Goal: Task Accomplishment & Management: Manage account settings

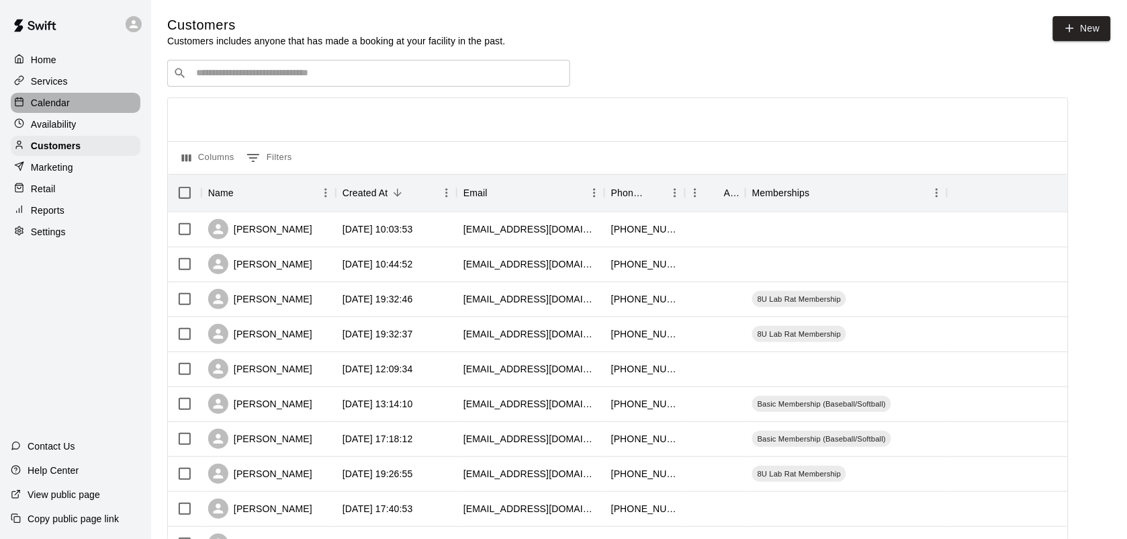
click at [58, 101] on p "Calendar" at bounding box center [50, 102] width 39 height 13
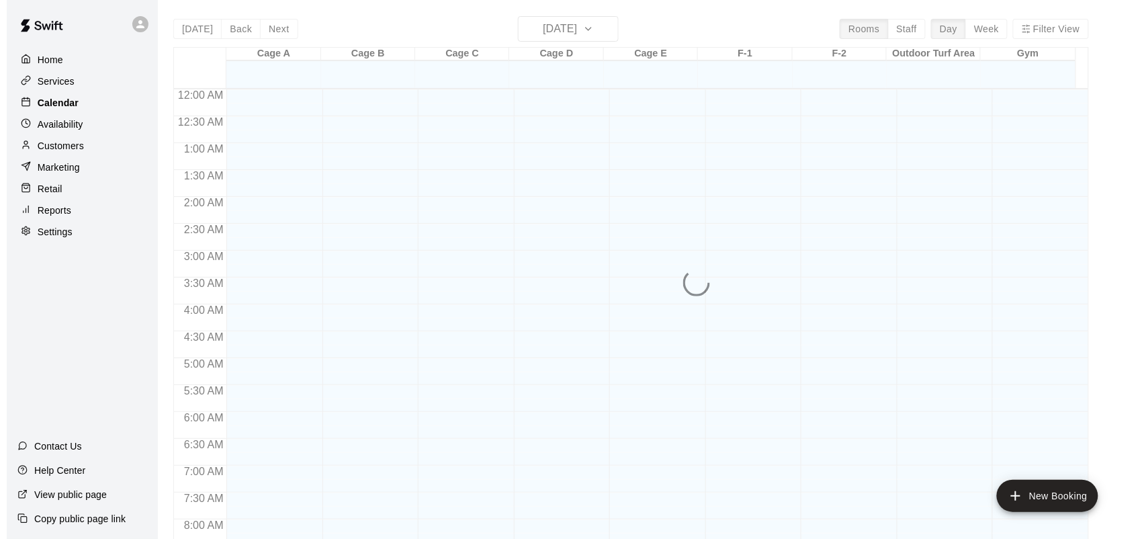
scroll to position [784, 0]
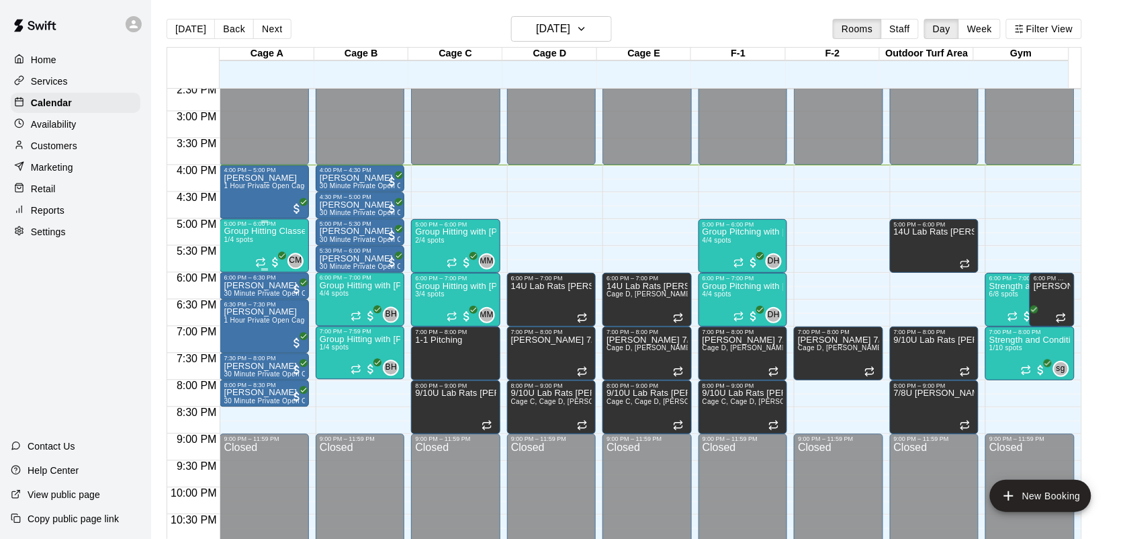
click at [246, 249] on div "Group Hitting Classes for Softball 1/4 spots" at bounding box center [264, 497] width 81 height 539
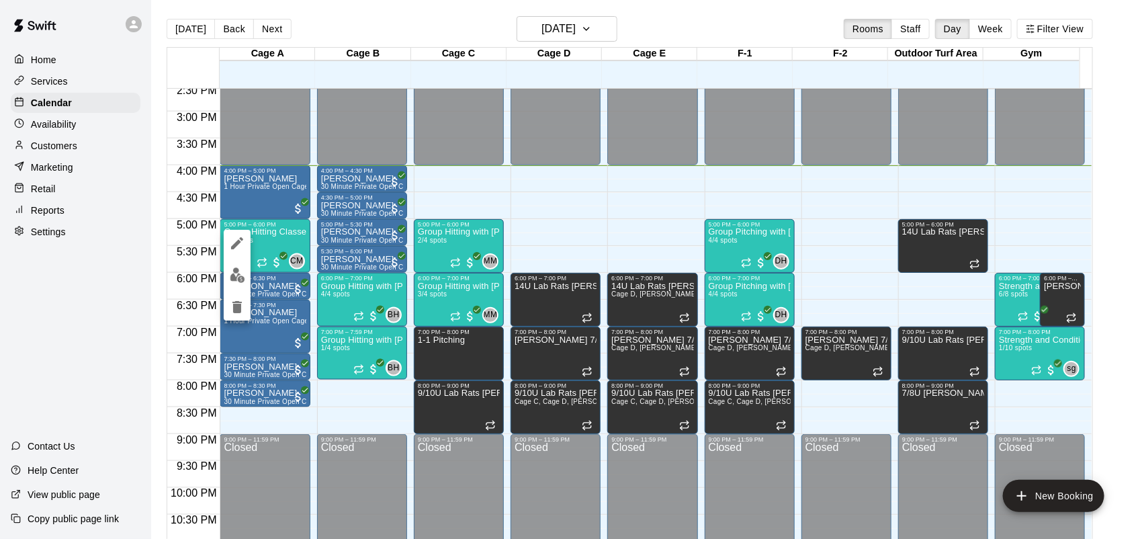
click at [232, 276] on img "edit" at bounding box center [237, 274] width 15 height 15
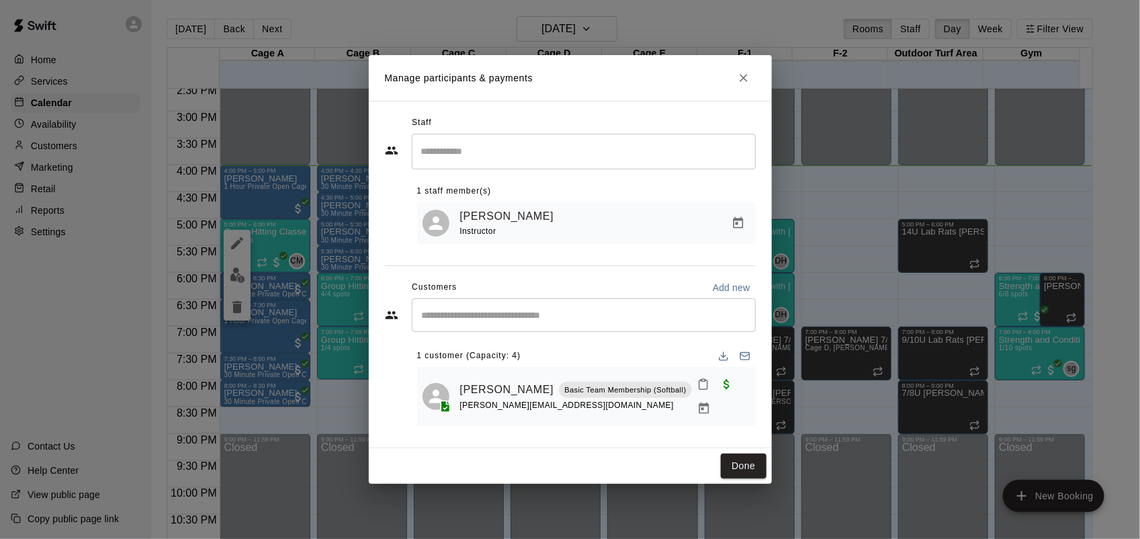
click at [752, 85] on button "Close" at bounding box center [743, 78] width 24 height 24
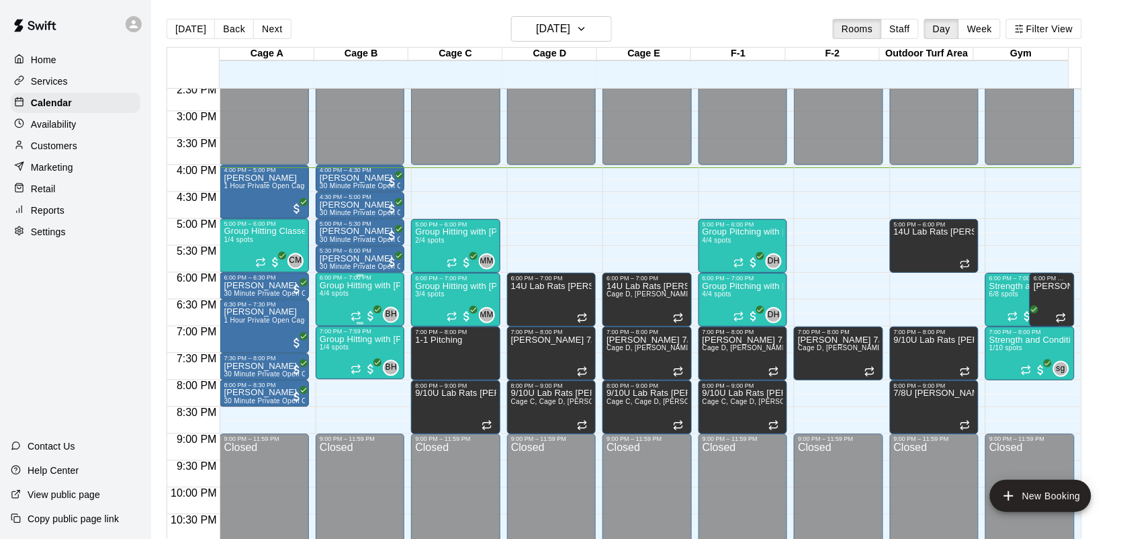
click at [354, 310] on div at bounding box center [364, 316] width 27 height 13
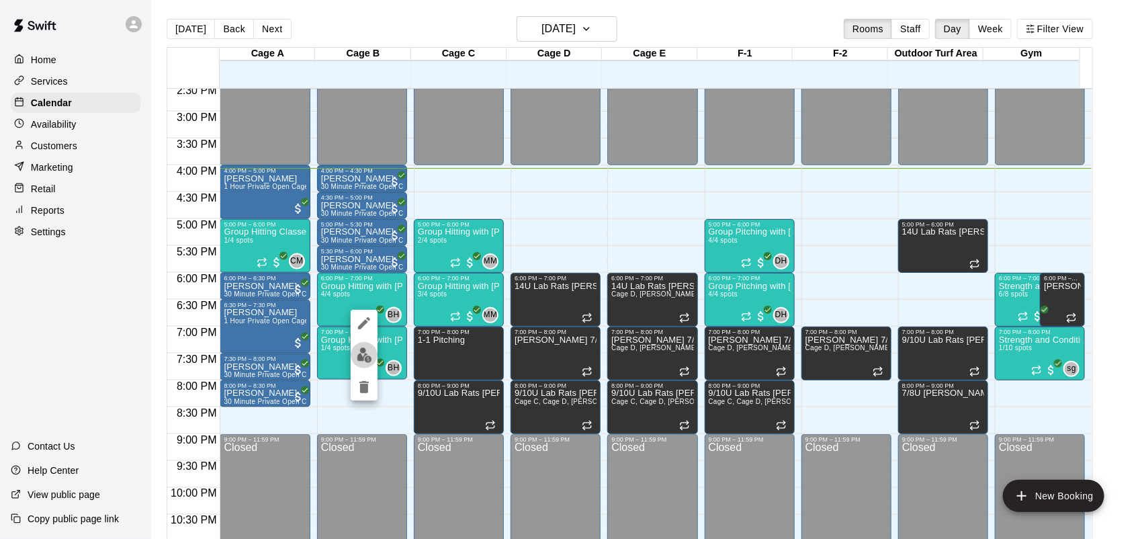
click at [366, 353] on img "edit" at bounding box center [364, 354] width 15 height 15
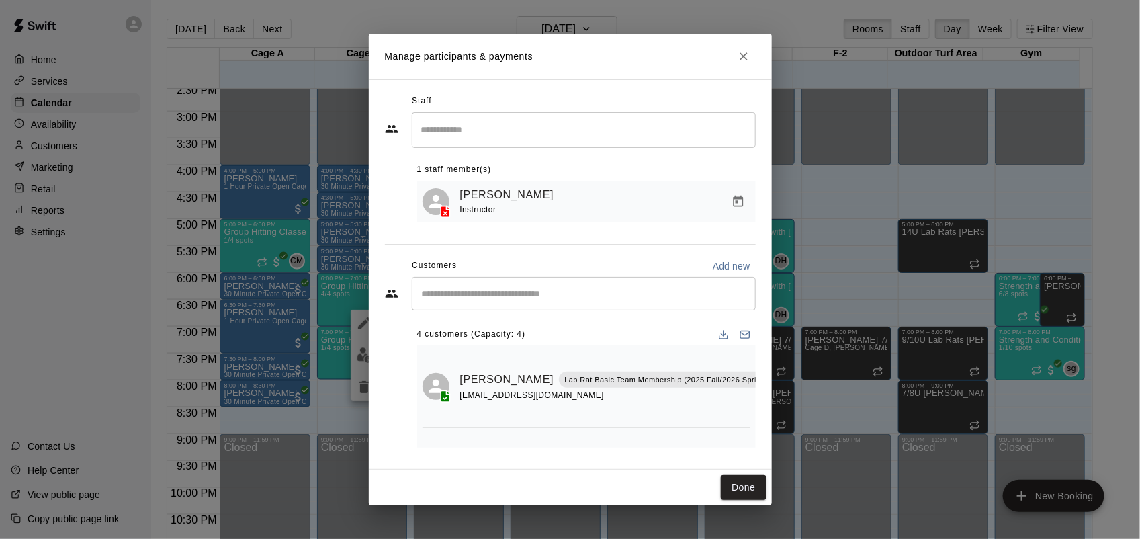
click at [747, 66] on button "Close" at bounding box center [743, 56] width 24 height 24
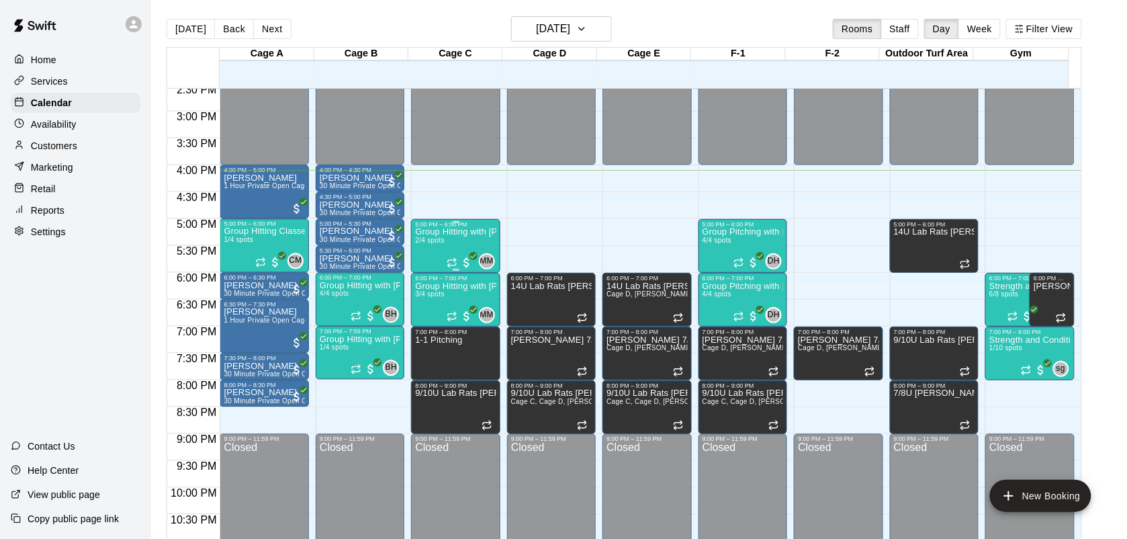
click at [447, 257] on icon "Recurring event" at bounding box center [452, 262] width 11 height 11
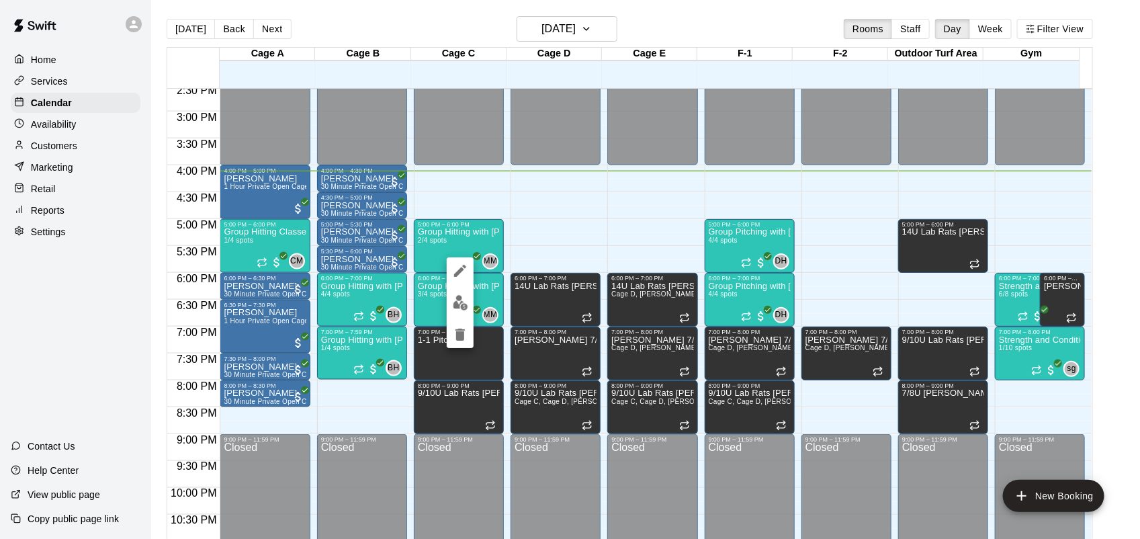
click at [457, 304] on img "edit" at bounding box center [460, 302] width 15 height 15
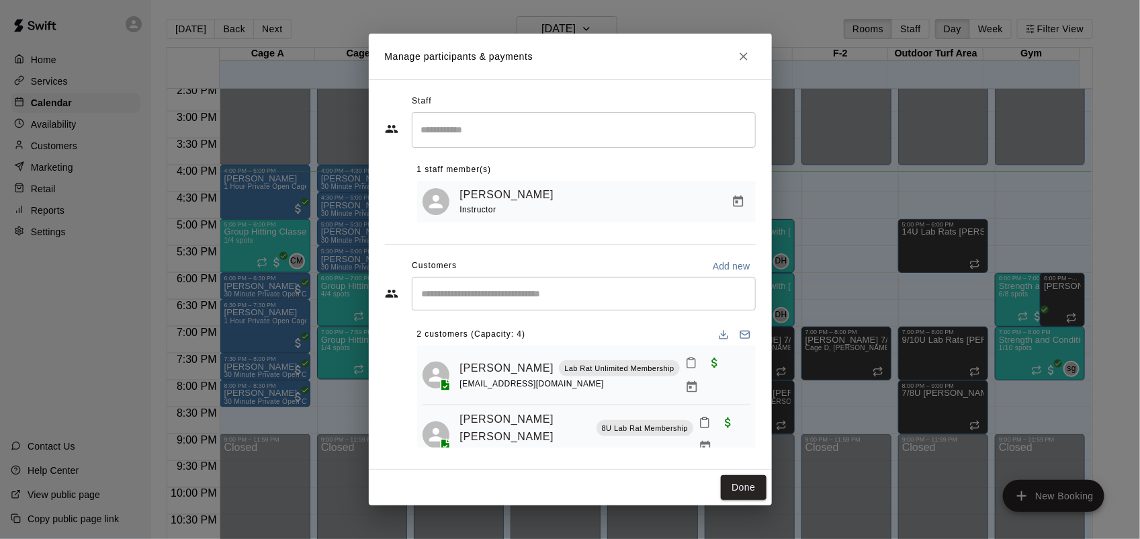
click at [750, 64] on button "Close" at bounding box center [743, 56] width 24 height 24
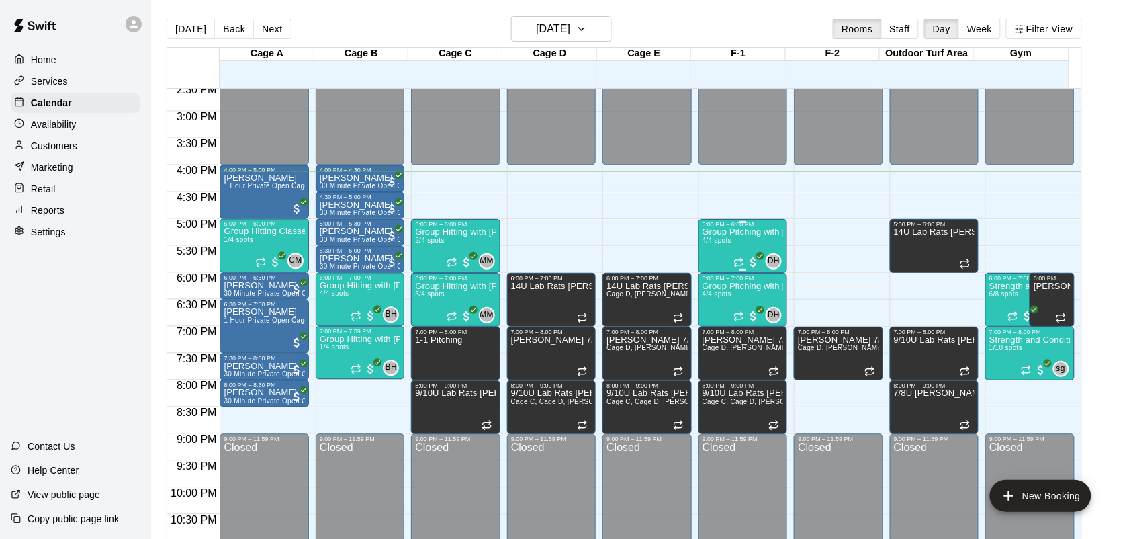
click at [723, 255] on div "Group Pitching with [PERSON_NAME] 4/4 spots" at bounding box center [743, 497] width 81 height 539
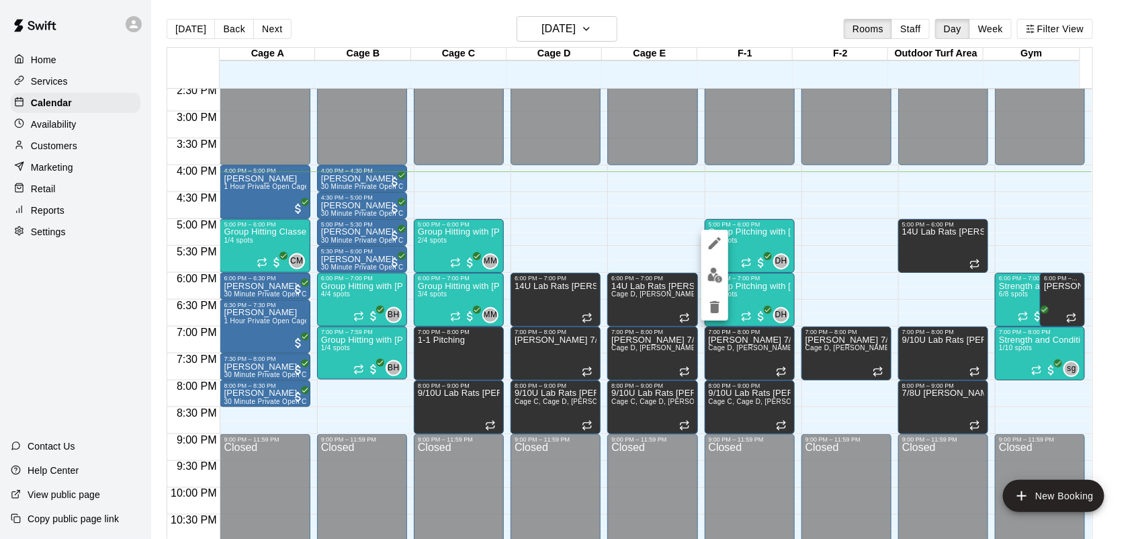
click at [710, 284] on button "edit" at bounding box center [714, 275] width 27 height 26
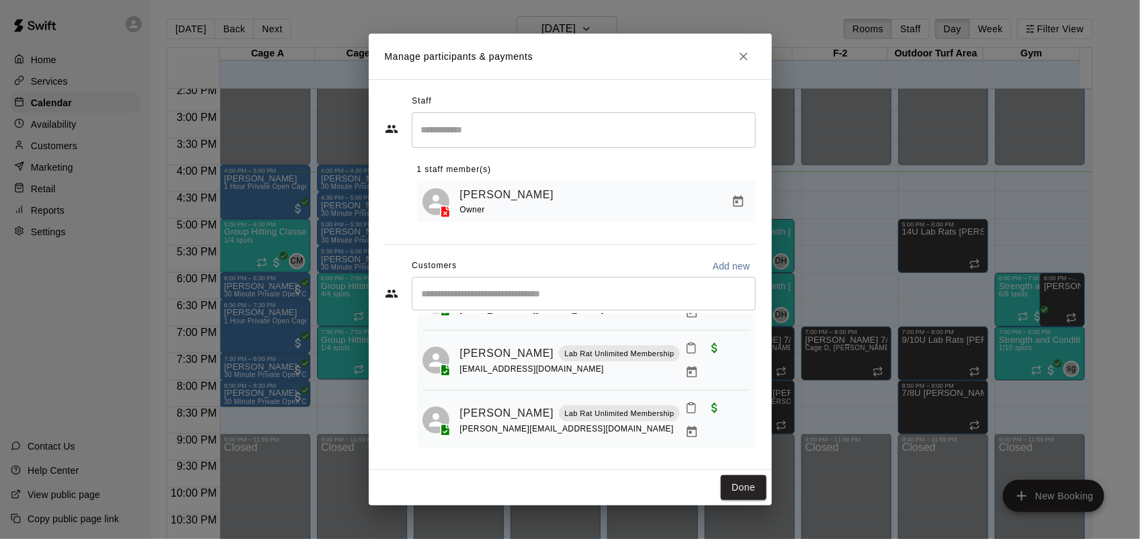
scroll to position [81, 0]
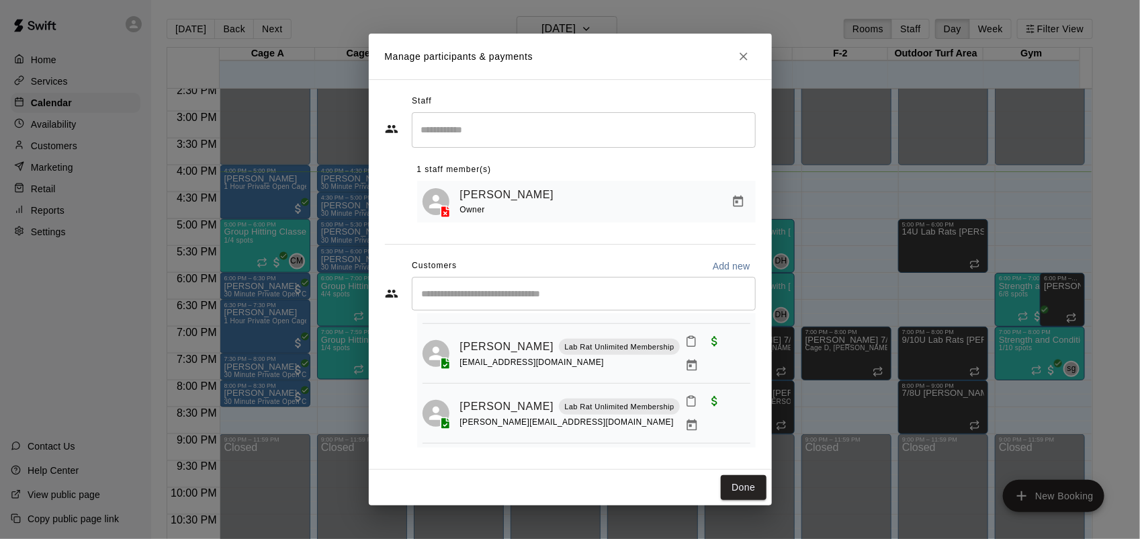
click at [743, 55] on icon "Close" at bounding box center [744, 56] width 8 height 8
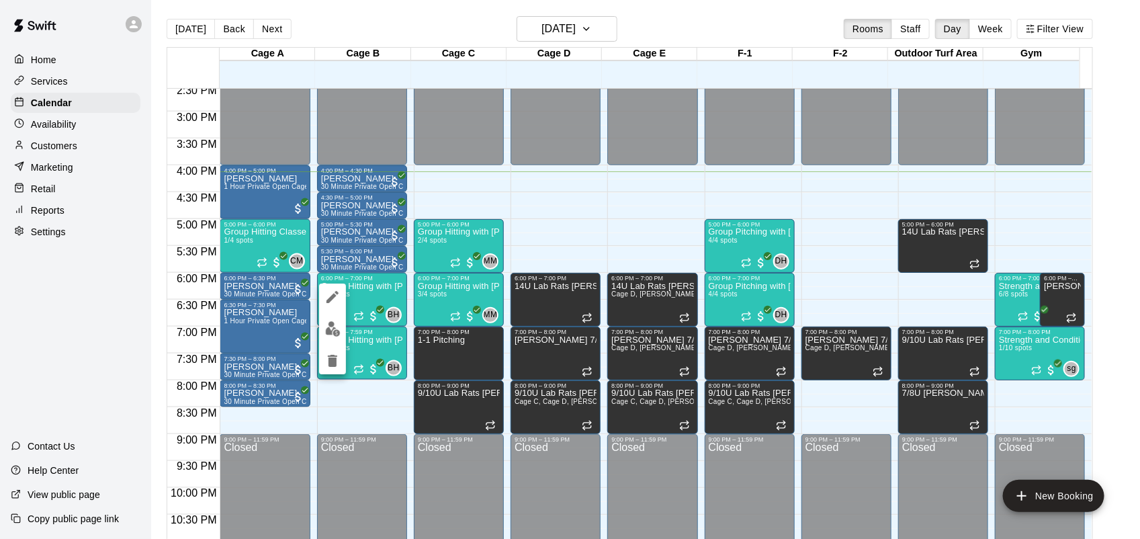
click at [330, 332] on img "edit" at bounding box center [332, 328] width 15 height 15
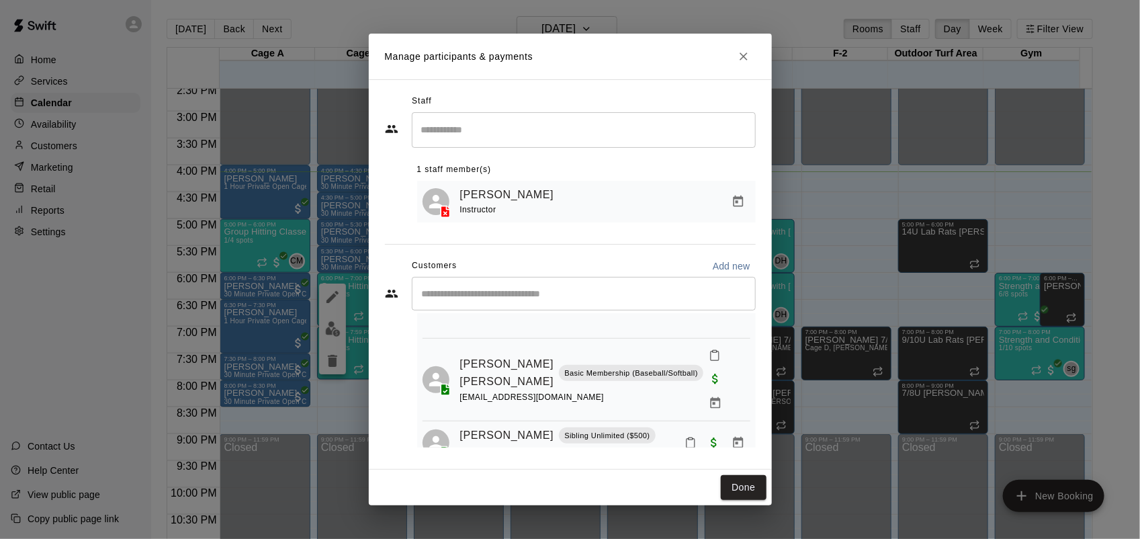
scroll to position [175, 0]
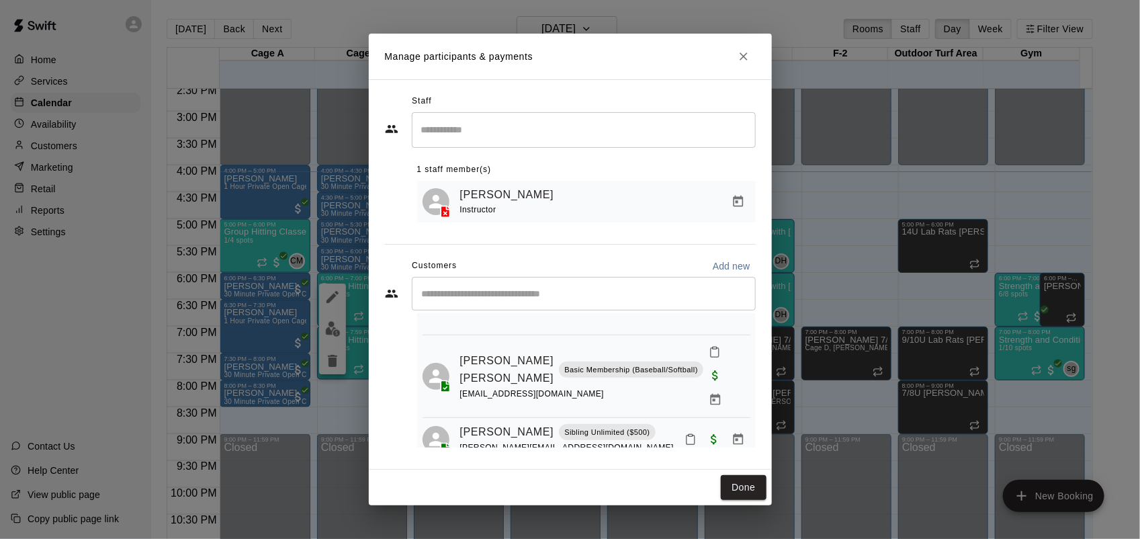
click at [751, 65] on h2 "Manage participants & payments" at bounding box center [570, 57] width 403 height 46
click at [749, 62] on icon "Close" at bounding box center [743, 56] width 13 height 13
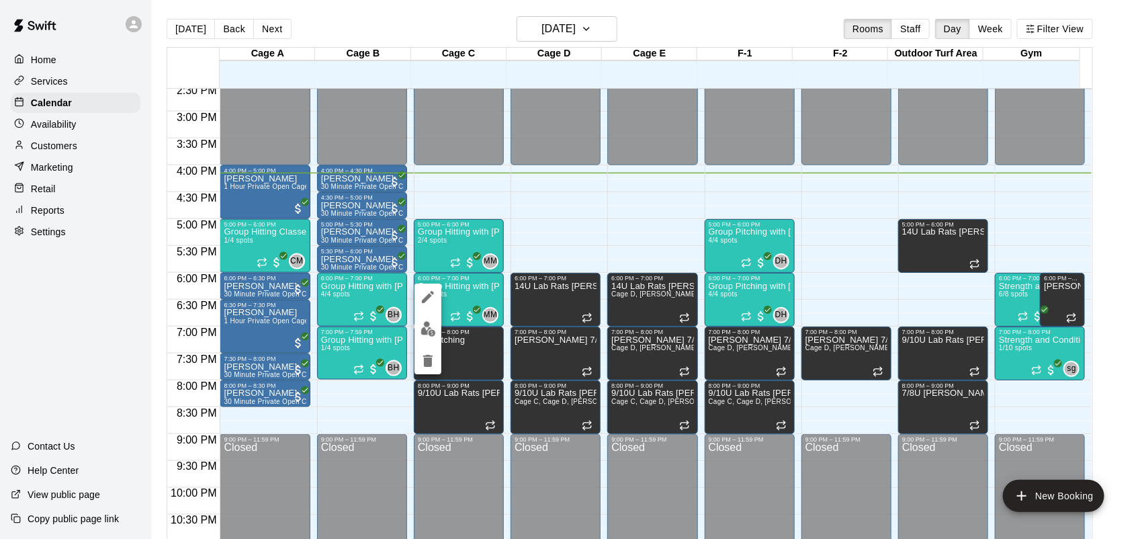
click at [428, 350] on button "delete" at bounding box center [427, 360] width 27 height 27
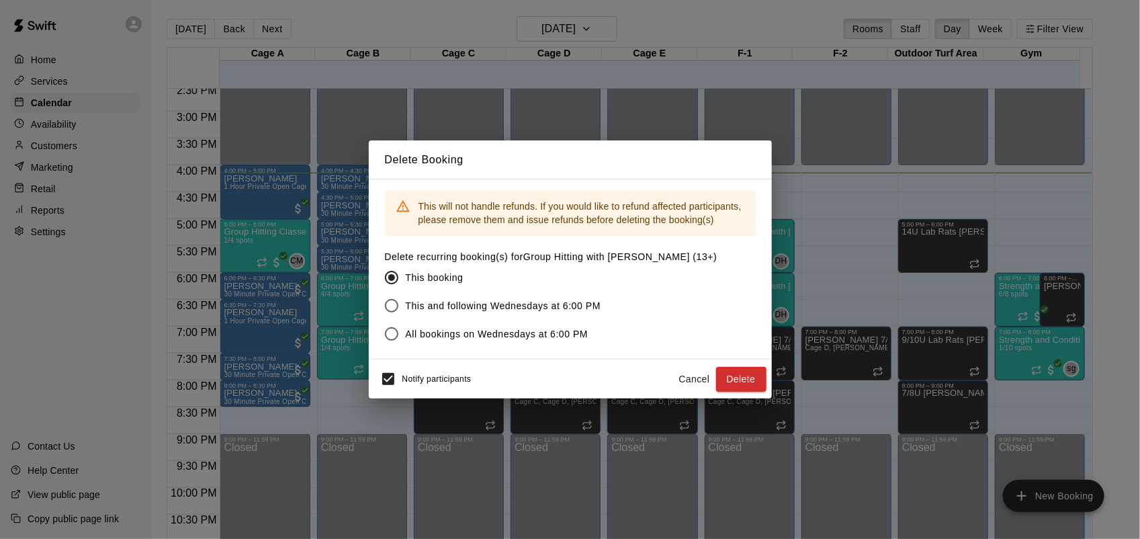
click at [526, 99] on div "Delete Booking This will not handle refunds. If you would like to refund affect…" at bounding box center [570, 269] width 1140 height 539
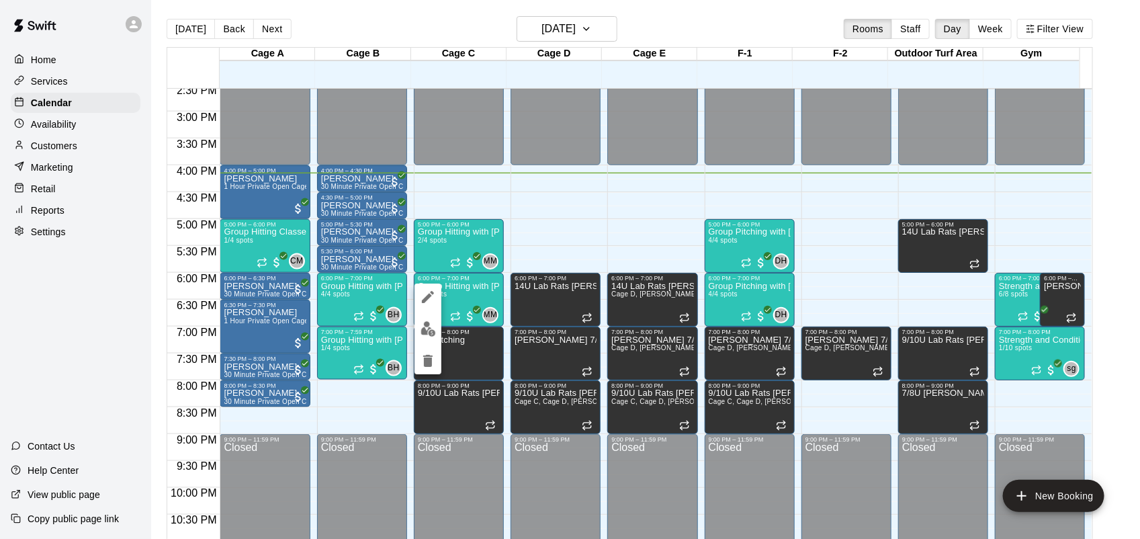
click at [427, 338] on button "edit" at bounding box center [427, 329] width 27 height 26
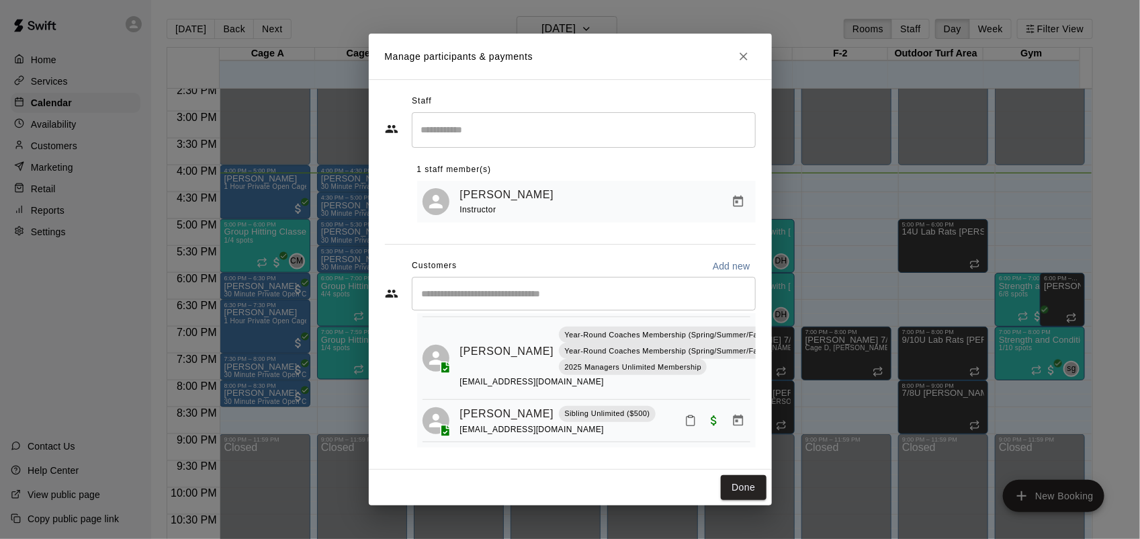
scroll to position [75, 0]
click at [748, 50] on icon "Close" at bounding box center [743, 56] width 13 height 13
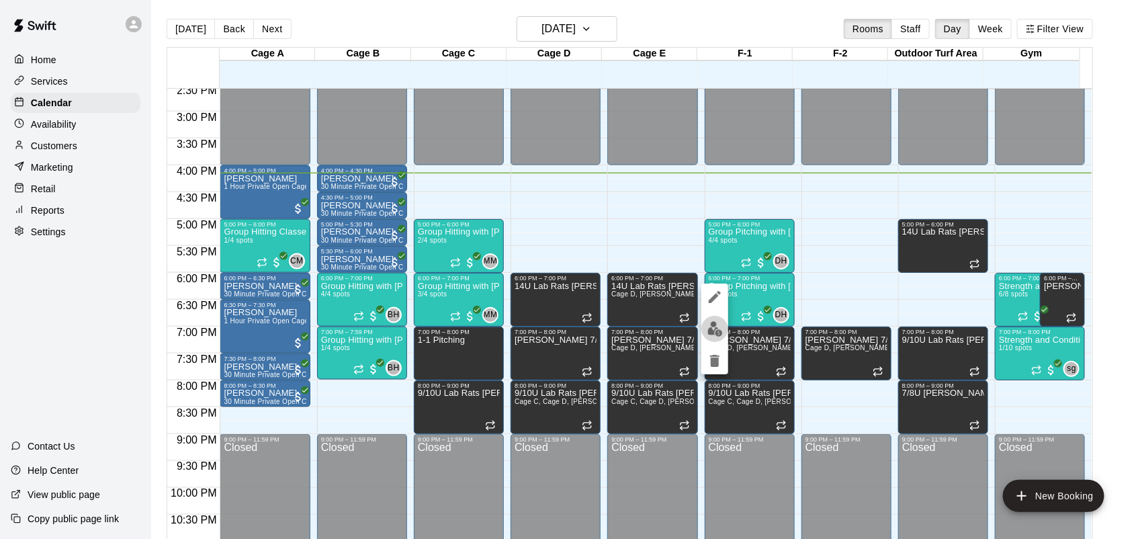
click at [717, 333] on img "edit" at bounding box center [714, 328] width 15 height 15
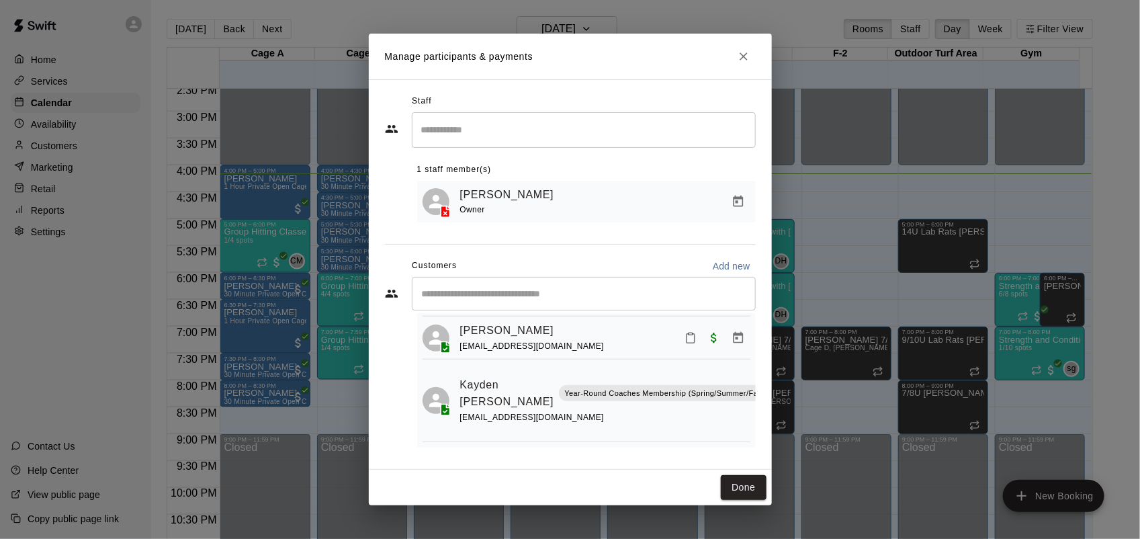
scroll to position [180, 0]
click at [739, 50] on icon "Close" at bounding box center [743, 56] width 13 height 13
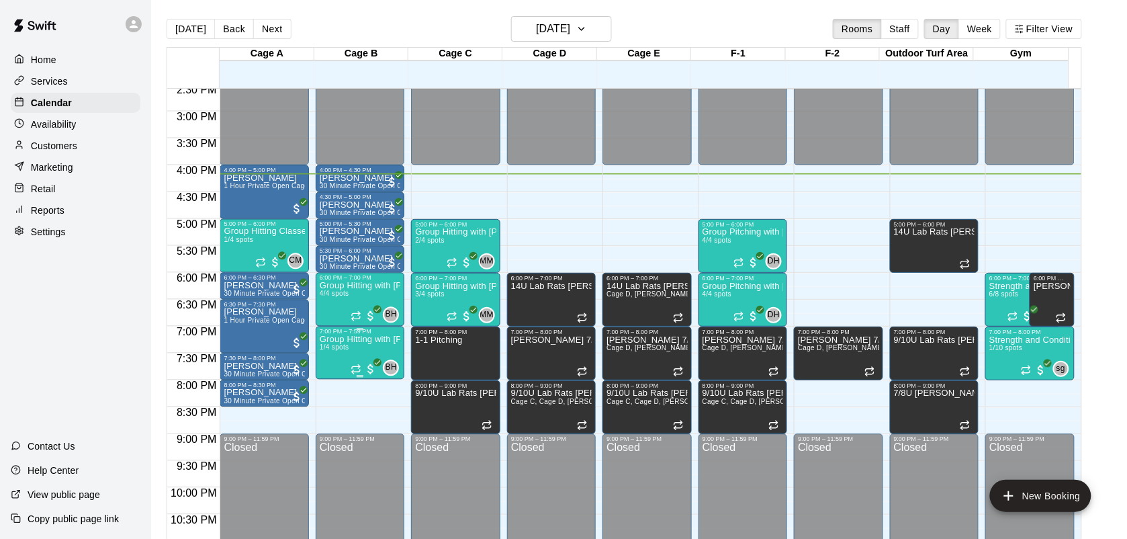
click at [341, 340] on p "Group Hitting with [PERSON_NAME] (13+)" at bounding box center [360, 340] width 81 height 0
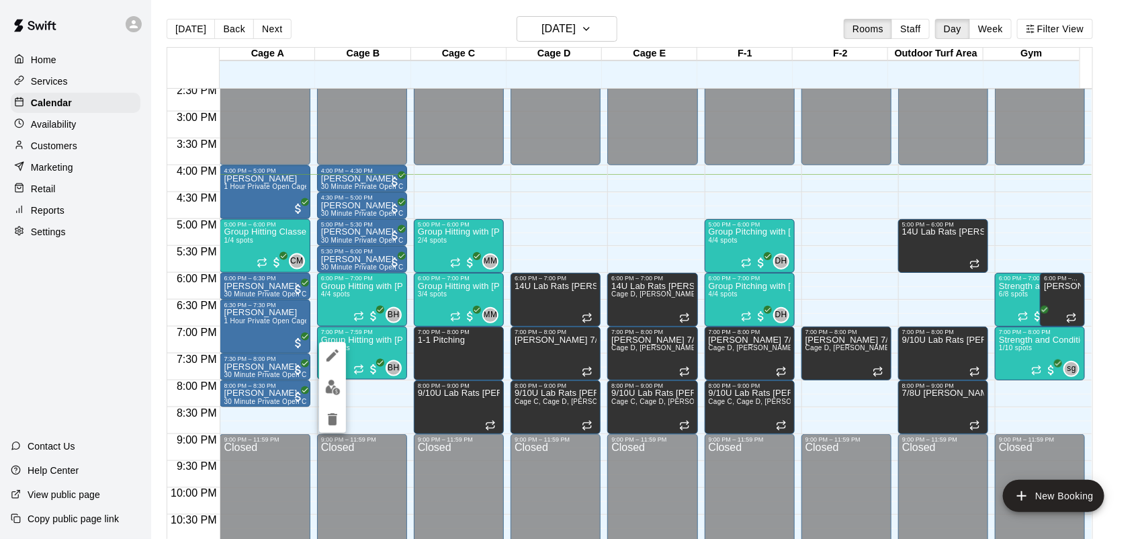
click at [332, 387] on img "edit" at bounding box center [332, 387] width 15 height 15
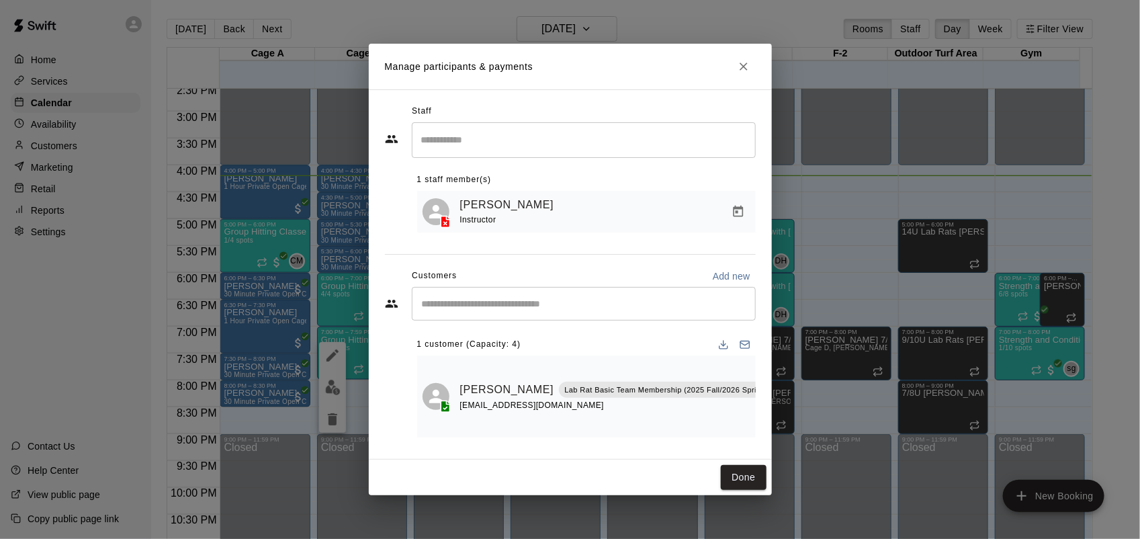
click at [733, 62] on button "Close" at bounding box center [743, 66] width 24 height 24
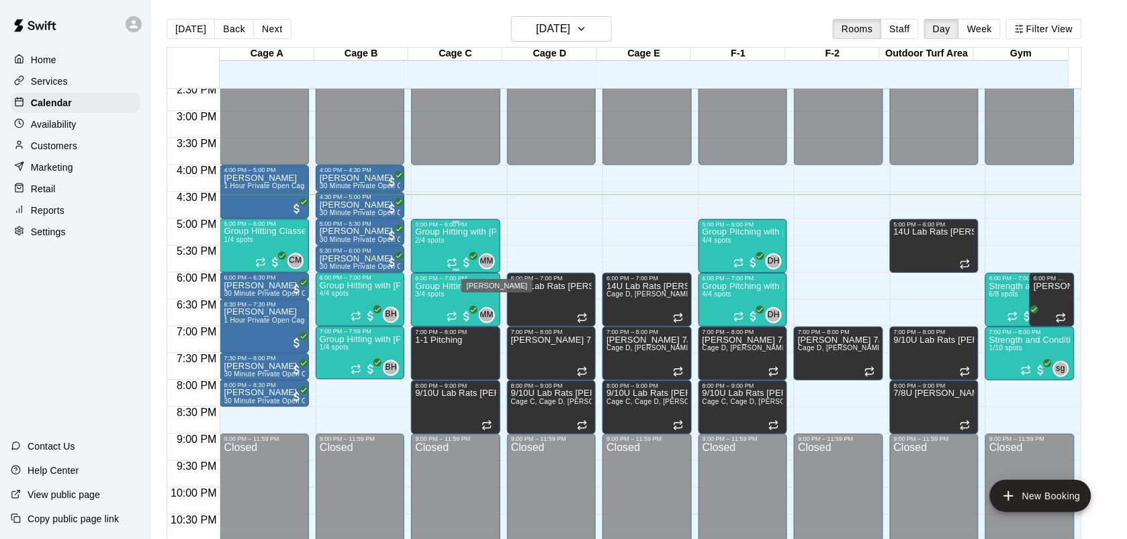
click at [488, 260] on span "MM" at bounding box center [487, 261] width 14 height 13
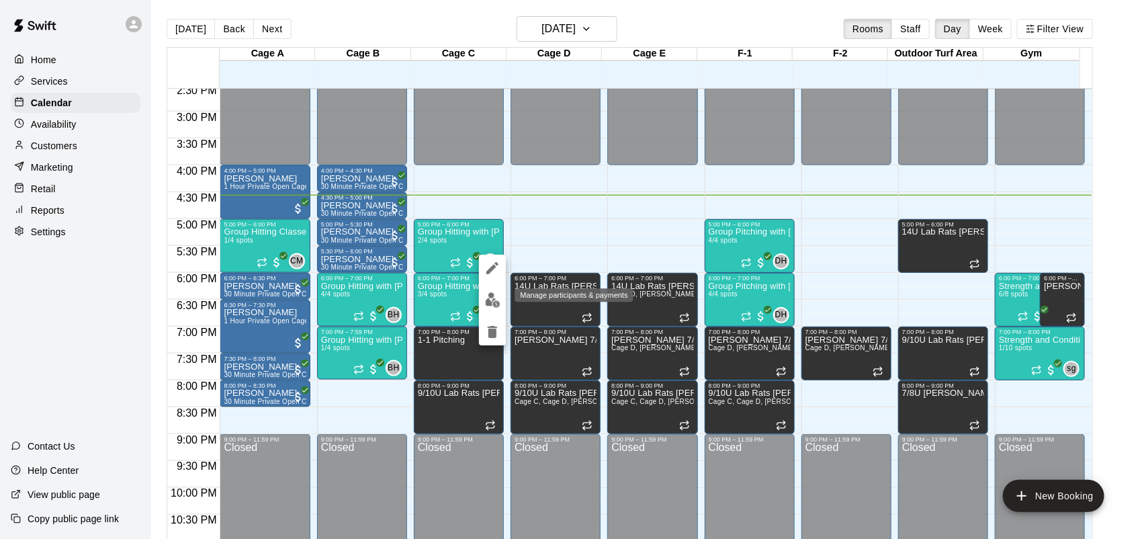
click at [495, 304] on img "edit" at bounding box center [492, 299] width 15 height 15
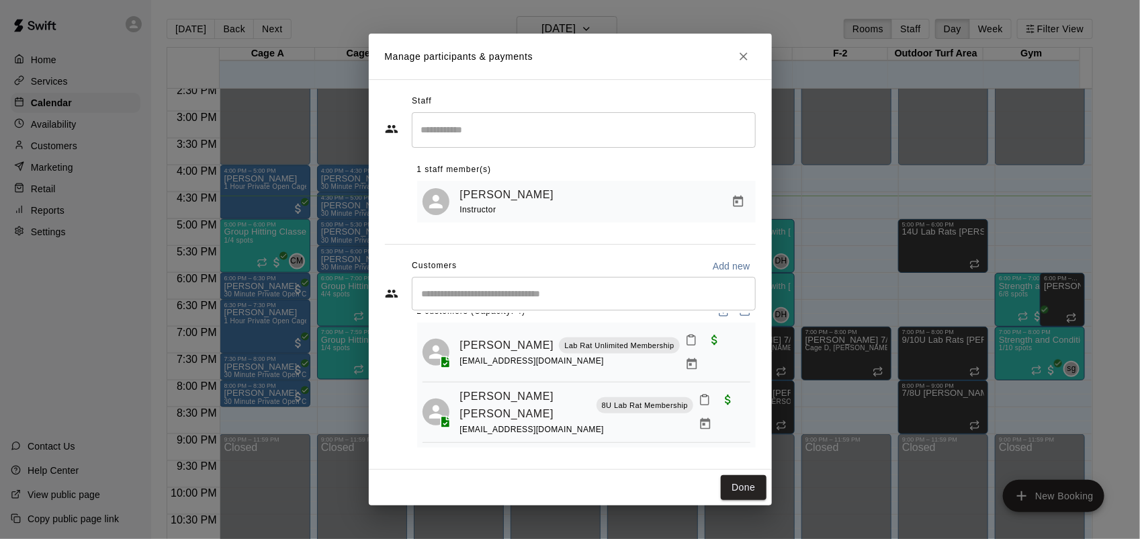
scroll to position [0, 0]
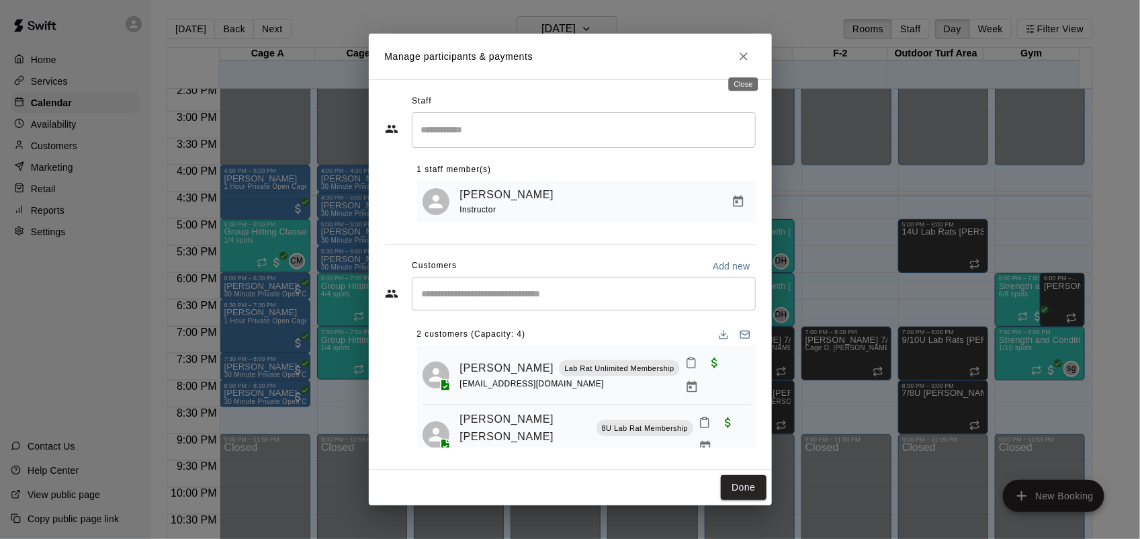
click at [737, 50] on icon "Close" at bounding box center [743, 56] width 13 height 13
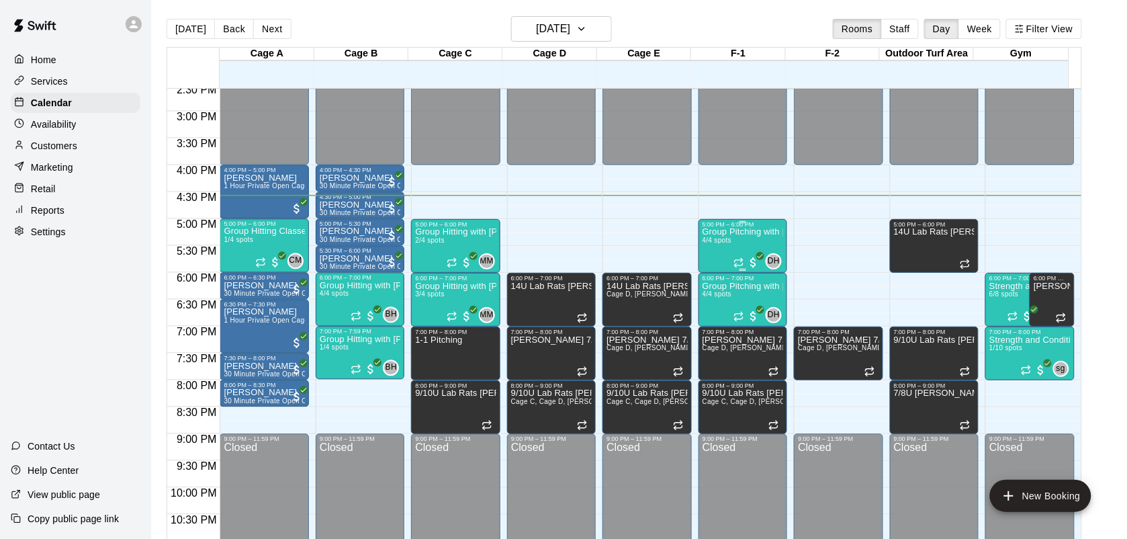
click at [766, 265] on div "DH 0" at bounding box center [757, 261] width 48 height 16
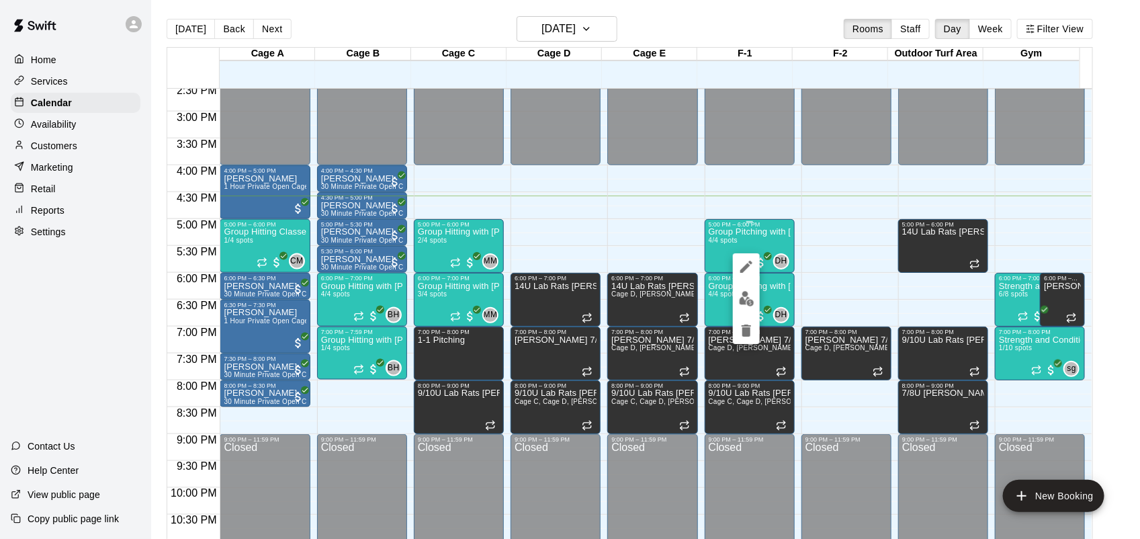
click at [766, 265] on div at bounding box center [570, 269] width 1140 height 539
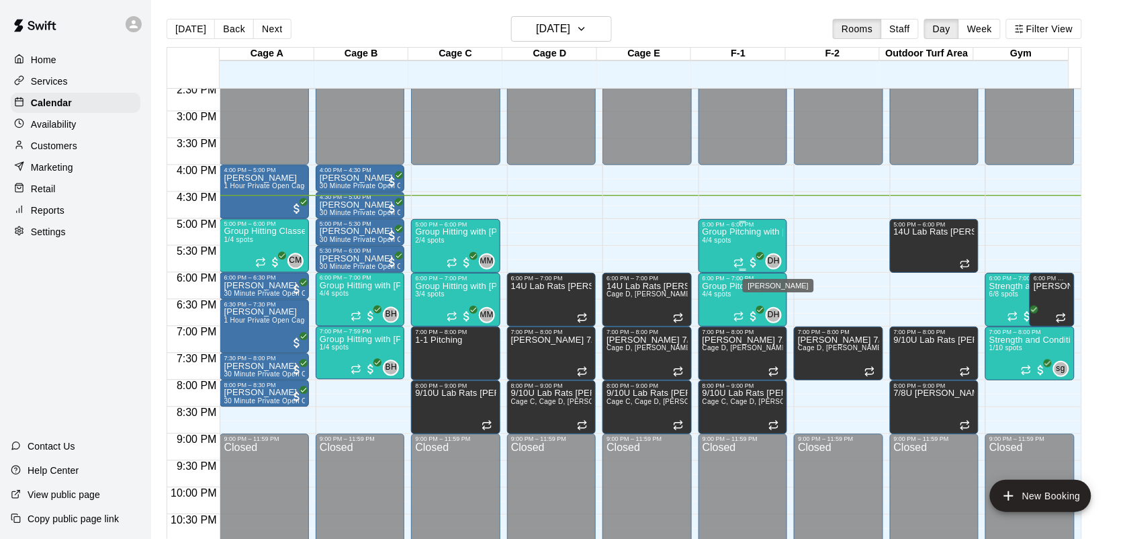
click at [776, 260] on span "DH" at bounding box center [774, 261] width 12 height 13
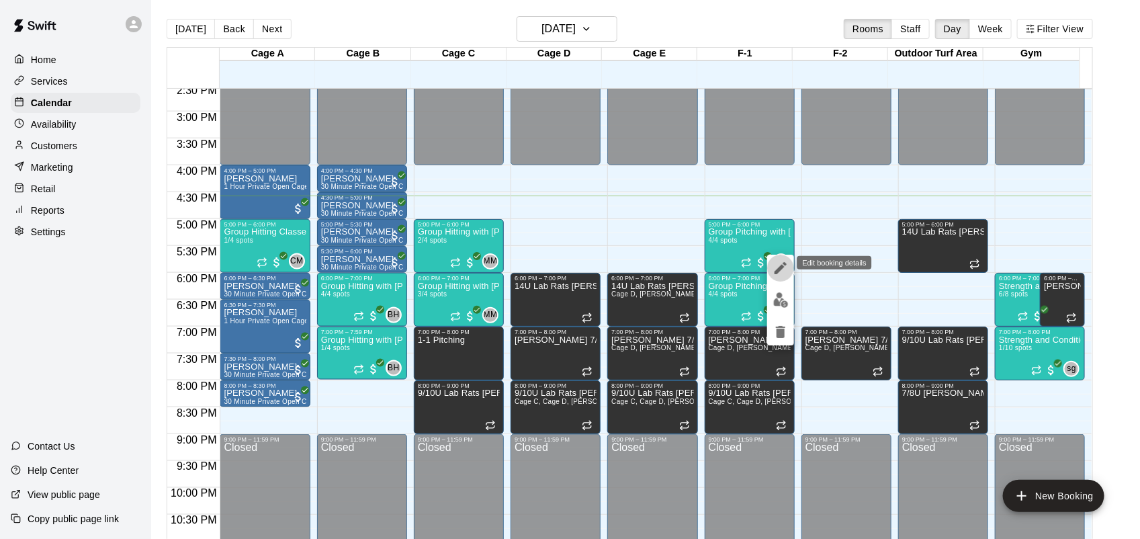
click at [778, 260] on icon "edit" at bounding box center [780, 268] width 16 height 16
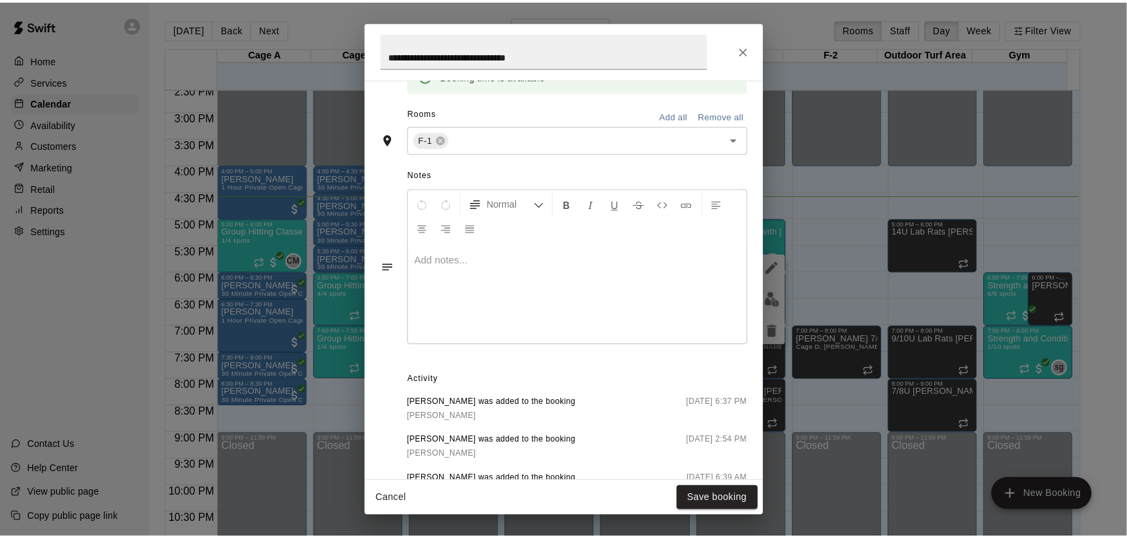
scroll to position [608, 0]
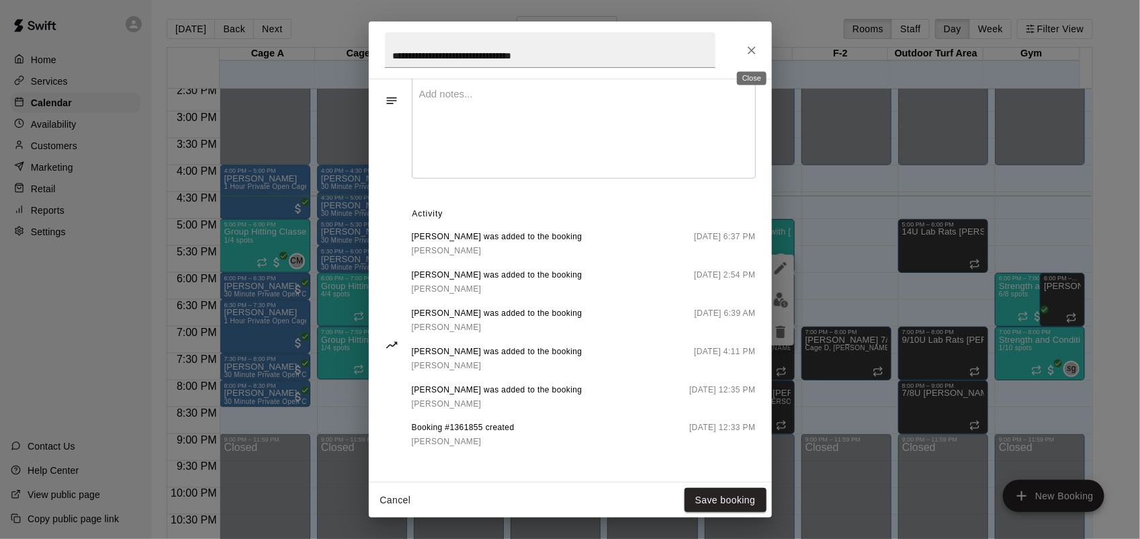
click at [751, 54] on icon "Close" at bounding box center [751, 50] width 13 height 13
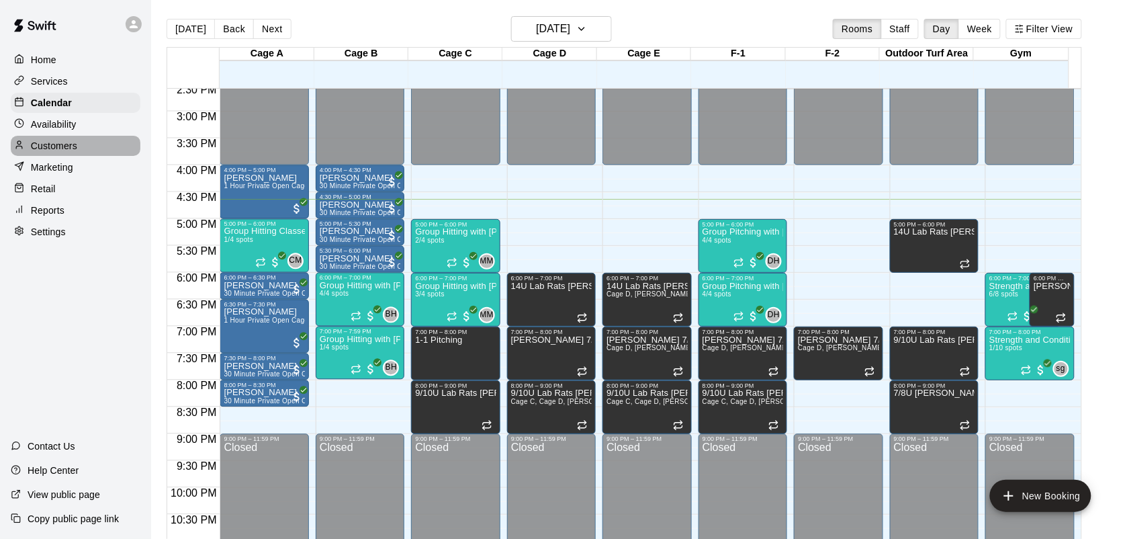
click at [58, 146] on p "Customers" at bounding box center [54, 145] width 46 height 13
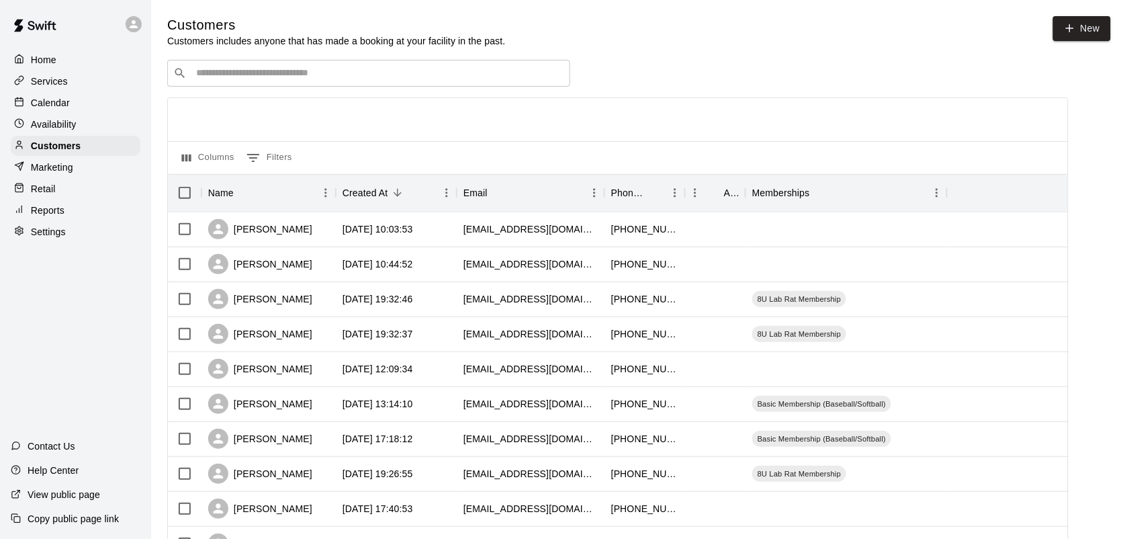
click at [240, 71] on input "Search customers by name or email" at bounding box center [378, 72] width 372 height 13
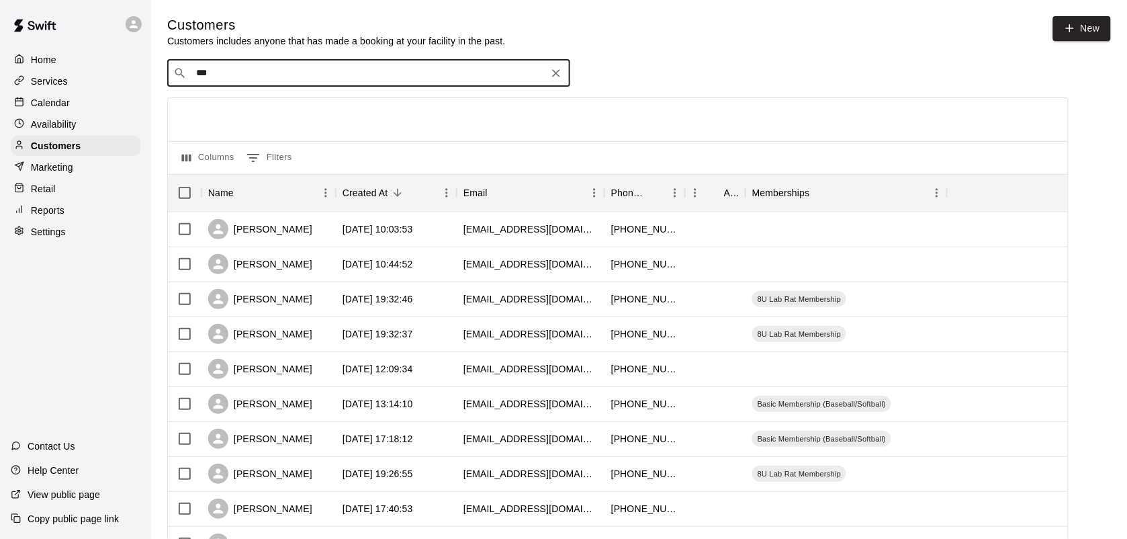
type input "****"
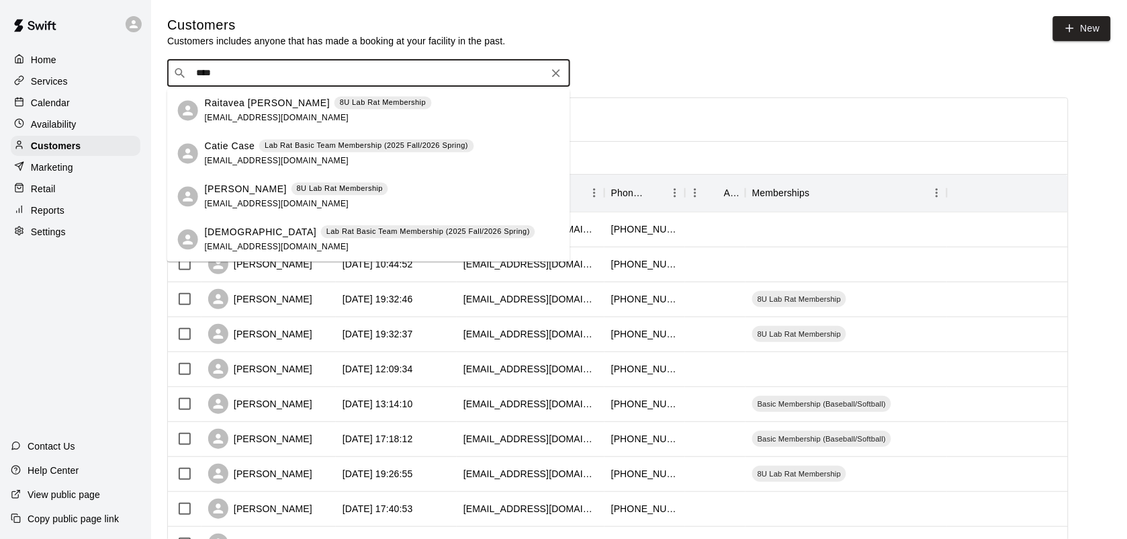
click at [256, 161] on span "[EMAIL_ADDRESS][DOMAIN_NAME]" at bounding box center [277, 160] width 144 height 9
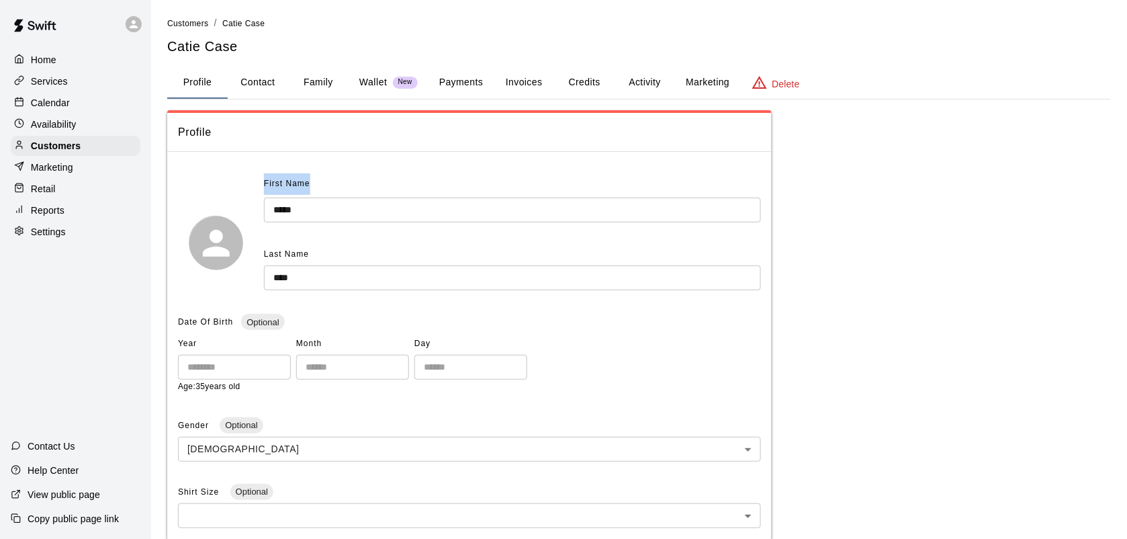
click at [256, 161] on div "Profile First Name ***** ​ Last Name **** ​ Date Of Birth Optional Year **** ​ …" at bounding box center [469, 524] width 605 height 829
click at [75, 58] on div "Home" at bounding box center [76, 60] width 130 height 20
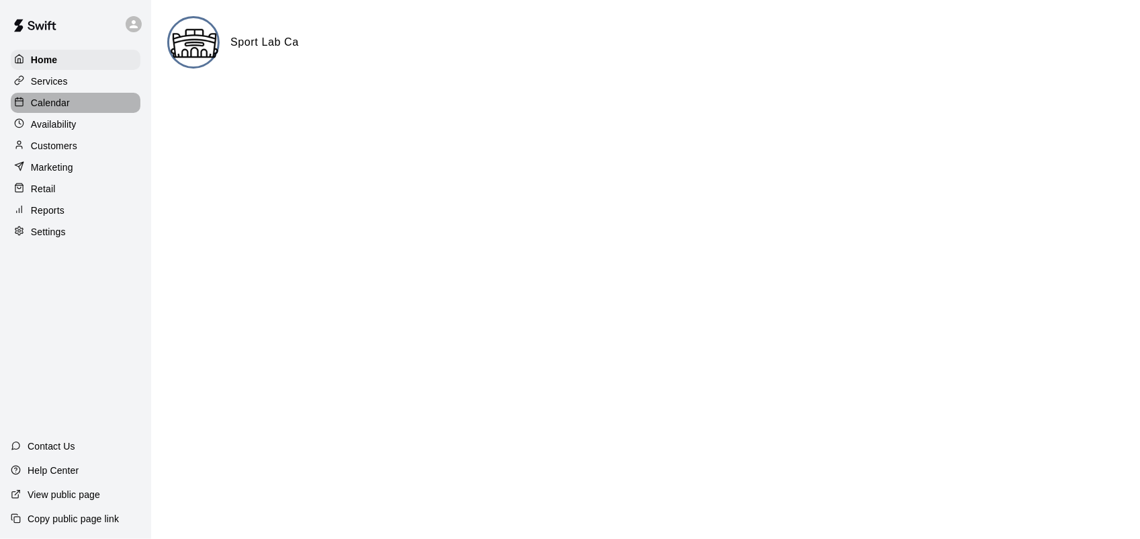
click at [48, 109] on p "Calendar" at bounding box center [50, 102] width 39 height 13
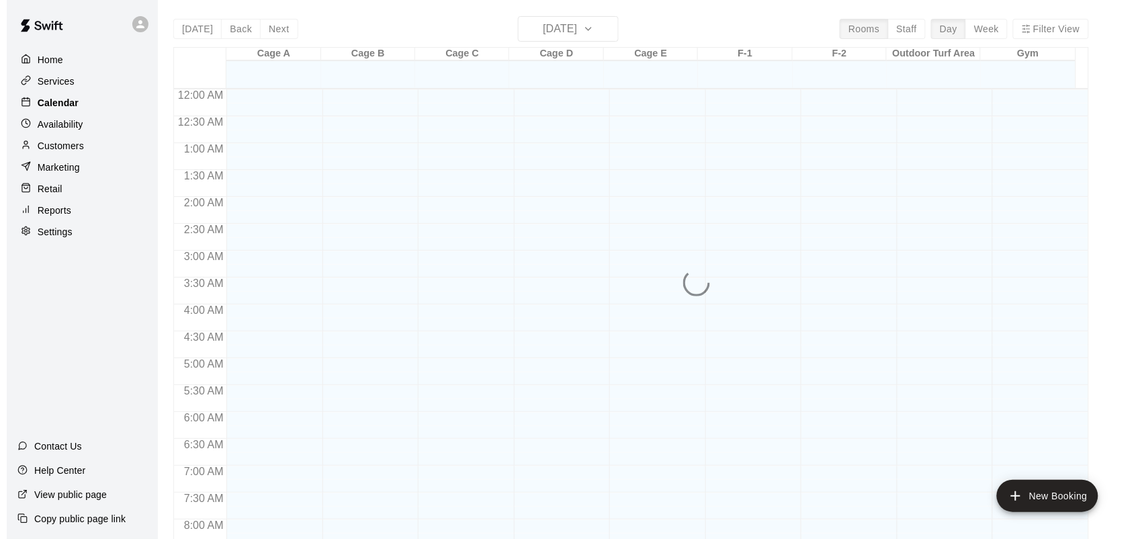
scroll to position [784, 0]
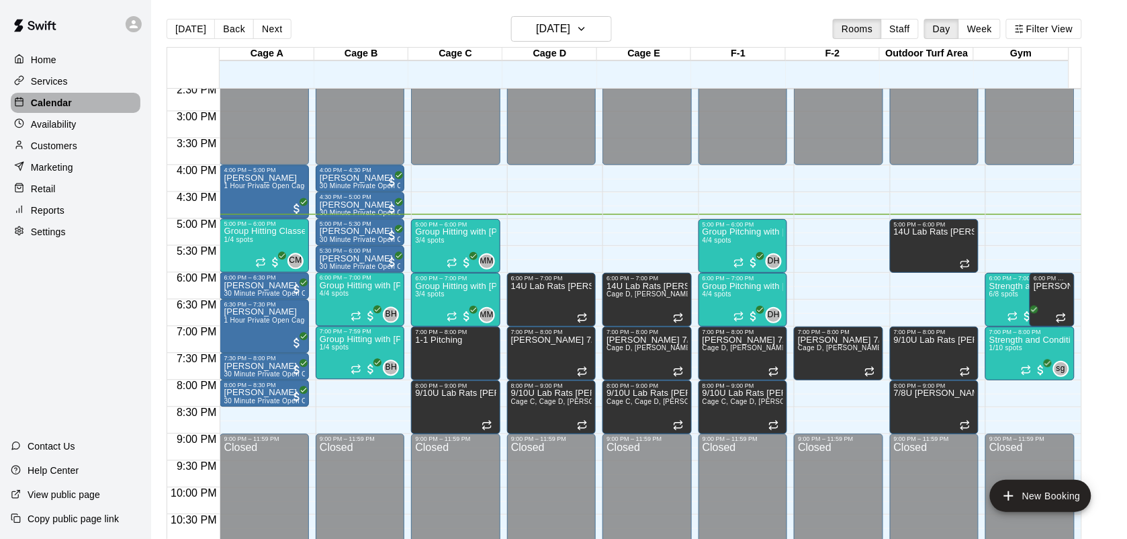
click at [48, 109] on p "Calendar" at bounding box center [51, 102] width 41 height 13
click at [447, 243] on div "Group Hitting with [PERSON_NAME] ([DEMOGRAPHIC_DATA]) 3/4 spots" at bounding box center [455, 497] width 81 height 539
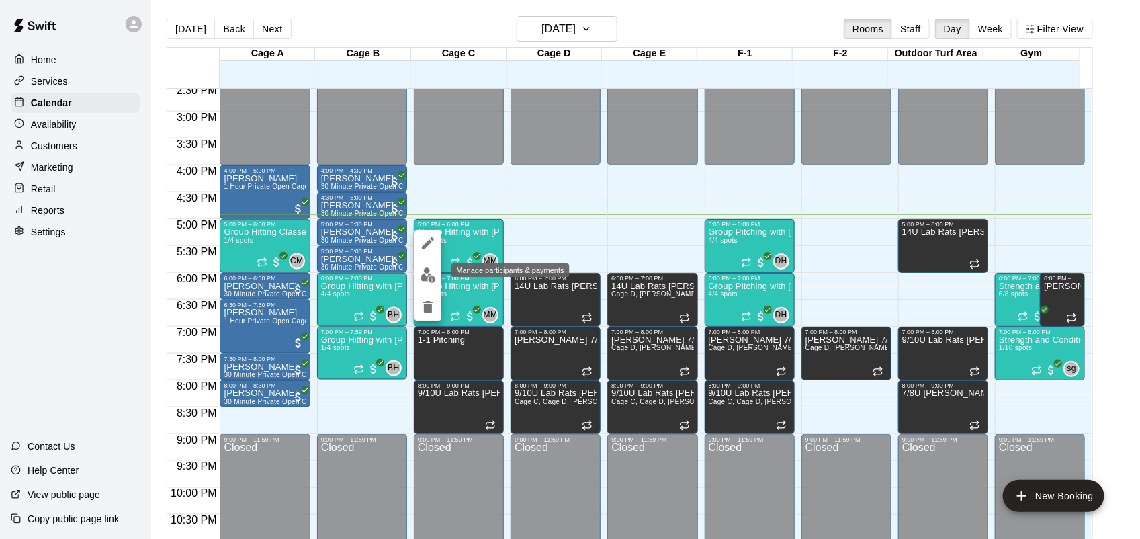
click at [427, 274] on img "edit" at bounding box center [427, 274] width 15 height 15
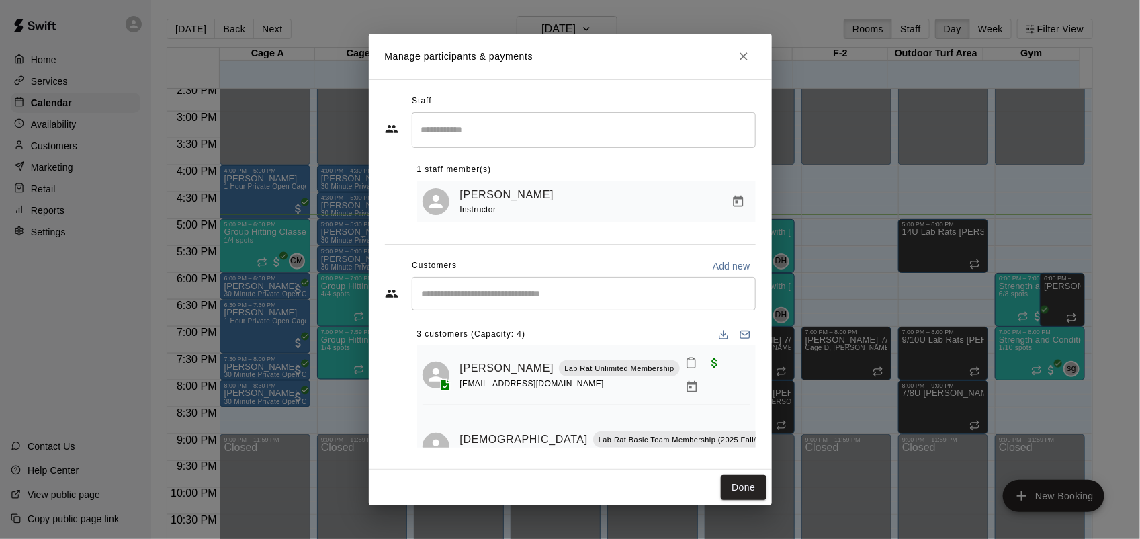
click at [724, 394] on div at bounding box center [715, 375] width 71 height 48
drag, startPoint x: 748, startPoint y: 438, endPoint x: 659, endPoint y: 494, distance: 105.1
click at [659, 494] on div "Done" at bounding box center [570, 488] width 403 height 36
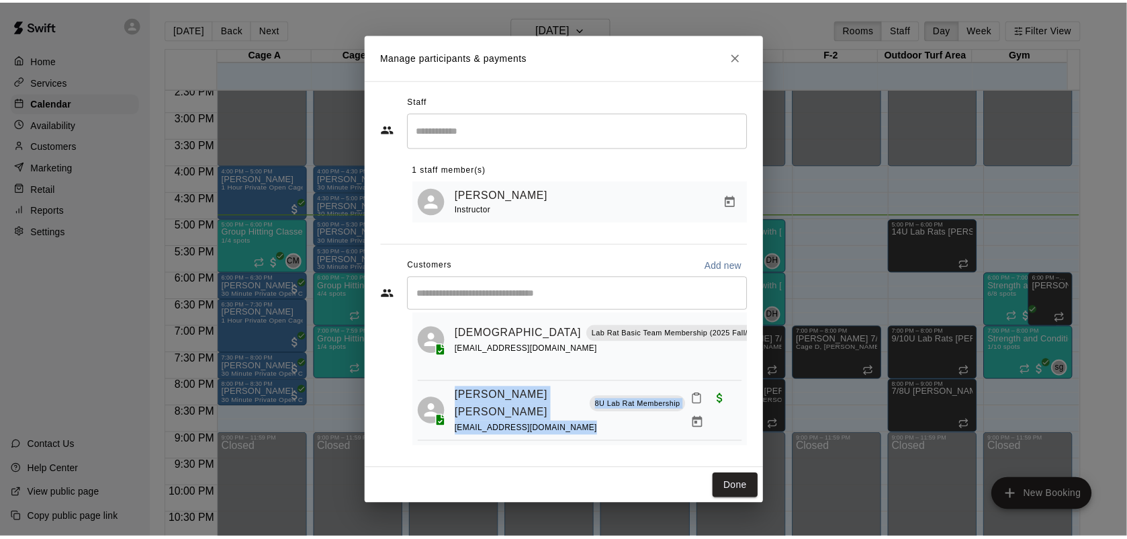
scroll to position [109, 0]
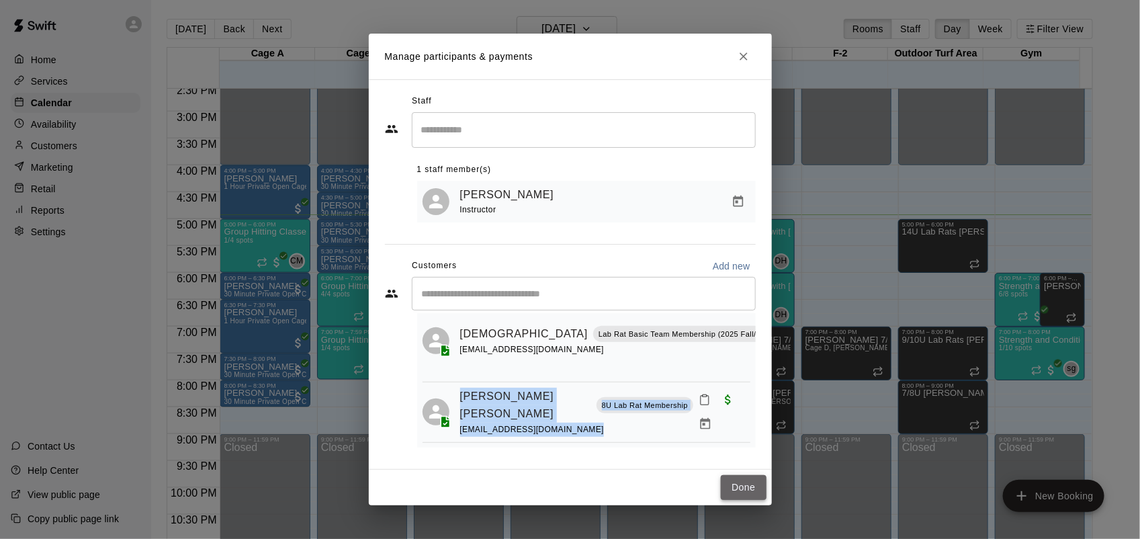
click at [744, 481] on button "Done" at bounding box center [743, 487] width 45 height 25
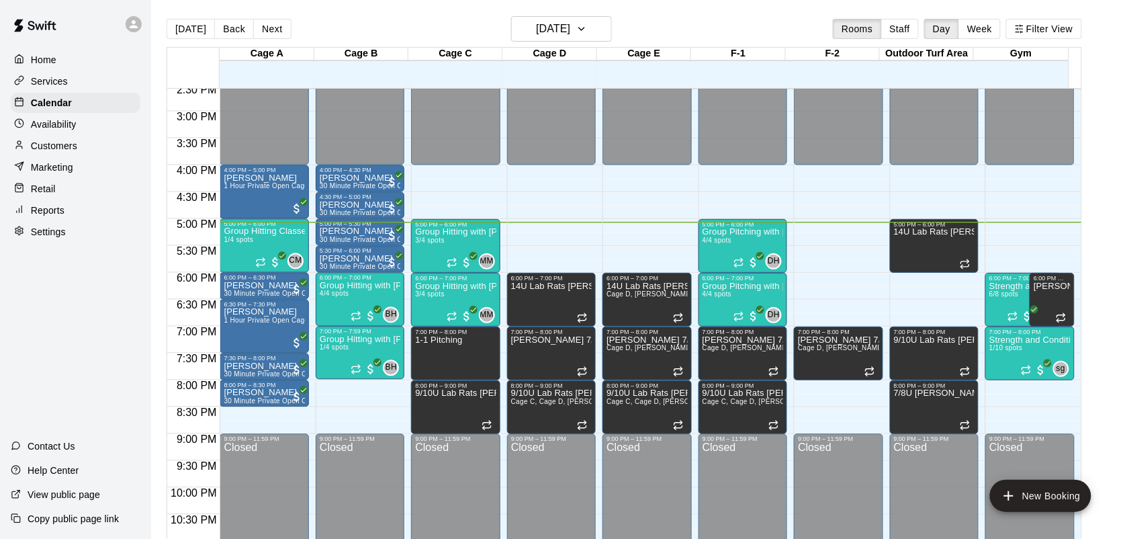
scroll to position [21, 0]
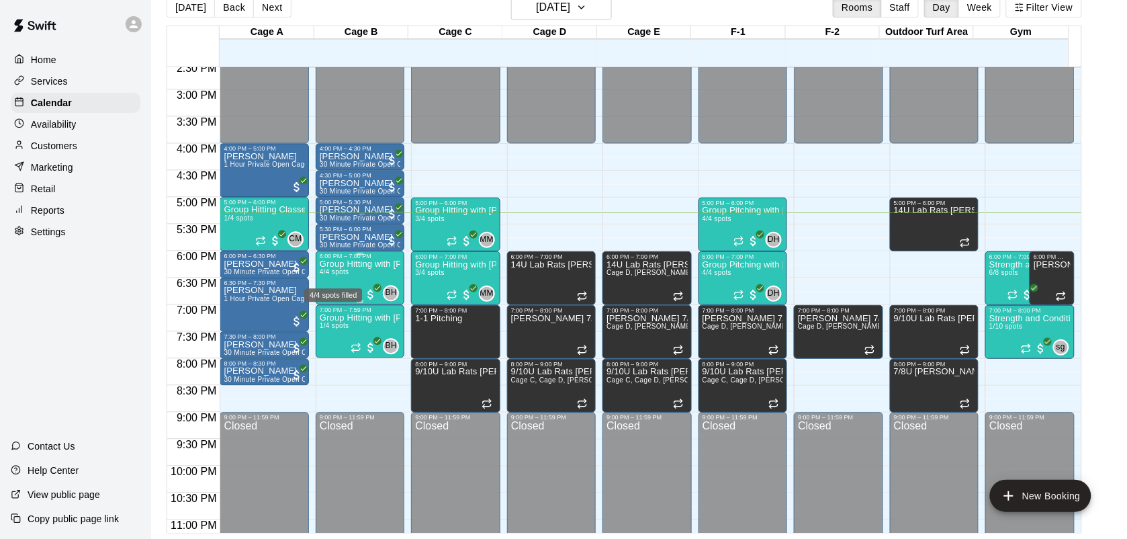
click at [348, 271] on span "4/4 spots" at bounding box center [335, 272] width 30 height 7
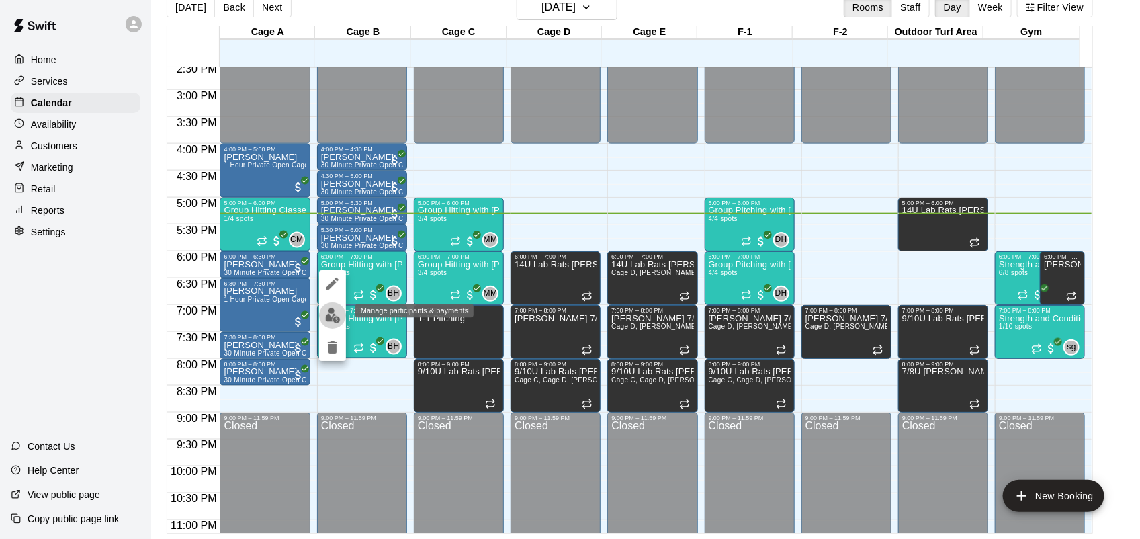
click at [332, 316] on img "edit" at bounding box center [332, 315] width 15 height 15
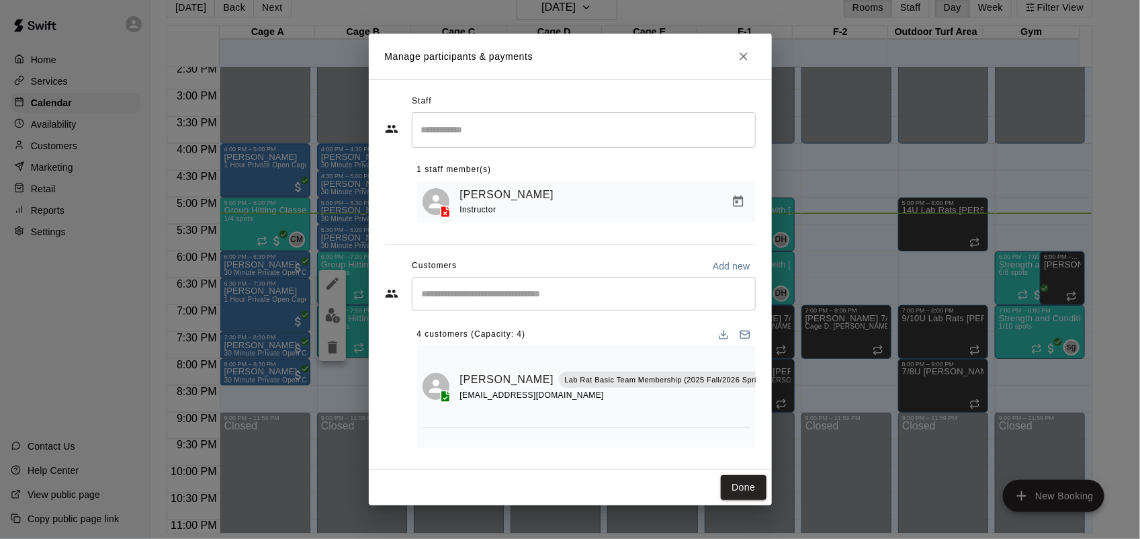
click at [842, 237] on div "Manage participants & payments Staff ​ 1 staff member(s) [PERSON_NAME] Instruct…" at bounding box center [570, 269] width 1140 height 539
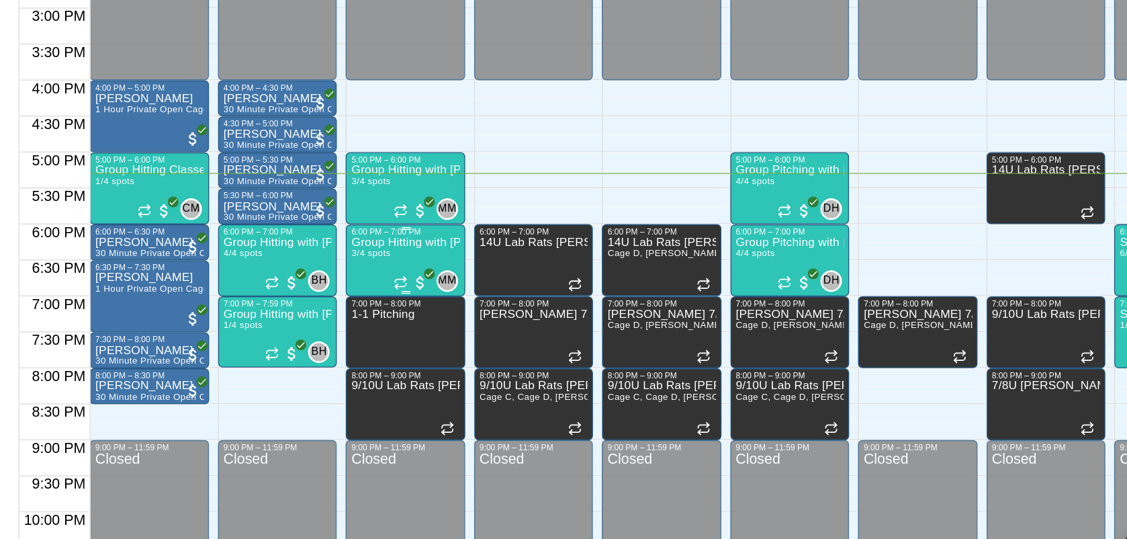
click at [451, 264] on p "Group Hitting with [PERSON_NAME] (13+)" at bounding box center [455, 264] width 81 height 0
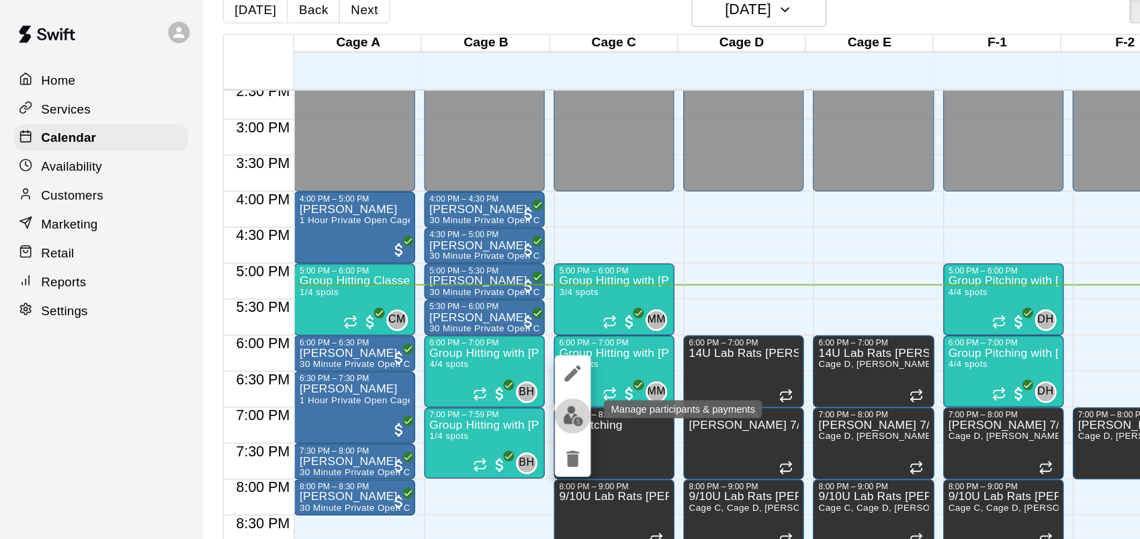
click at [426, 315] on img "edit" at bounding box center [427, 310] width 15 height 15
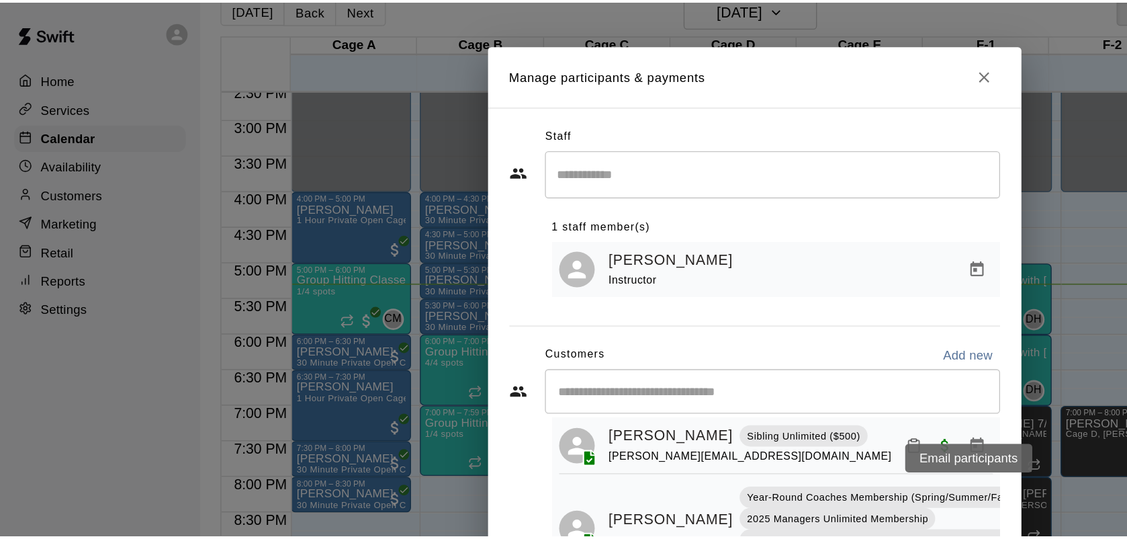
scroll to position [24, 0]
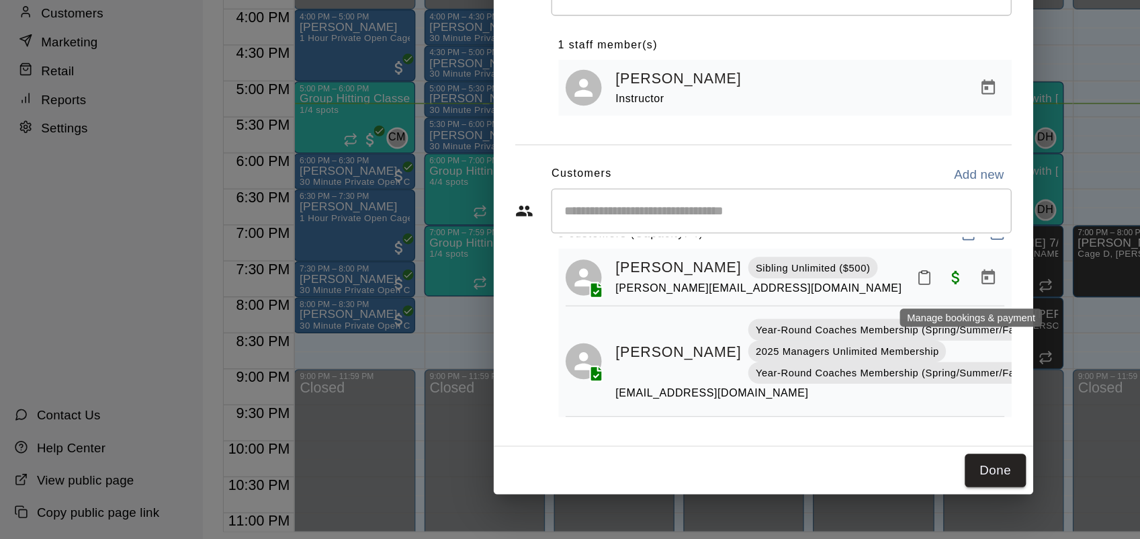
click at [731, 347] on icon "Manage bookings & payment" at bounding box center [737, 343] width 13 height 13
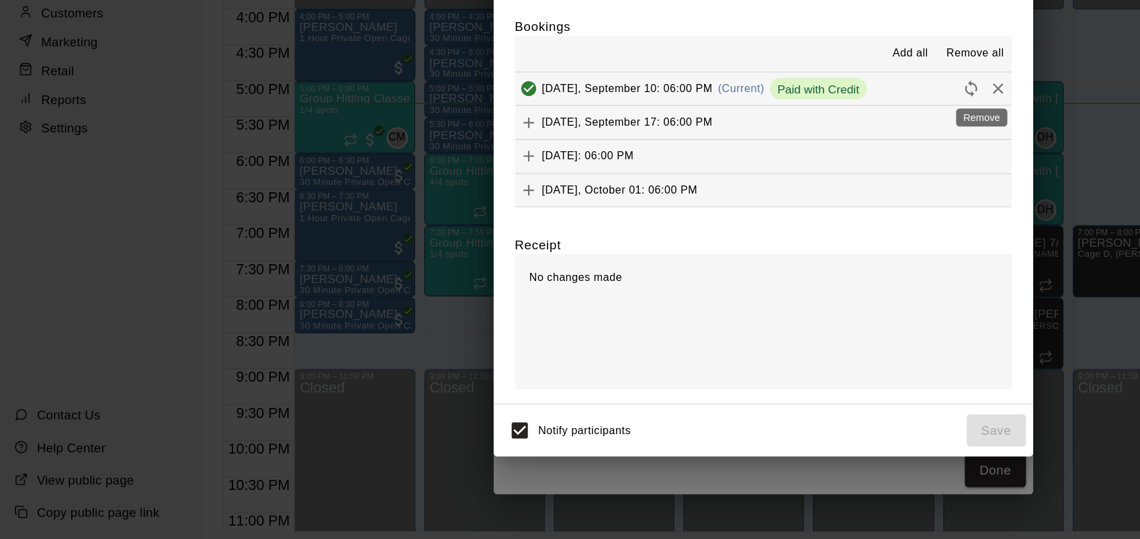
click at [739, 199] on icon "Remove" at bounding box center [745, 201] width 13 height 13
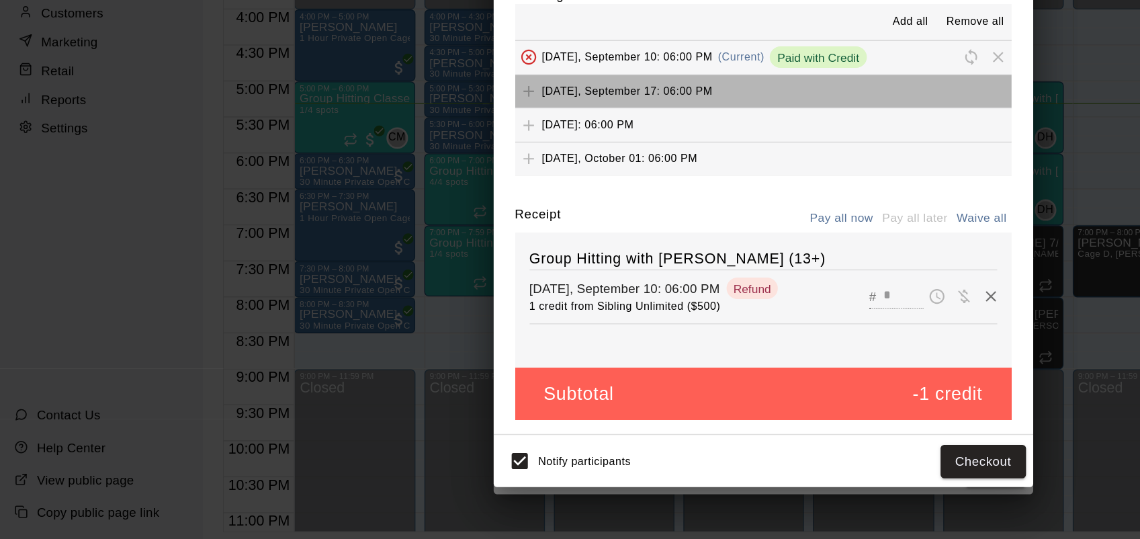
click at [733, 199] on button "[DATE], September 17: 06:00 PM" at bounding box center [570, 204] width 371 height 25
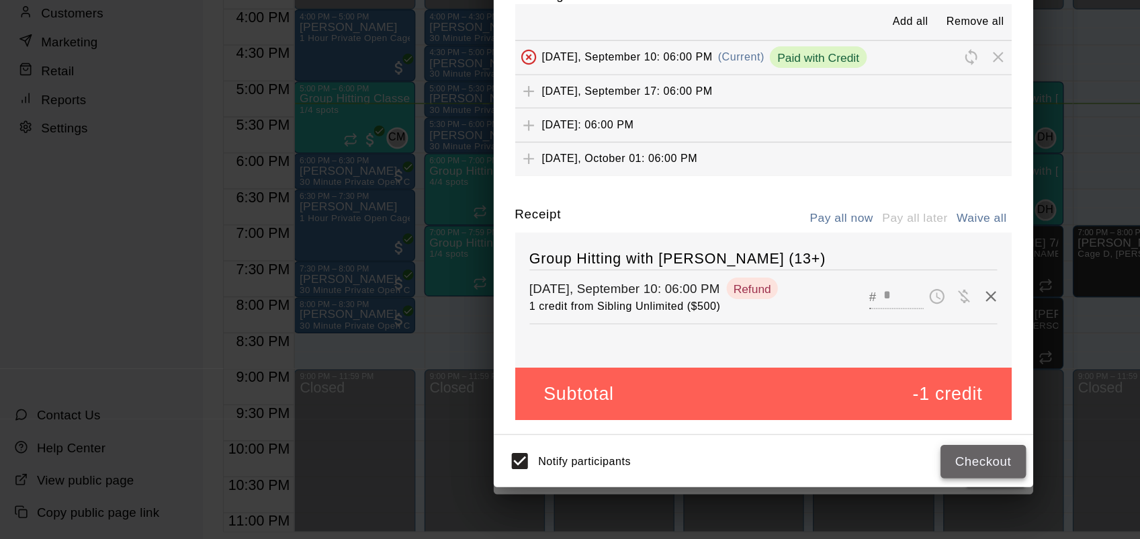
click at [728, 481] on button "Checkout" at bounding box center [734, 480] width 63 height 25
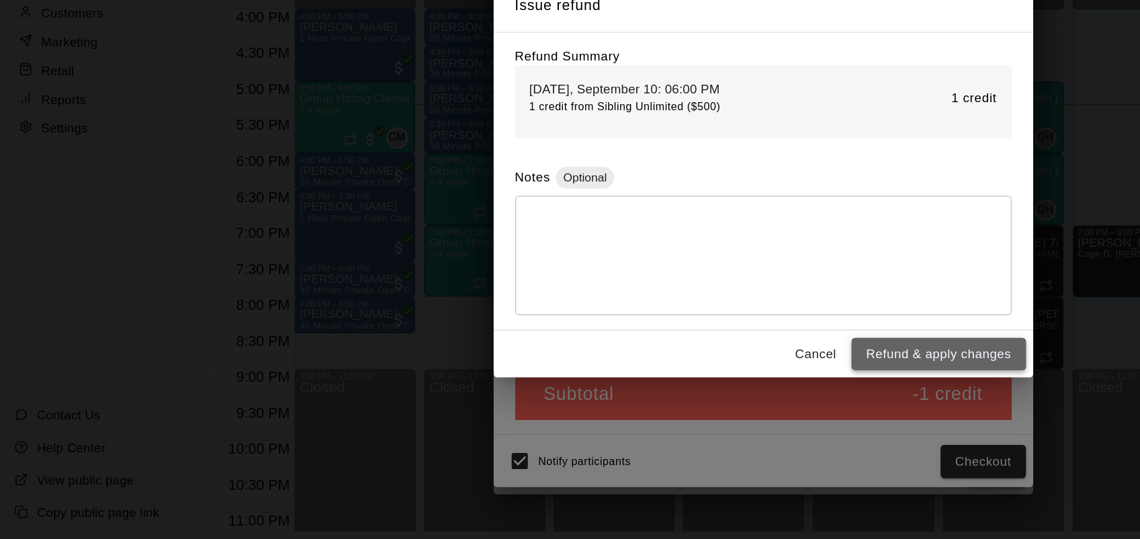
click at [722, 400] on button "Refund & apply changes" at bounding box center [701, 400] width 130 height 25
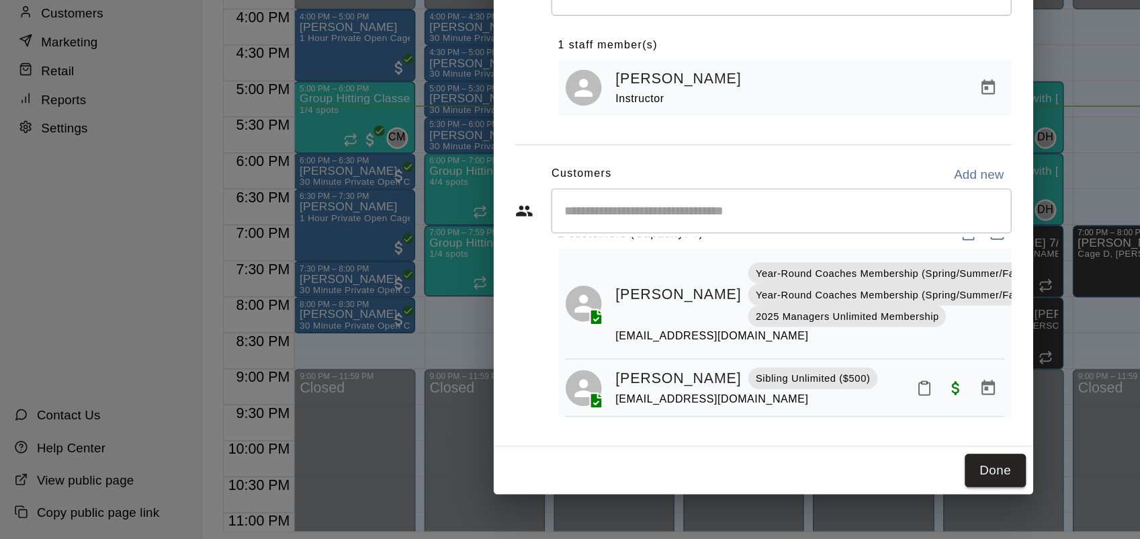
click at [124, 350] on div "Manage participants & payments Staff ​ 1 staff member(s) [PERSON_NAME] Instruct…" at bounding box center [570, 269] width 1140 height 539
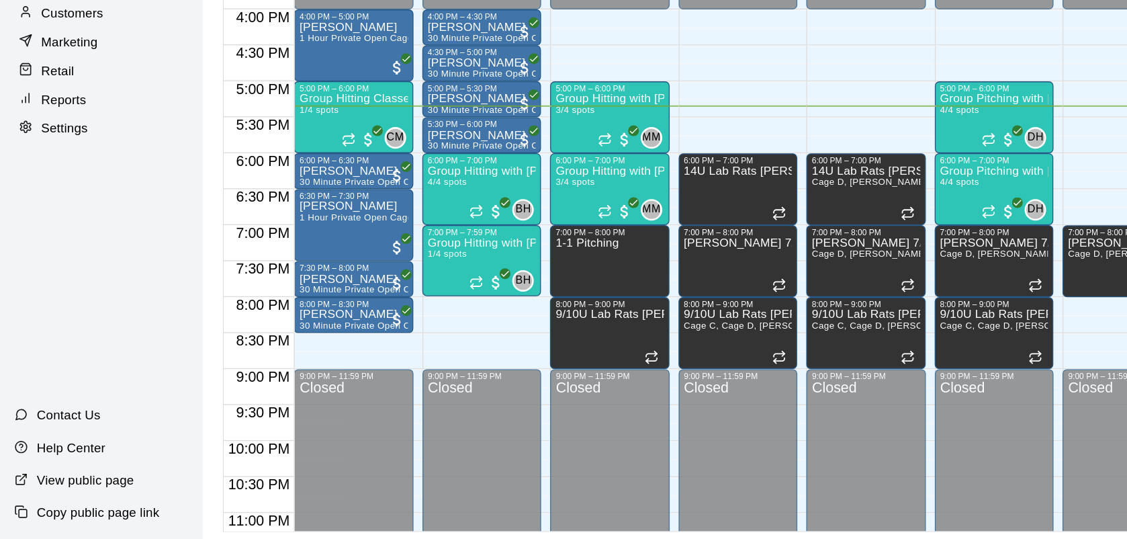
drag, startPoint x: 124, startPoint y: 350, endPoint x: 77, endPoint y: 224, distance: 134.7
click at [77, 224] on div "Home Services Calendar Availability Customers Marketing Retail Reports Settings…" at bounding box center [75, 269] width 151 height 539
click at [54, 148] on p "Customers" at bounding box center [54, 145] width 46 height 13
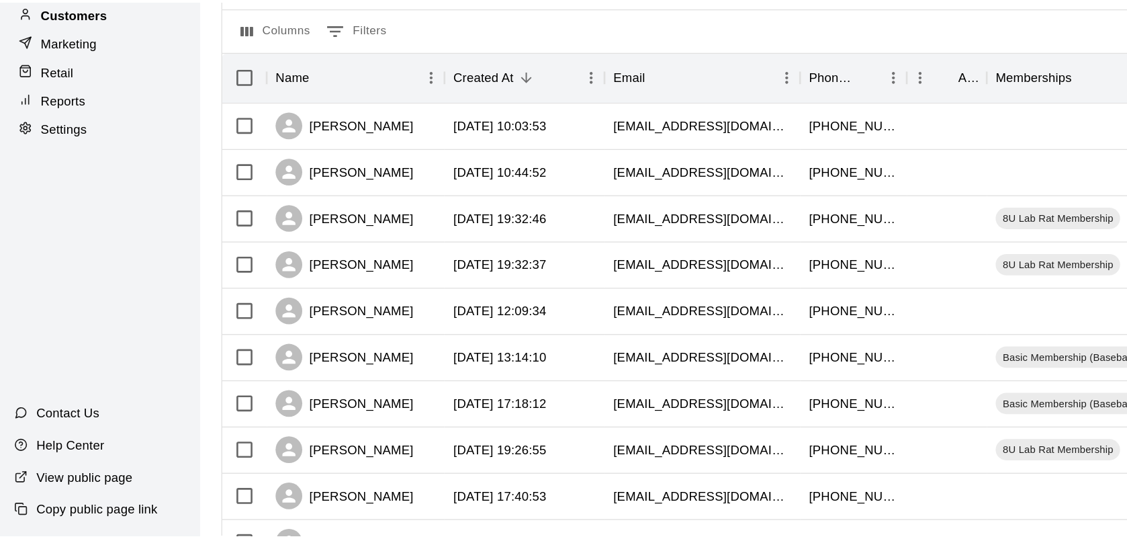
scroll to position [21, 0]
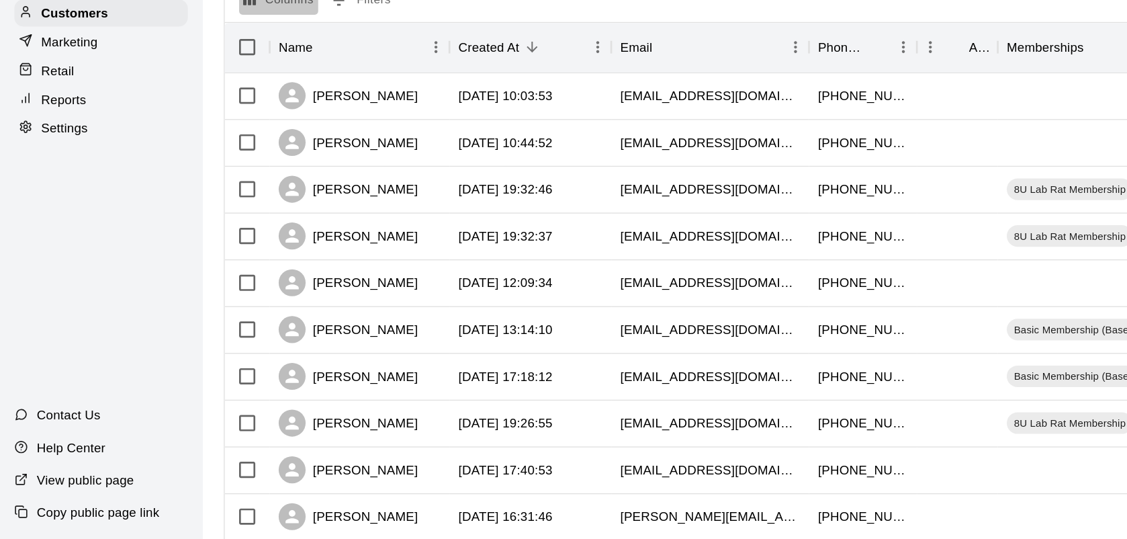
click at [198, 145] on button "Columns" at bounding box center [208, 136] width 59 height 21
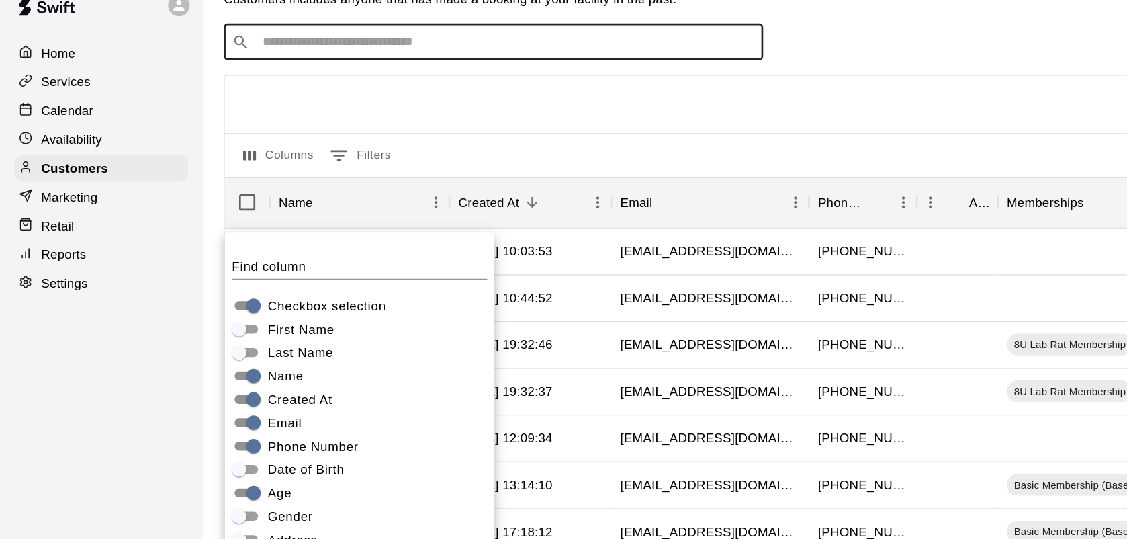
click at [226, 50] on input "Search customers by name or email" at bounding box center [378, 51] width 372 height 13
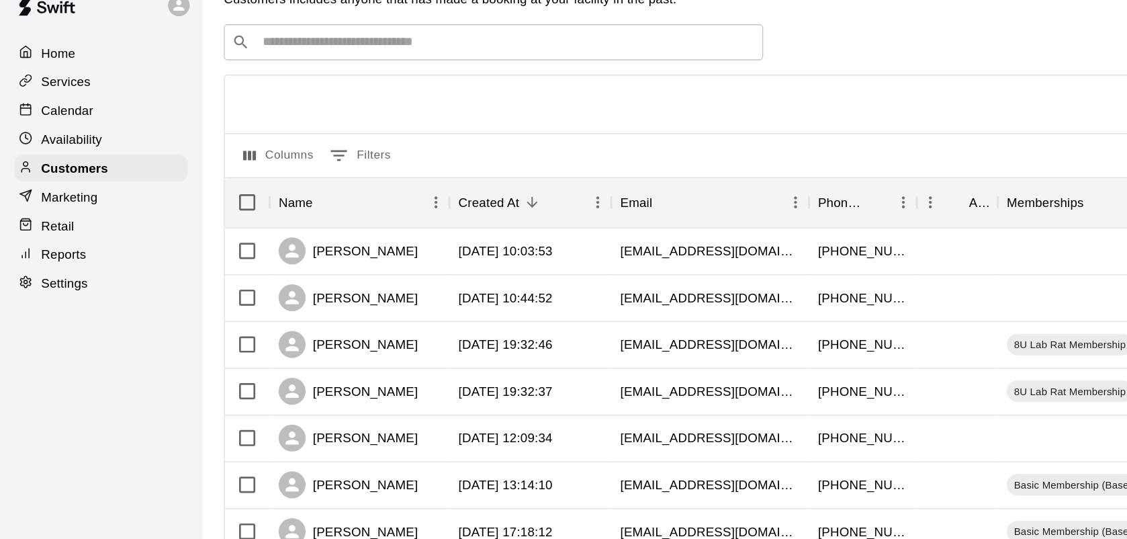
click at [212, 60] on div "​ ​" at bounding box center [368, 51] width 403 height 27
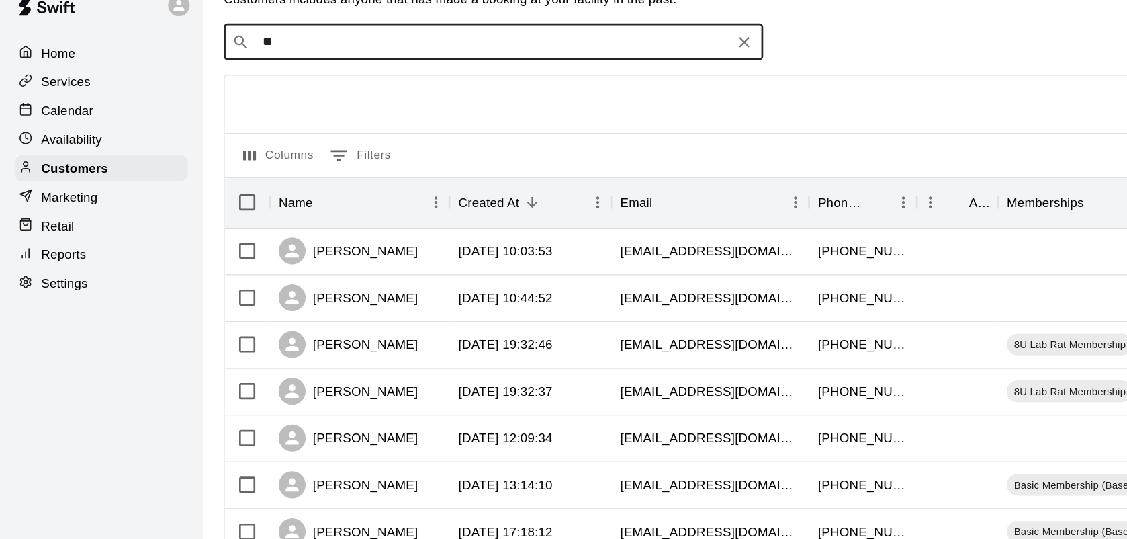
type input "***"
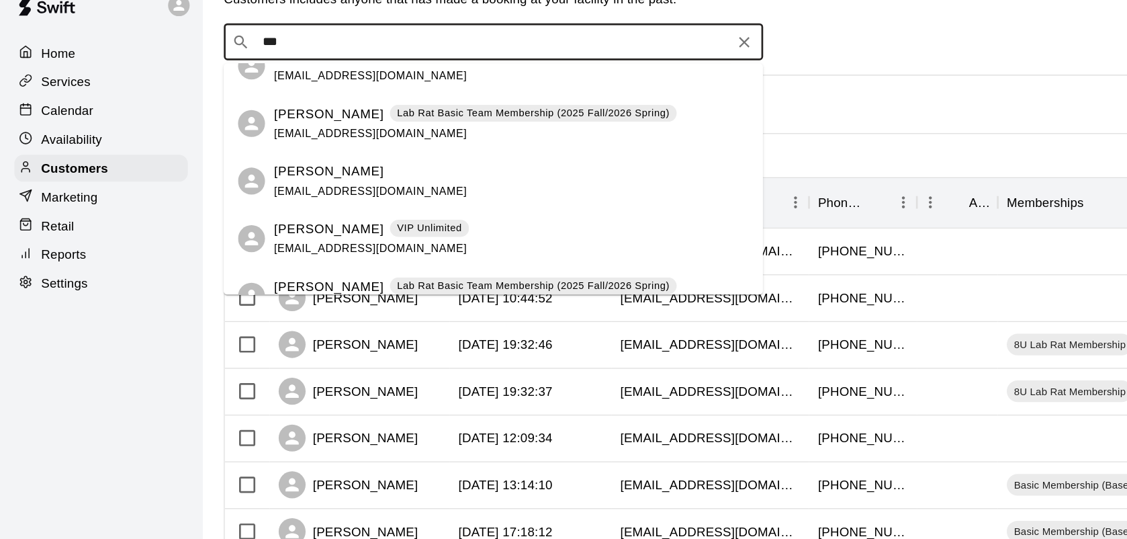
scroll to position [108, 0]
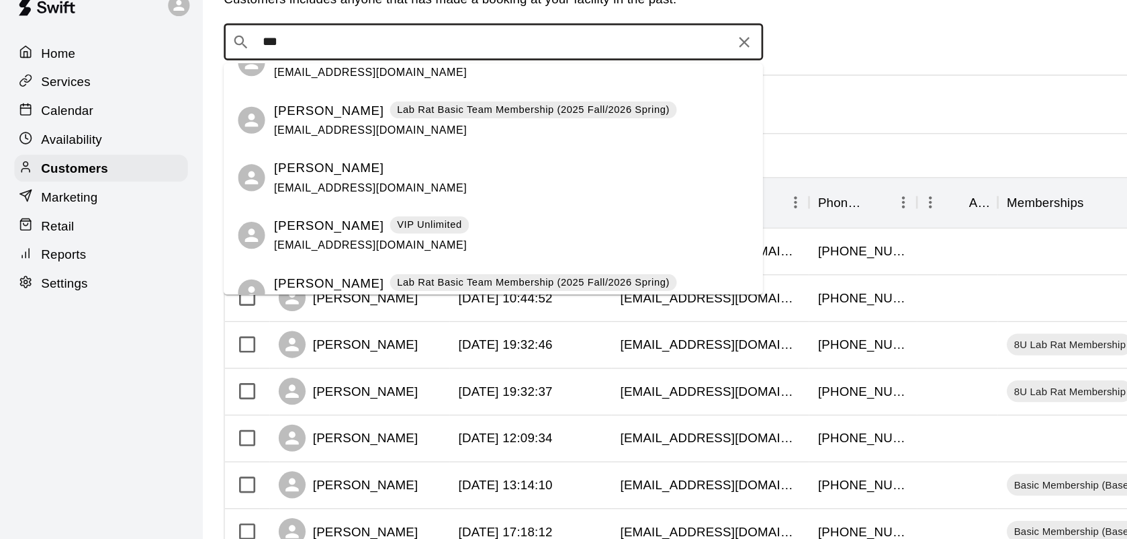
click at [274, 105] on p "[PERSON_NAME]" at bounding box center [246, 102] width 82 height 14
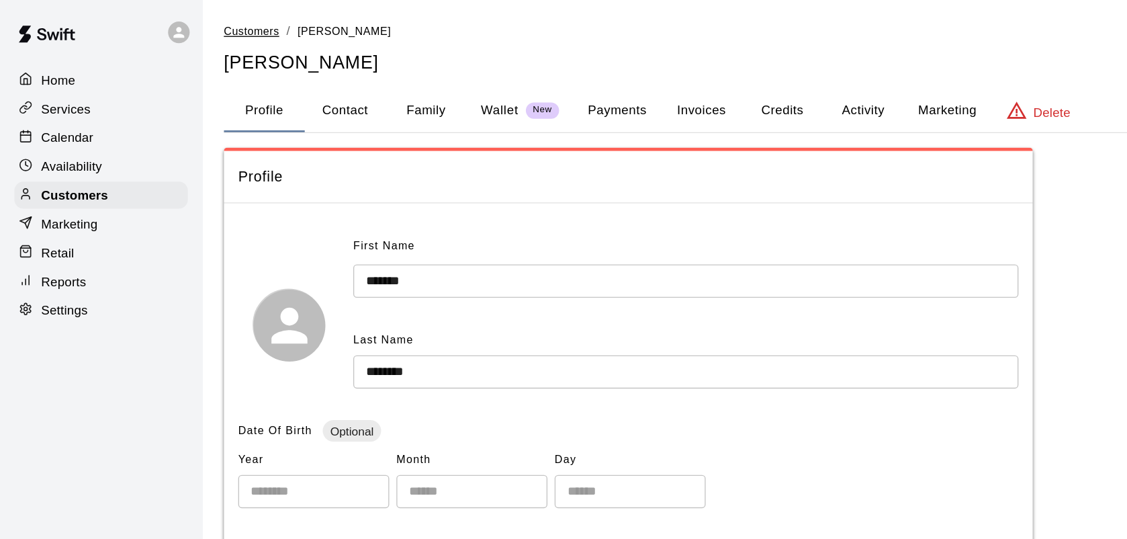
click at [191, 20] on span "Customers" at bounding box center [188, 23] width 42 height 9
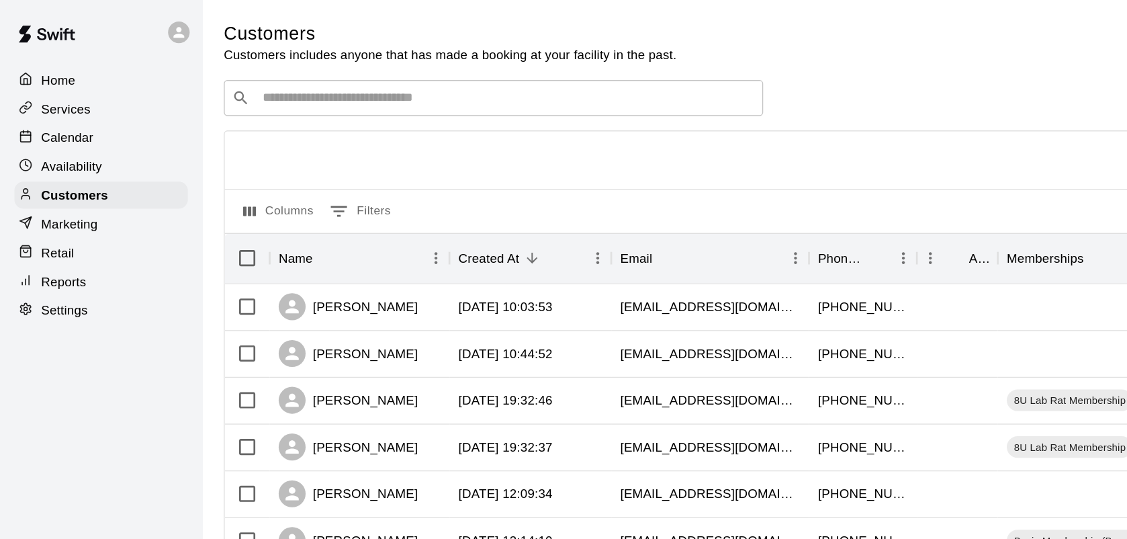
click at [207, 72] on input "Search customers by name or email" at bounding box center [378, 72] width 372 height 13
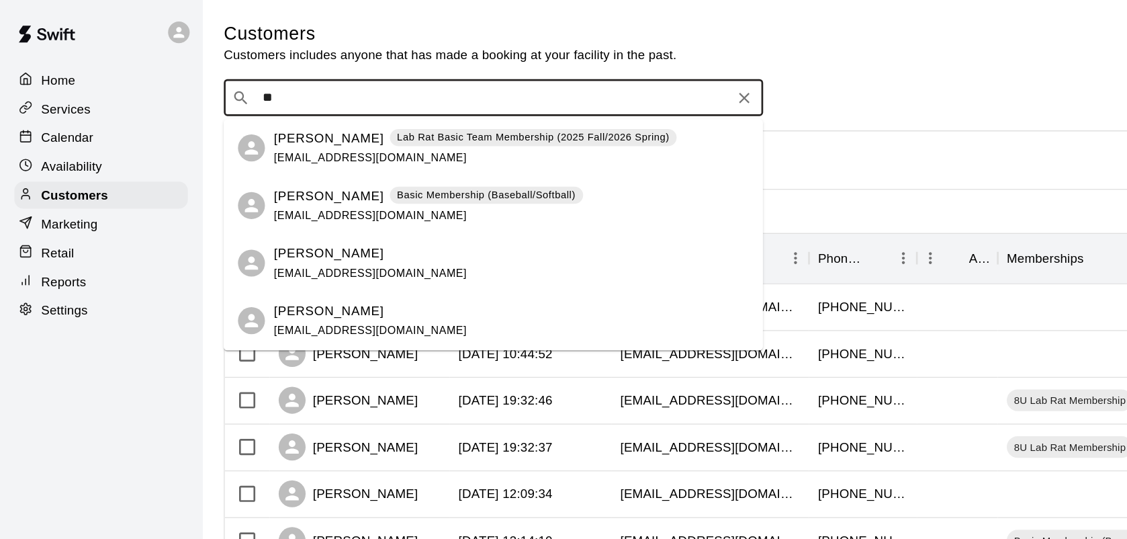
type input "***"
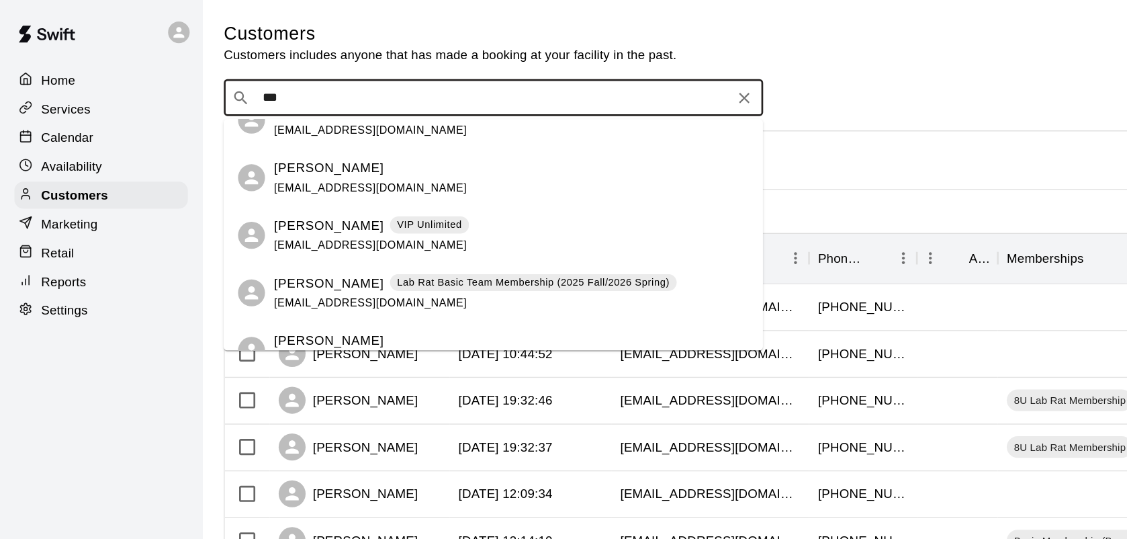
scroll to position [175, 0]
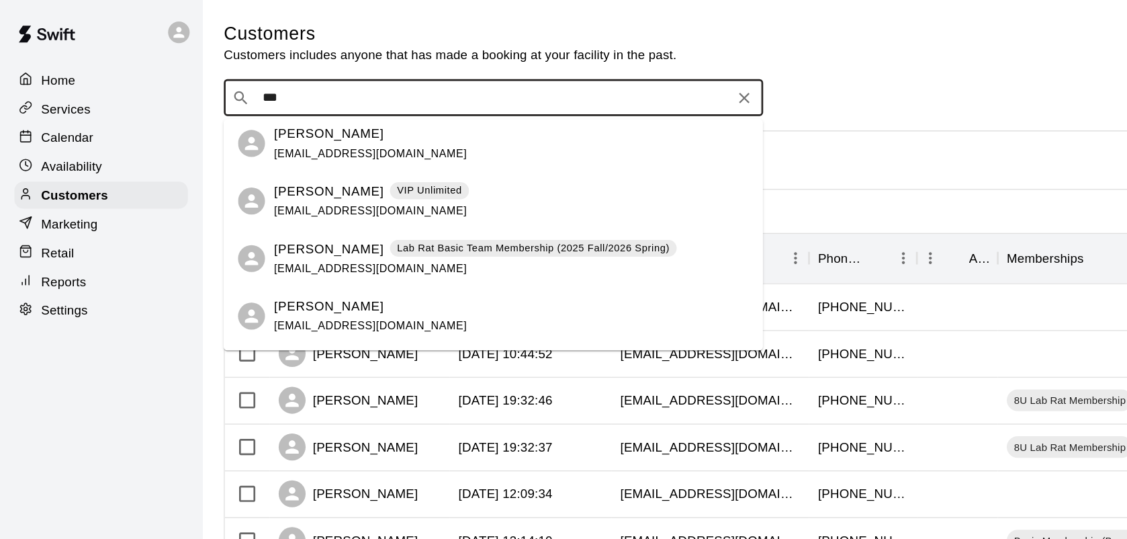
click at [262, 109] on span "[EMAIL_ADDRESS][DOMAIN_NAME]" at bounding box center [277, 113] width 144 height 9
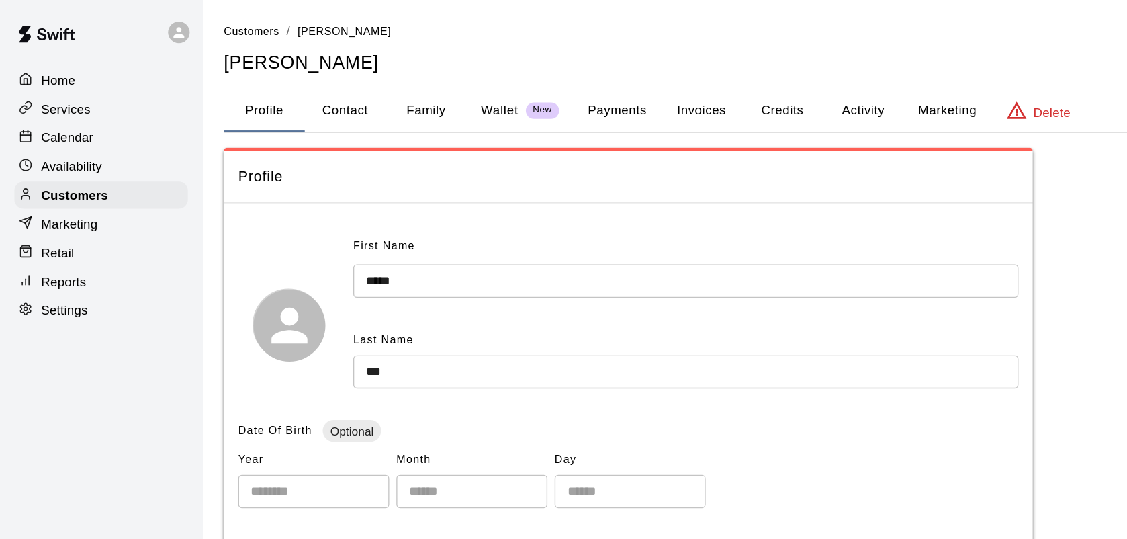
click at [466, 83] on button "Payments" at bounding box center [461, 82] width 65 height 32
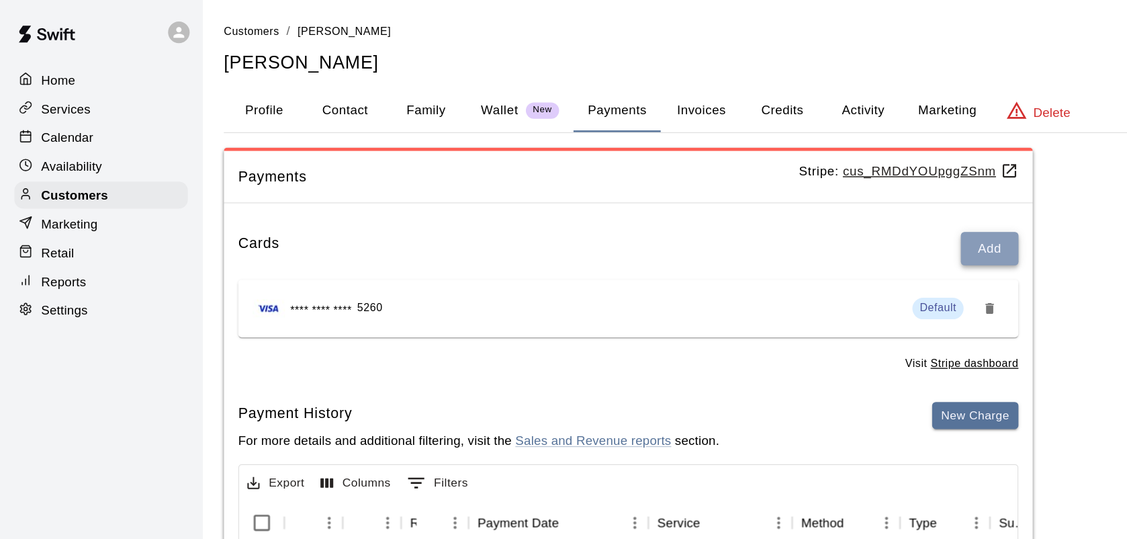
click at [739, 181] on button "Add" at bounding box center [739, 185] width 43 height 25
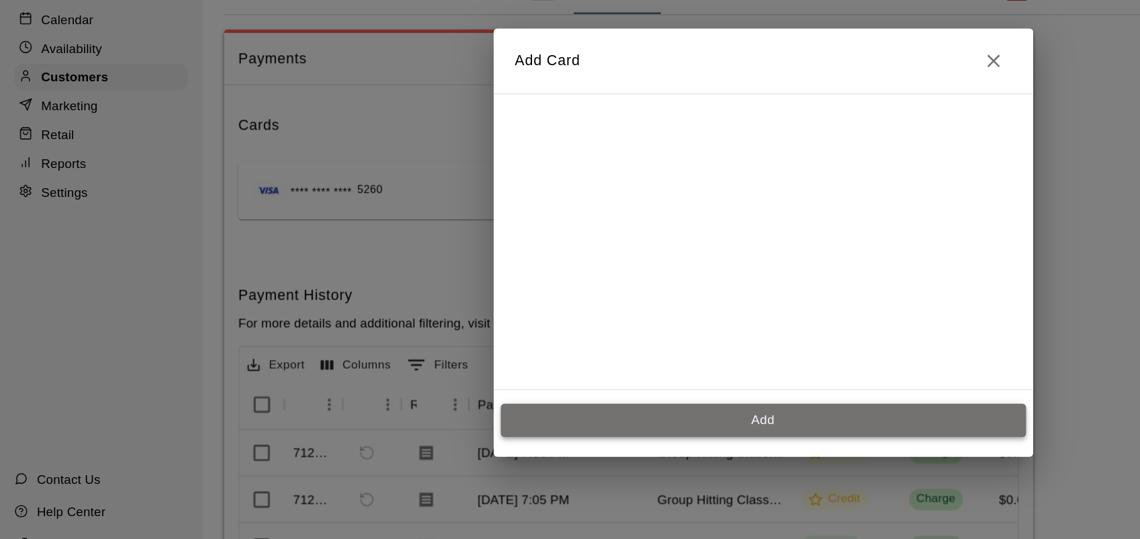
click at [596, 408] on button "Add" at bounding box center [570, 402] width 392 height 25
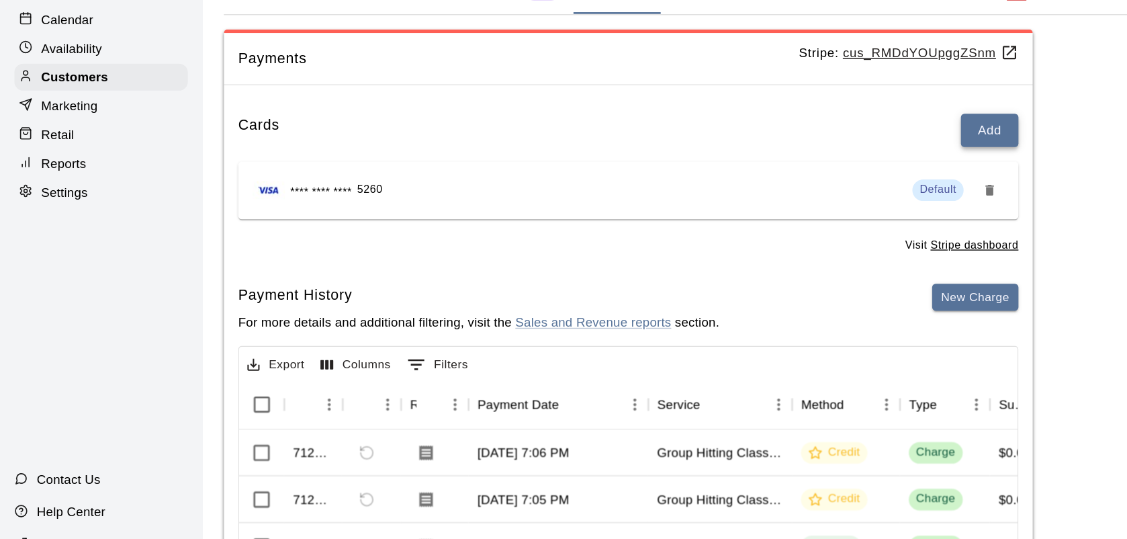
click at [739, 185] on button "Add" at bounding box center [739, 185] width 43 height 25
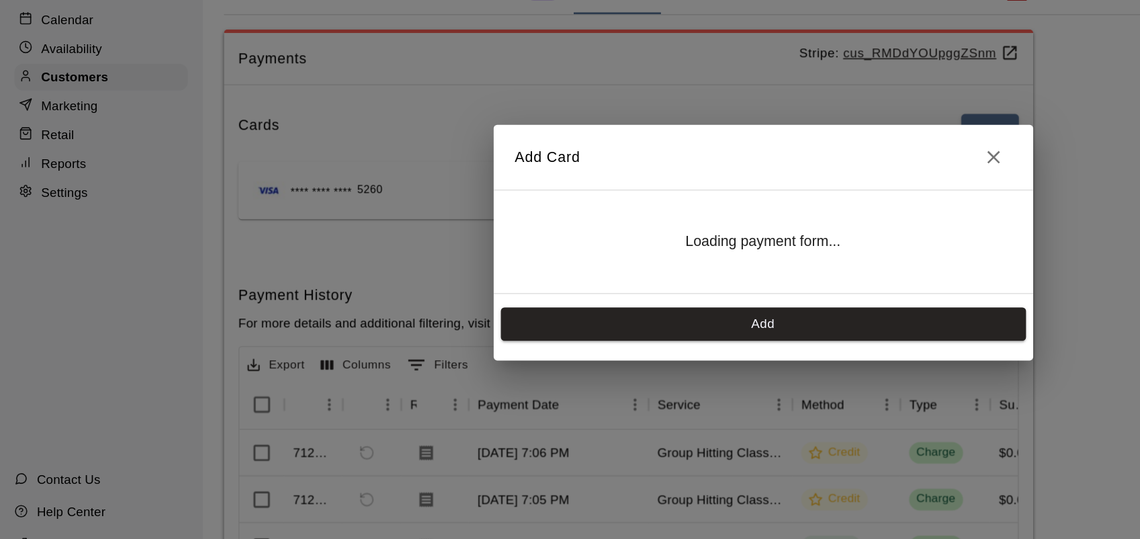
click at [739, 187] on div "Add Card Loading payment form... Add" at bounding box center [570, 269] width 403 height 176
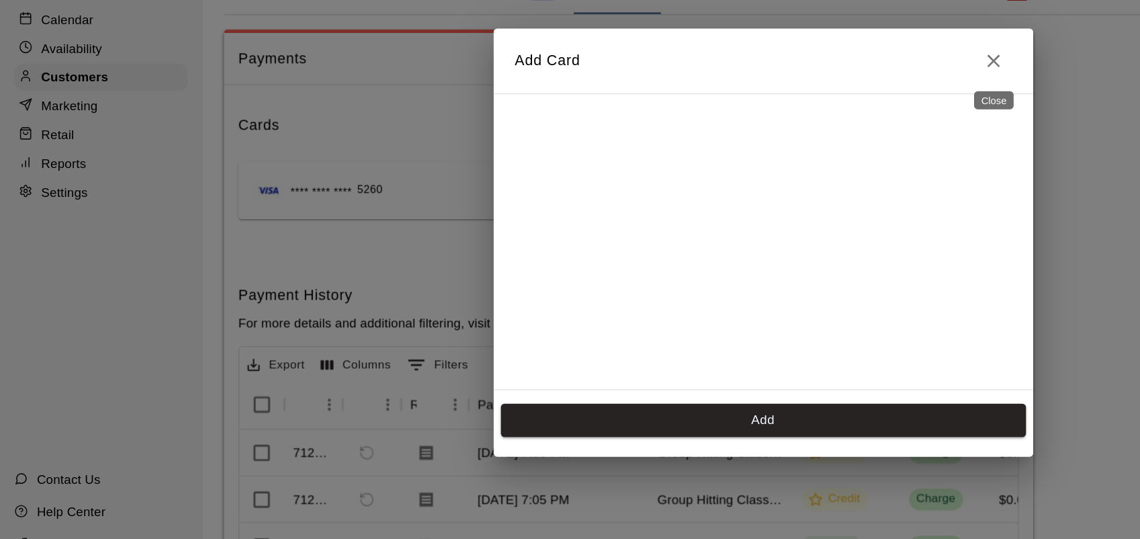
click at [739, 134] on icon "Close" at bounding box center [742, 134] width 16 height 16
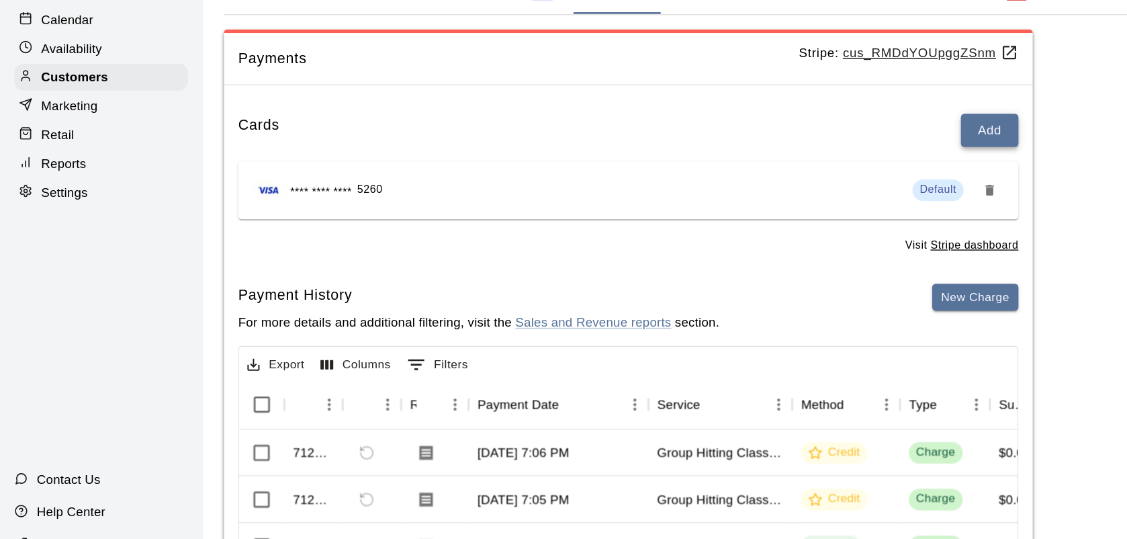
click at [737, 187] on button "Add" at bounding box center [739, 185] width 43 height 25
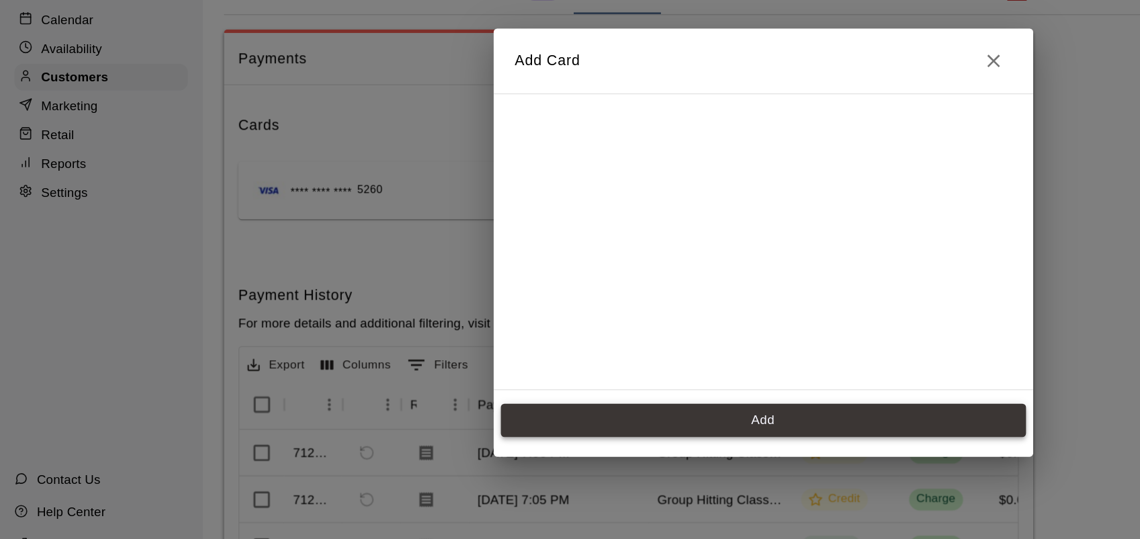
click at [592, 402] on button "Add" at bounding box center [570, 402] width 392 height 25
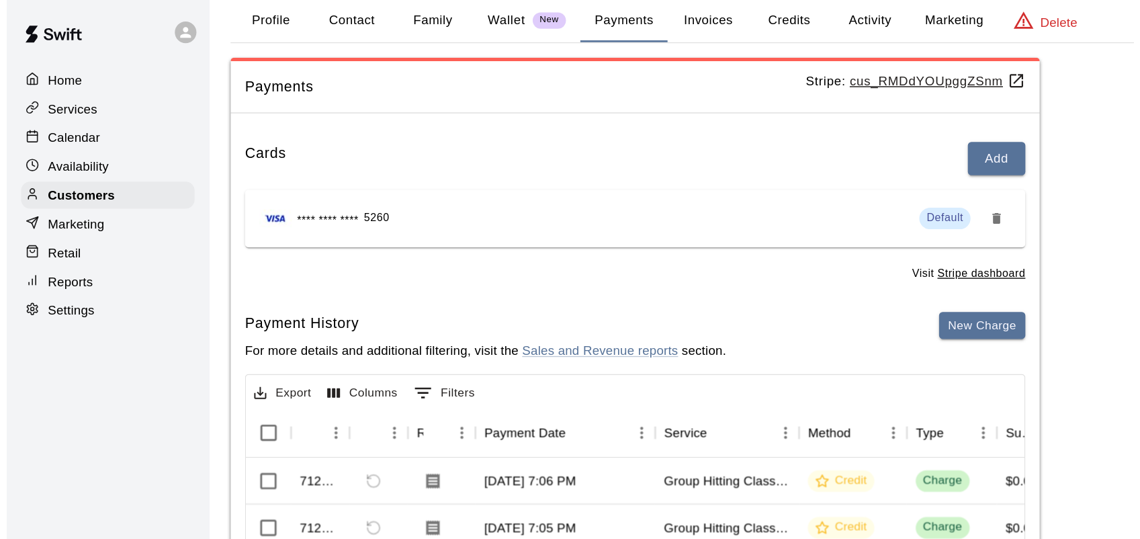
scroll to position [66, 0]
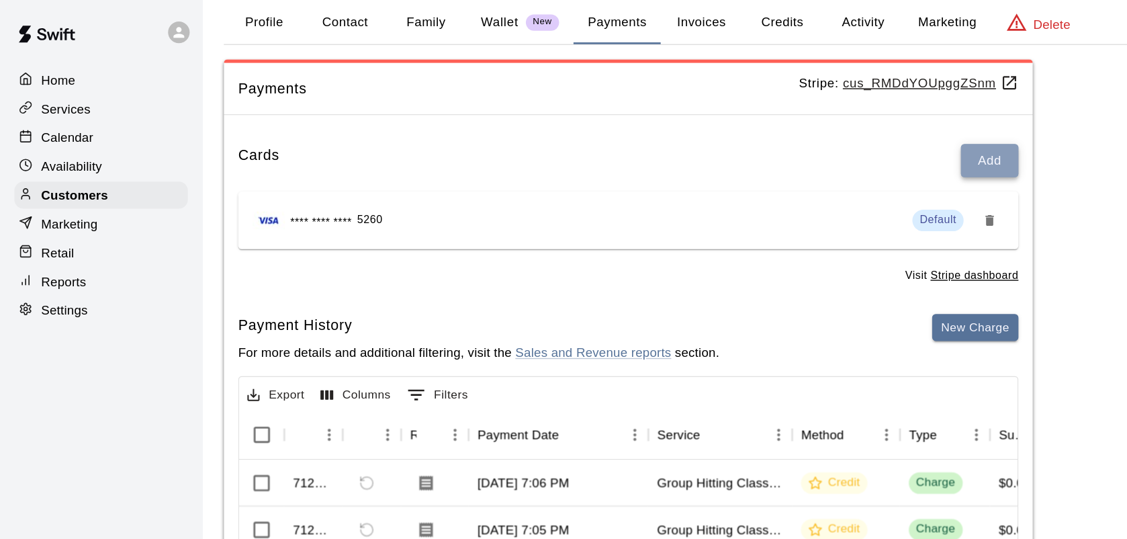
click at [739, 122] on button "Add" at bounding box center [739, 119] width 43 height 25
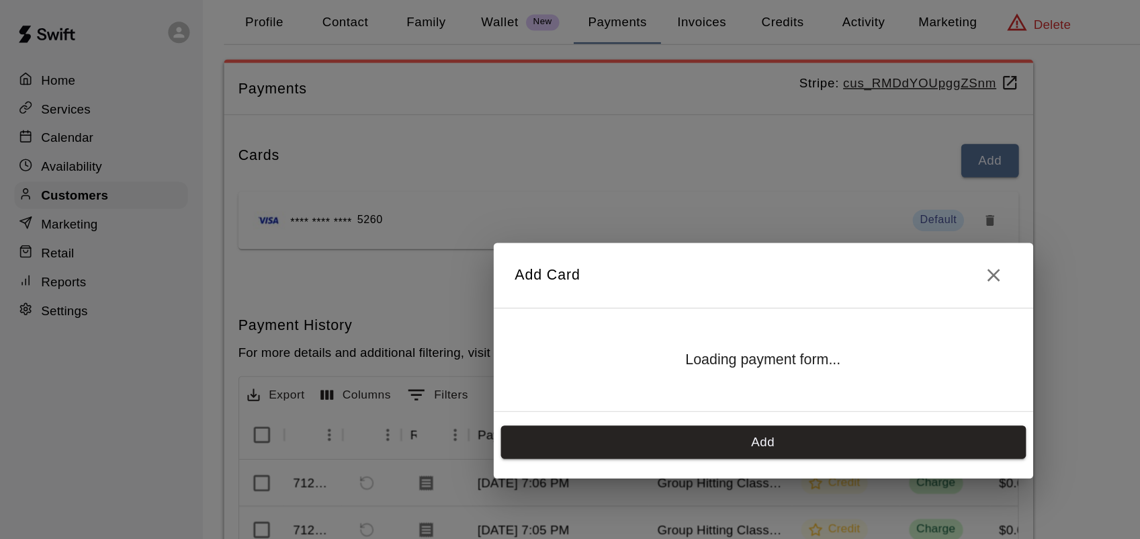
click at [739, 122] on div "Add Card Loading payment form... Add" at bounding box center [570, 269] width 1140 height 539
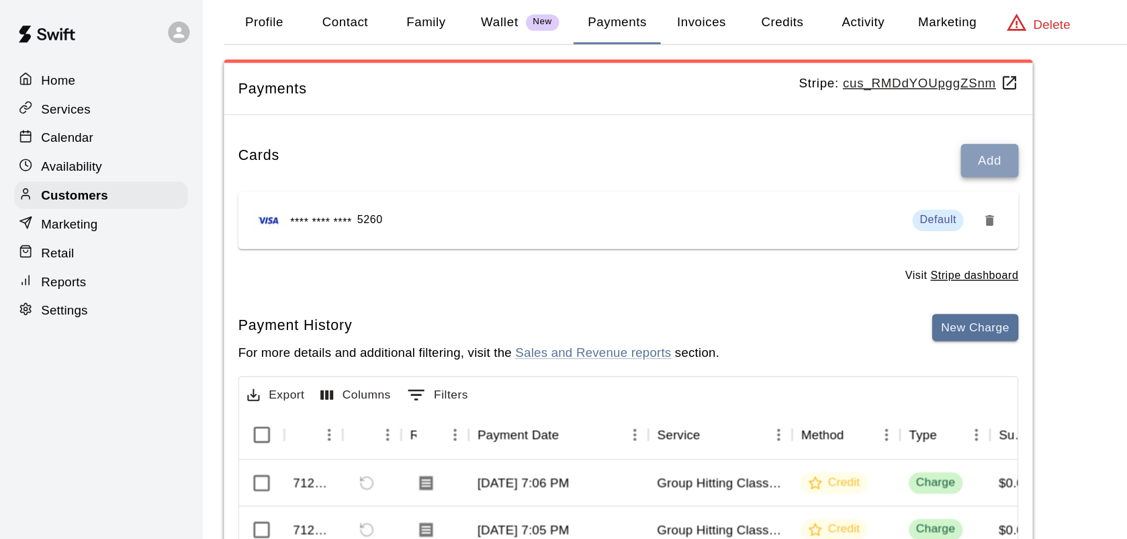
click at [739, 122] on button "Add" at bounding box center [739, 119] width 43 height 25
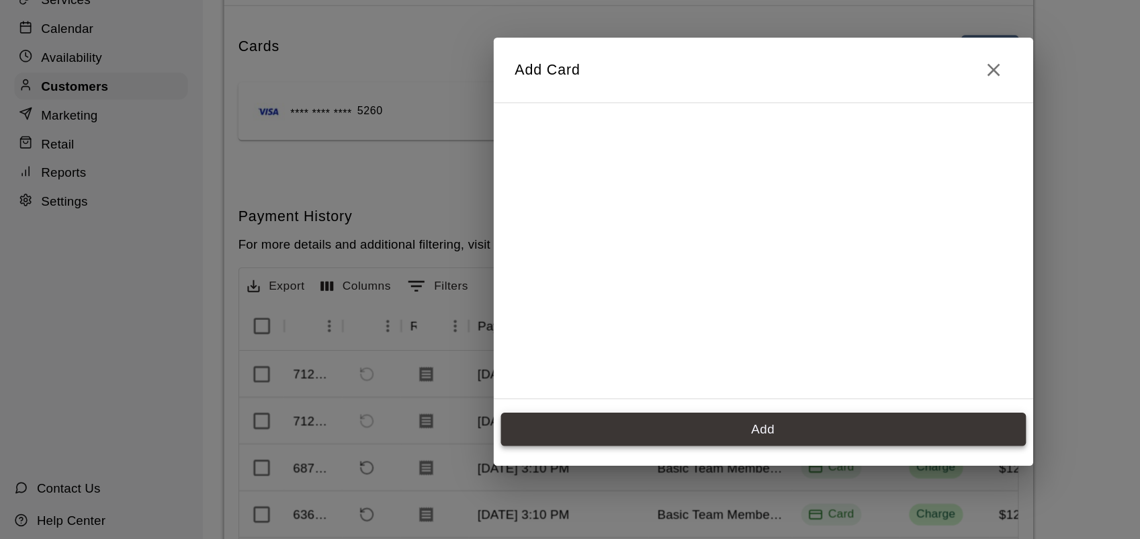
click at [586, 398] on button "Add" at bounding box center [570, 402] width 392 height 25
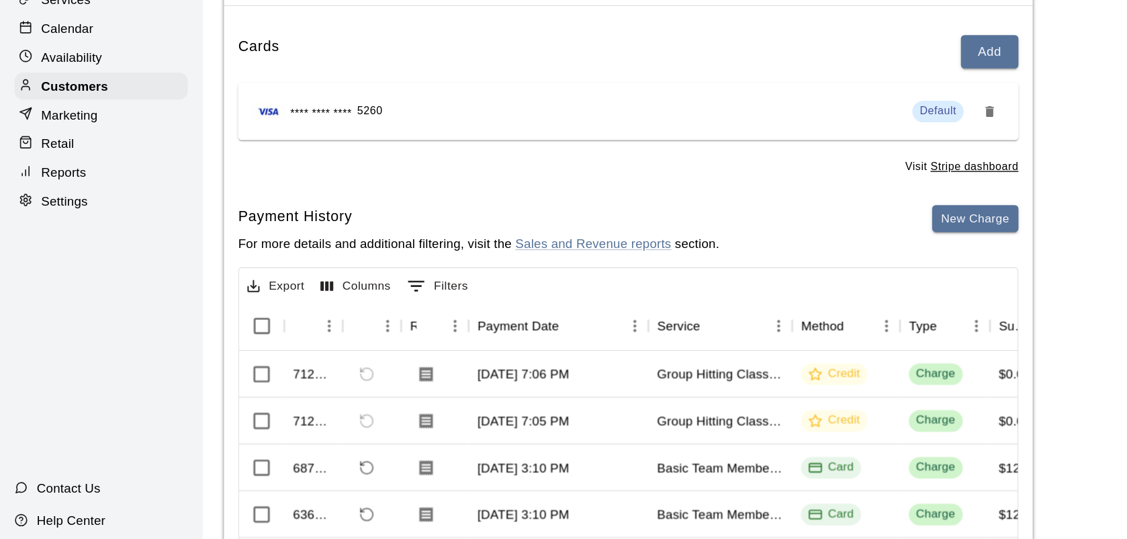
click at [328, 154] on div "**** **** **** 5260 Default" at bounding box center [470, 164] width 562 height 21
click at [741, 162] on icon "Remove" at bounding box center [739, 165] width 6 height 8
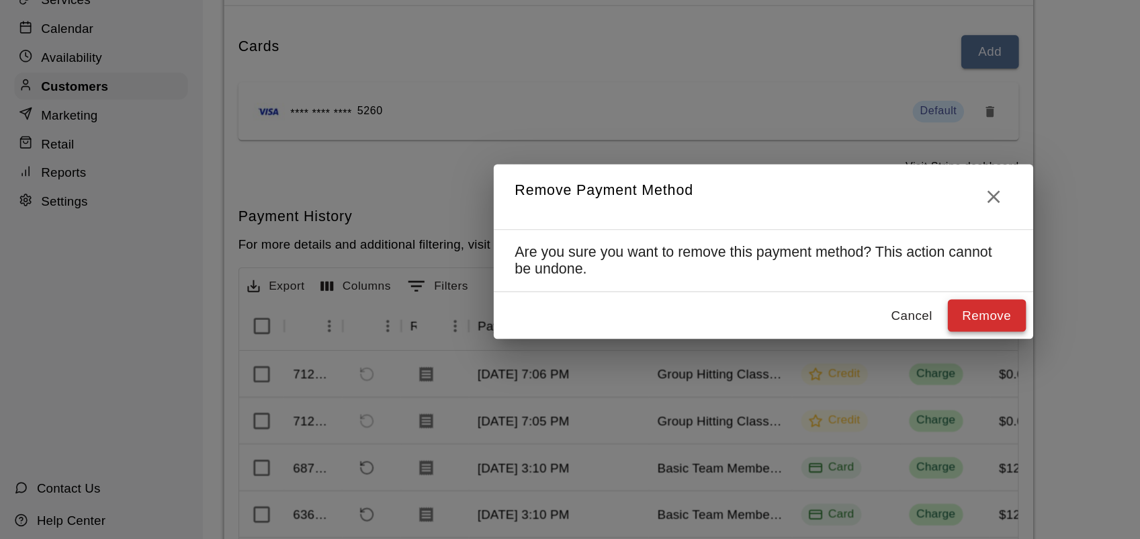
click at [741, 318] on button "Remove" at bounding box center [737, 317] width 58 height 25
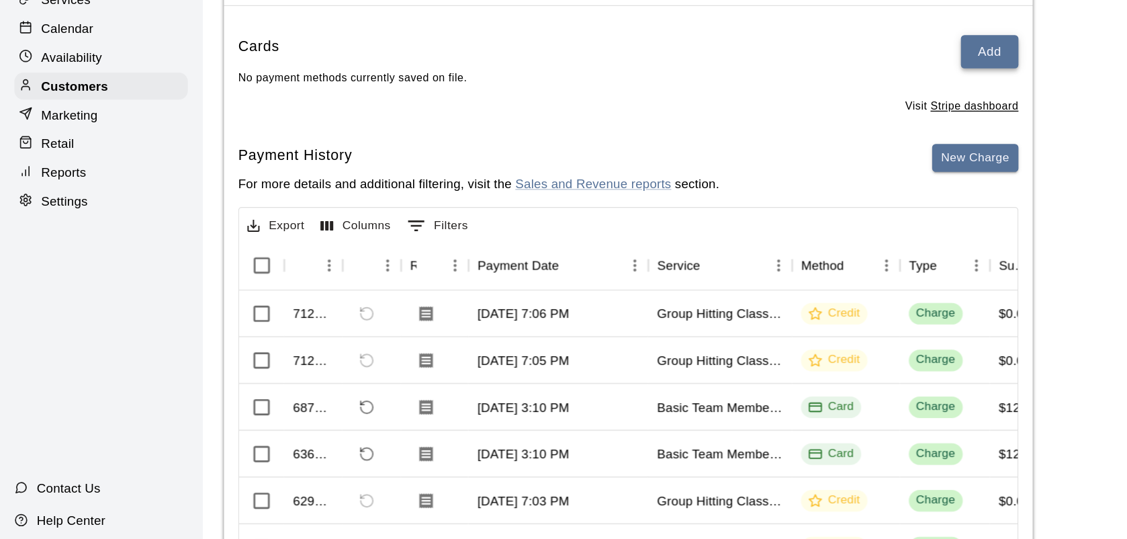
click at [747, 113] on button "Add" at bounding box center [739, 119] width 43 height 25
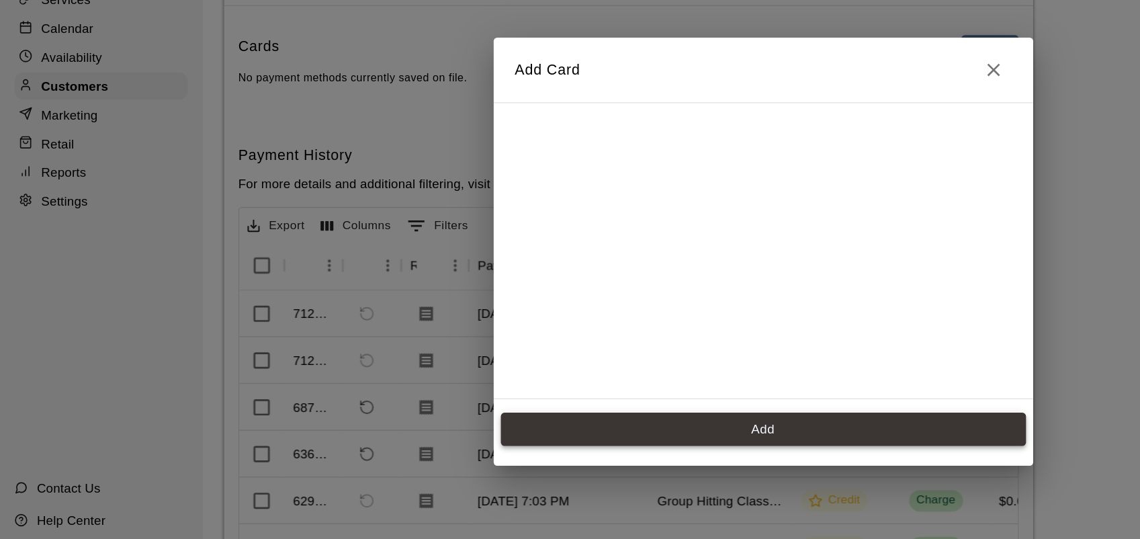
click at [573, 398] on button "Add" at bounding box center [570, 402] width 392 height 25
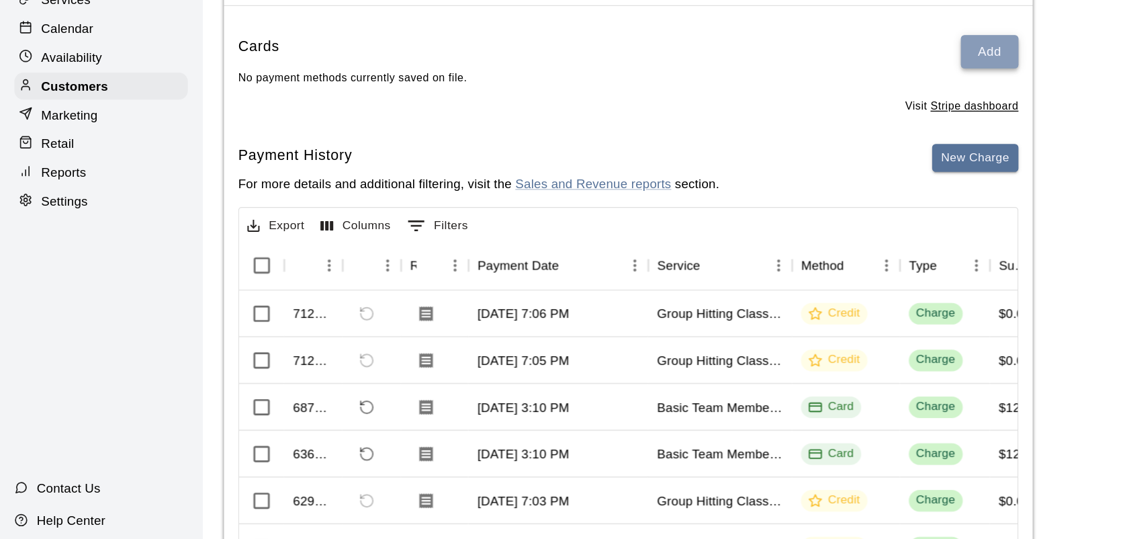
click at [741, 114] on button "Add" at bounding box center [739, 119] width 43 height 25
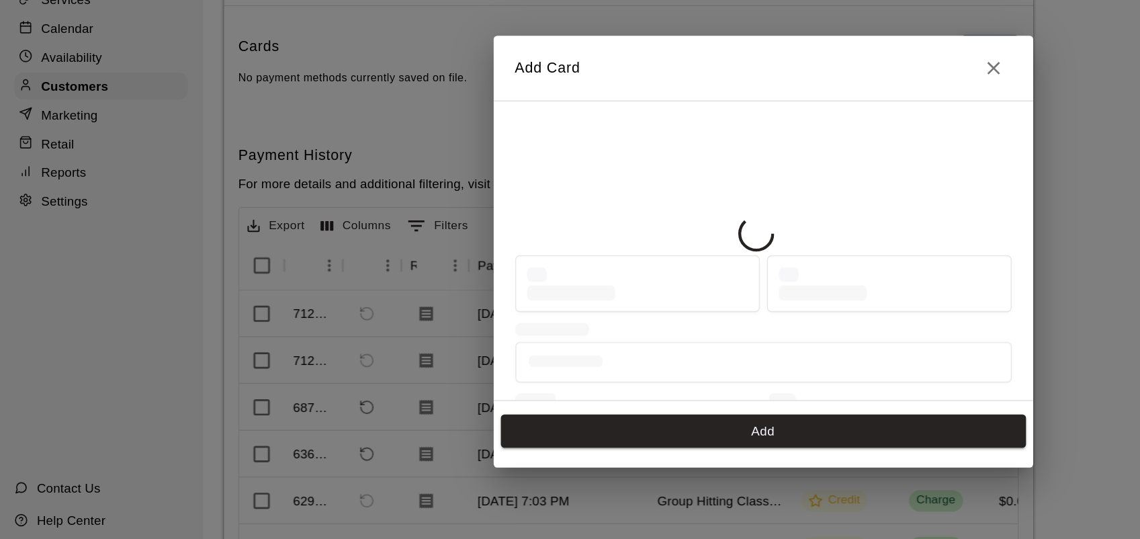
click at [741, 114] on h2 "Add Card" at bounding box center [570, 132] width 403 height 48
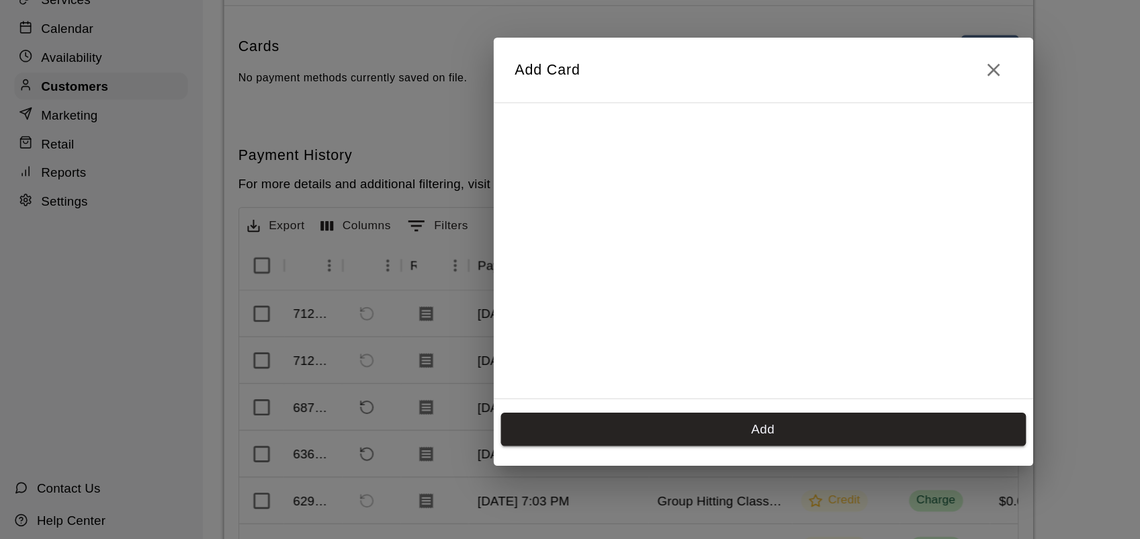
scroll to position [62, 0]
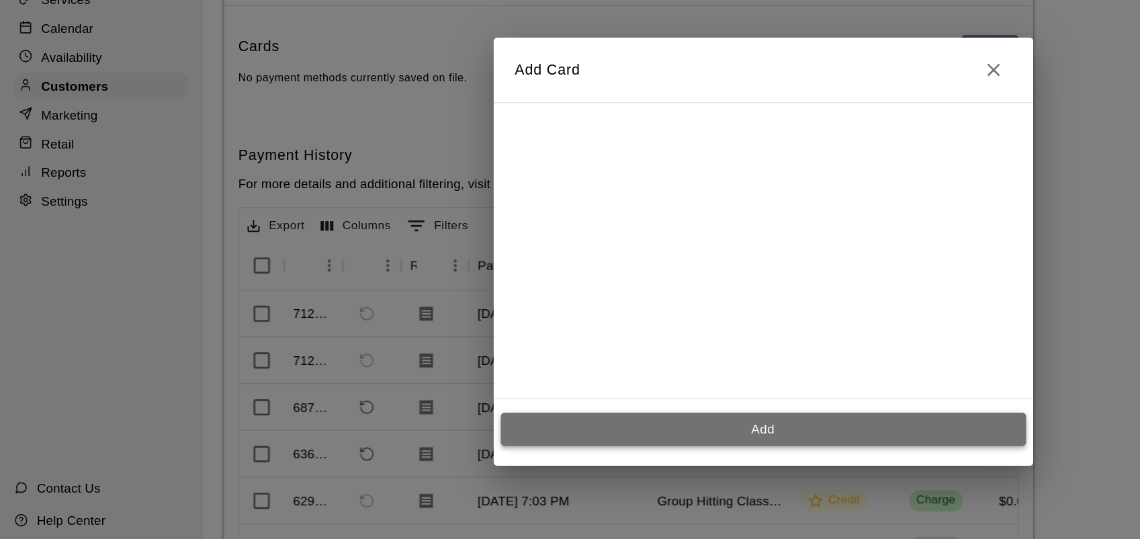
click at [536, 404] on button "Add" at bounding box center [570, 402] width 392 height 25
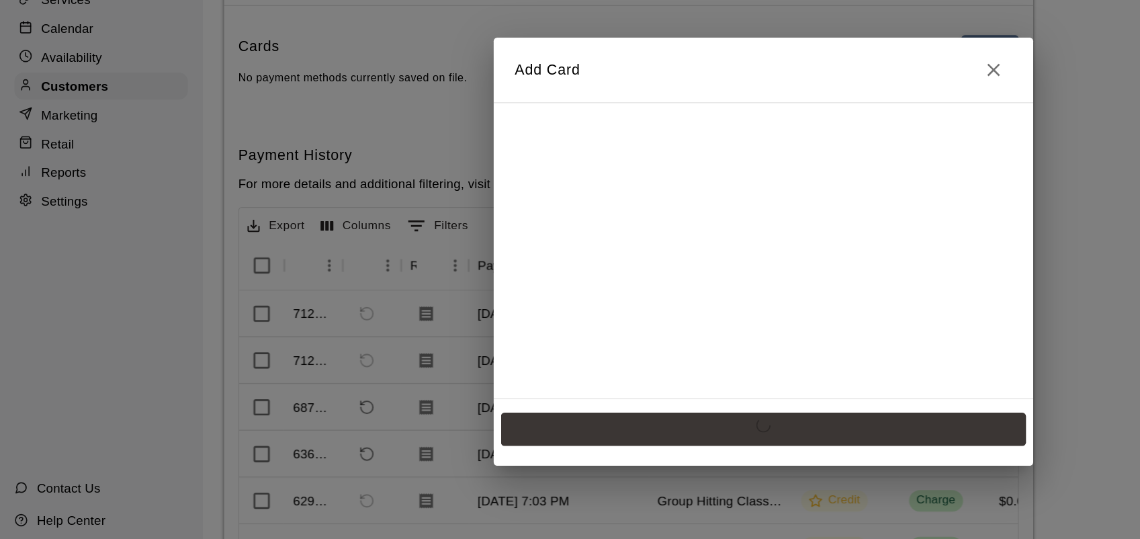
scroll to position [0, 0]
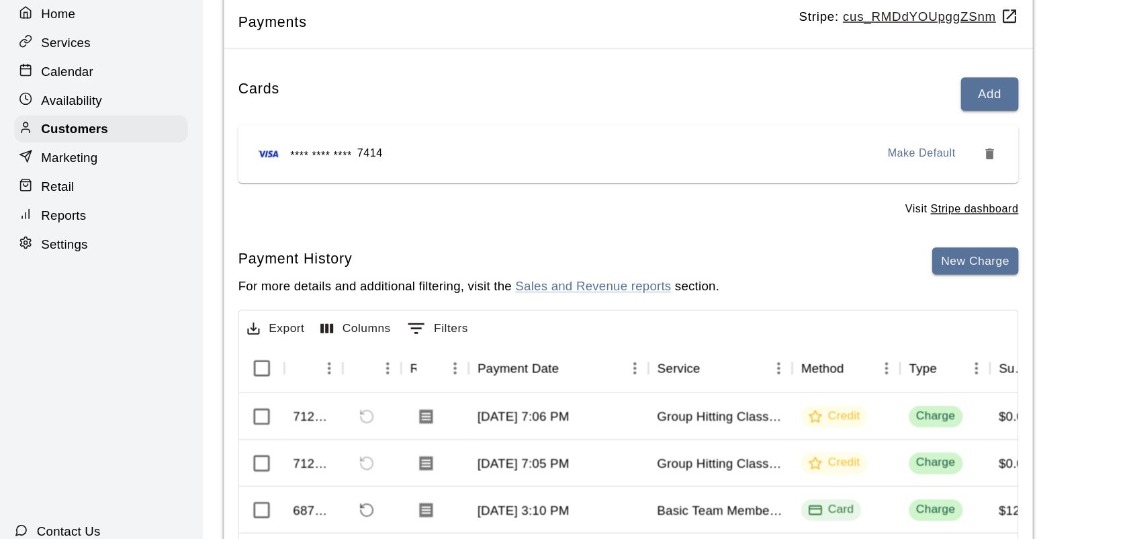
click at [801, 404] on div "Payments Stripe: cus_RMDdYOUpggZSnm Cards Add **** **** **** 7414 Make Default …" at bounding box center [639, 315] width 944 height 542
click at [731, 242] on button "New Charge" at bounding box center [729, 244] width 64 height 21
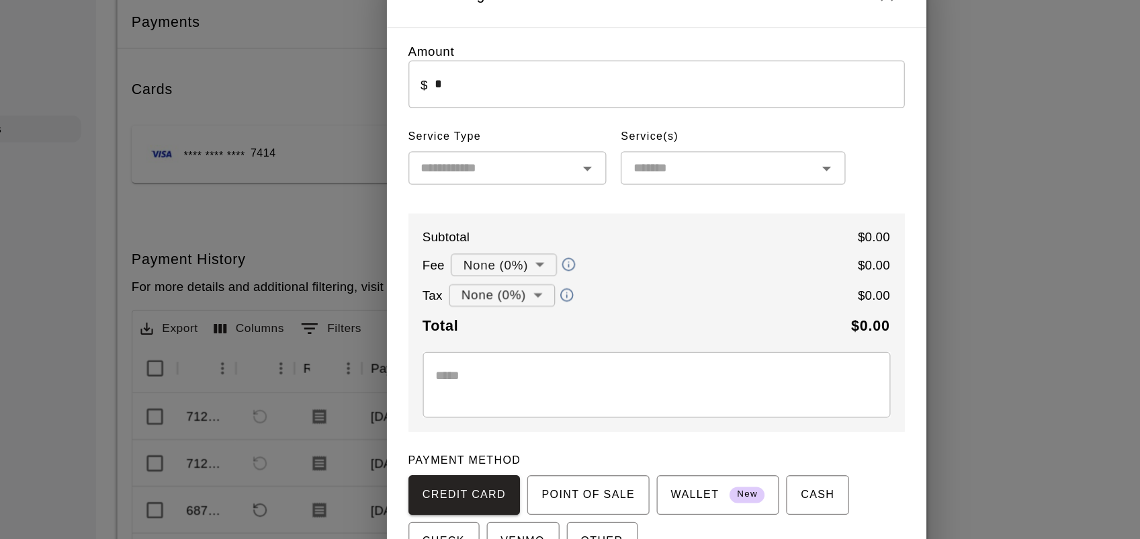
click at [435, 122] on input "*" at bounding box center [579, 113] width 351 height 36
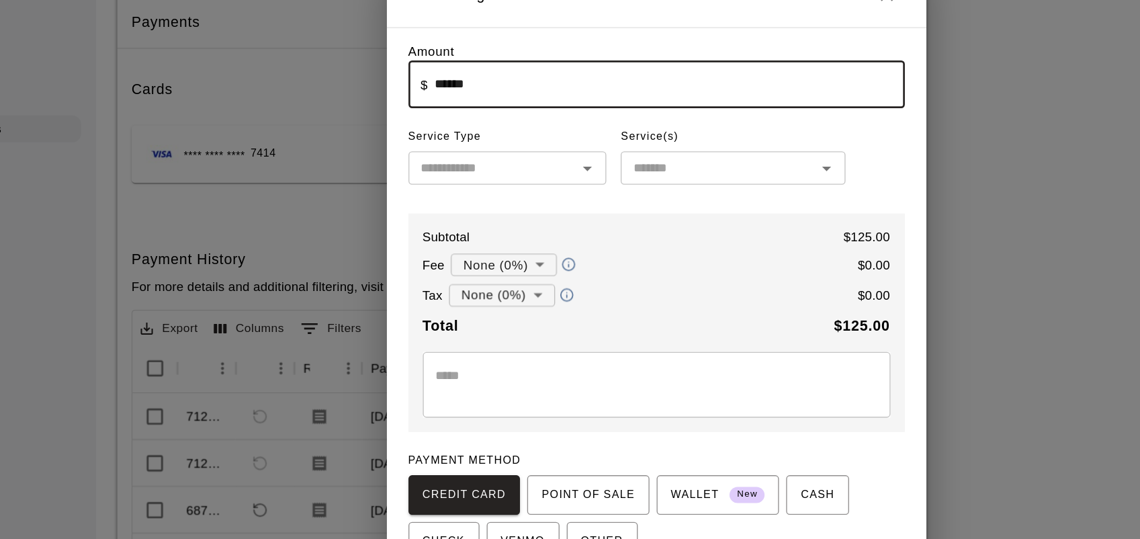
click at [482, 187] on div "​" at bounding box center [459, 175] width 148 height 25
type input "******"
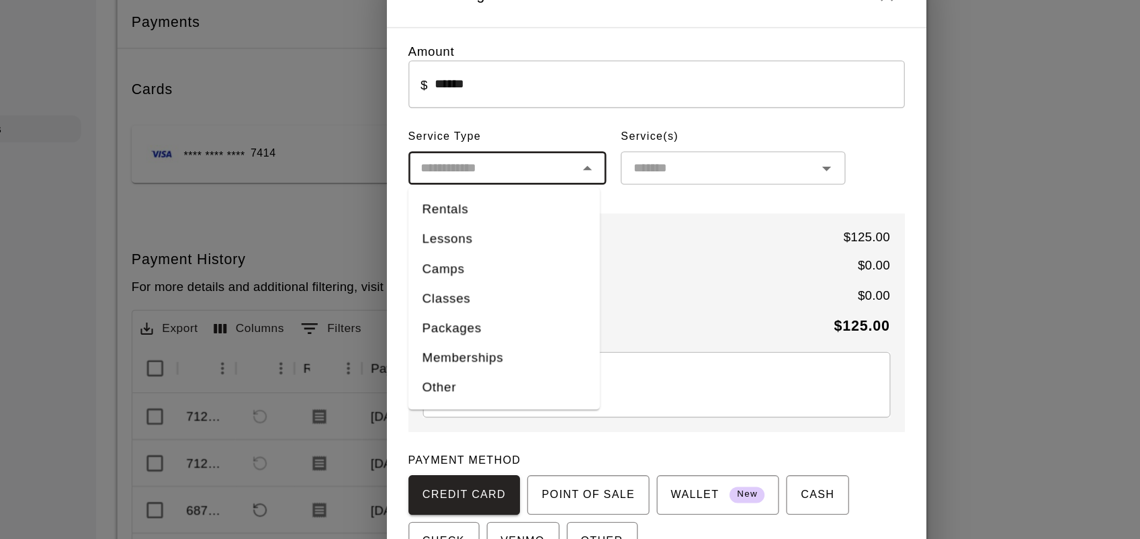
click at [427, 318] on li "Memberships" at bounding box center [455, 317] width 143 height 22
type input "**********"
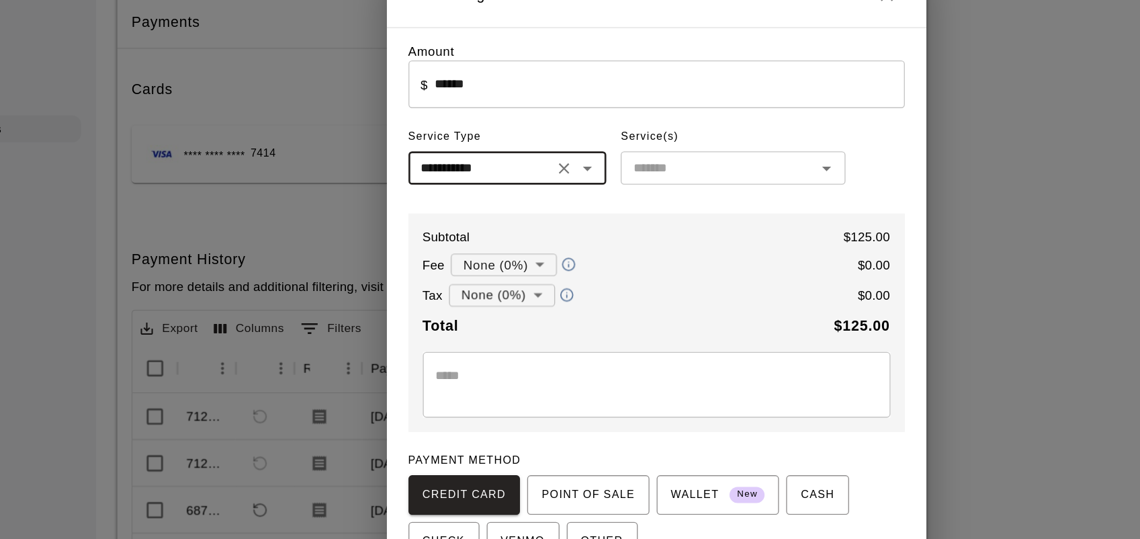
click at [595, 177] on input "text" at bounding box center [616, 175] width 138 height 17
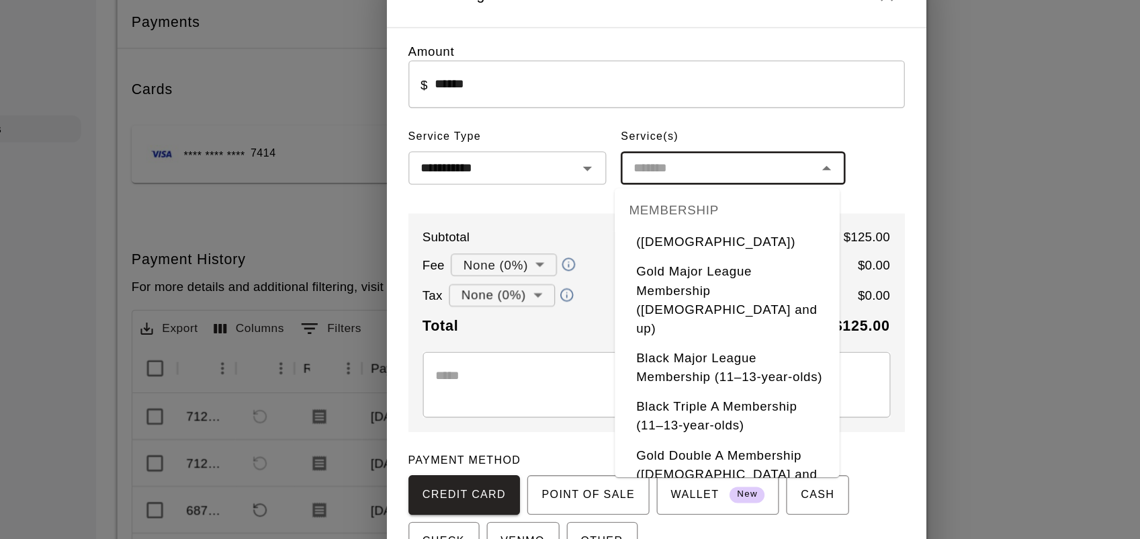
scroll to position [1065, 0]
click at [615, 336] on li "Black Major League Membership (11–13-year-olds)" at bounding box center [623, 323] width 168 height 36
type input "**********"
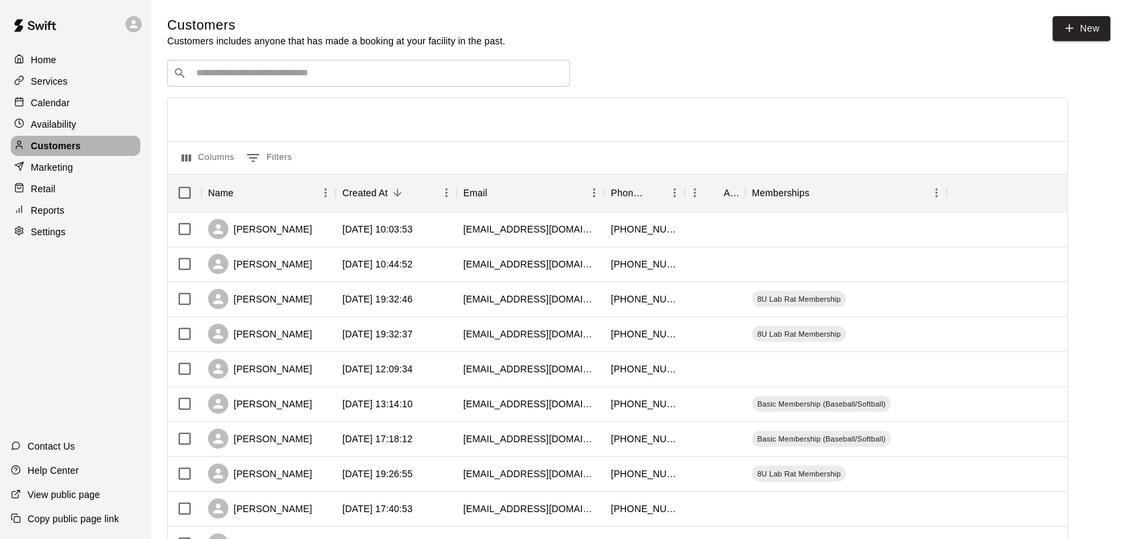
click at [67, 144] on p "Customers" at bounding box center [56, 145] width 50 height 13
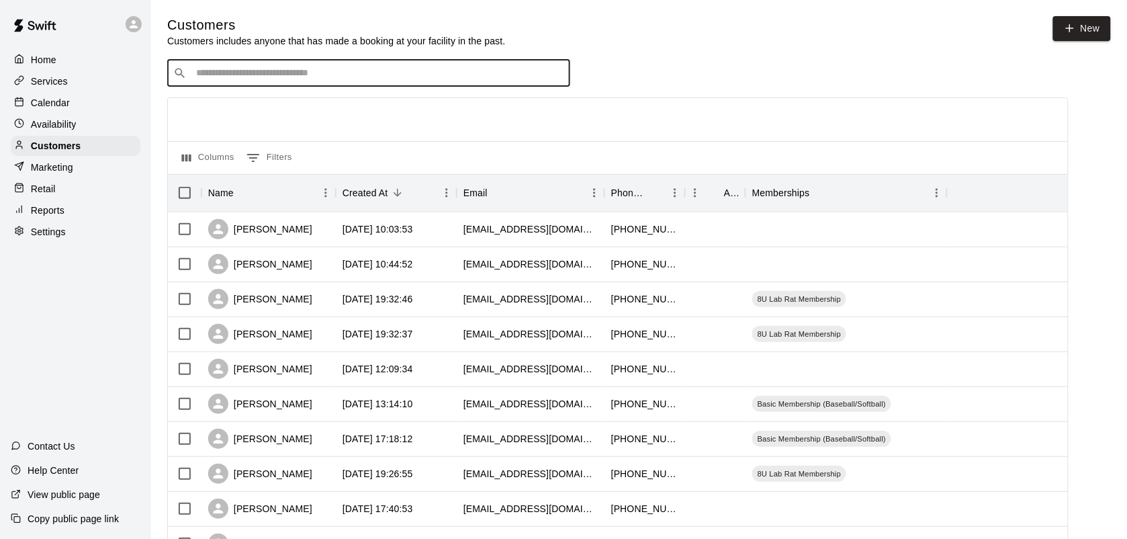
click at [210, 77] on input "Search customers by name or email" at bounding box center [378, 72] width 372 height 13
click at [210, 77] on input "*" at bounding box center [378, 72] width 372 height 13
click at [205, 101] on div at bounding box center [618, 119] width 900 height 43
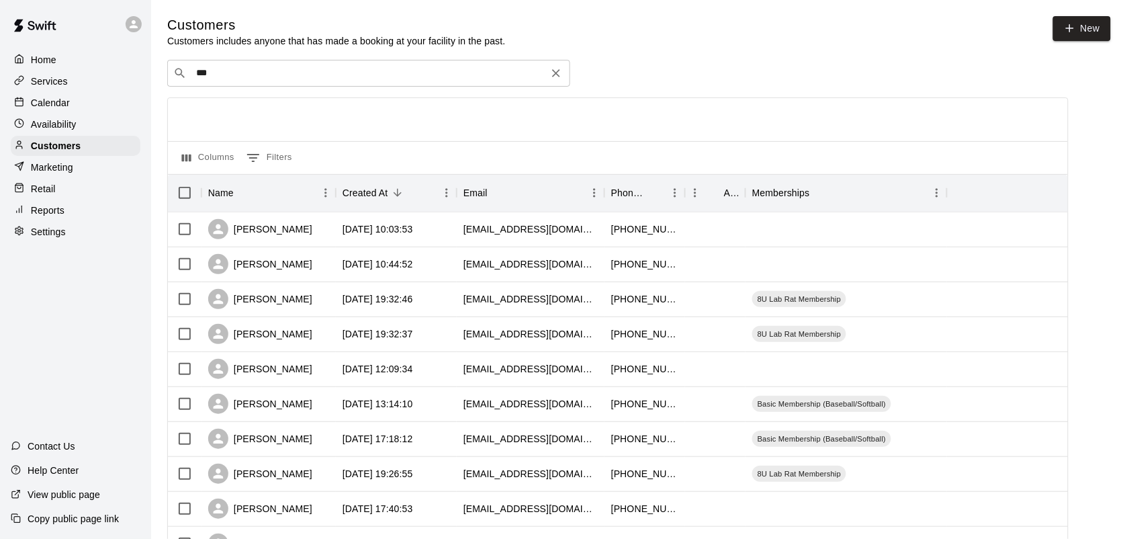
click at [227, 69] on input "***" at bounding box center [368, 72] width 352 height 13
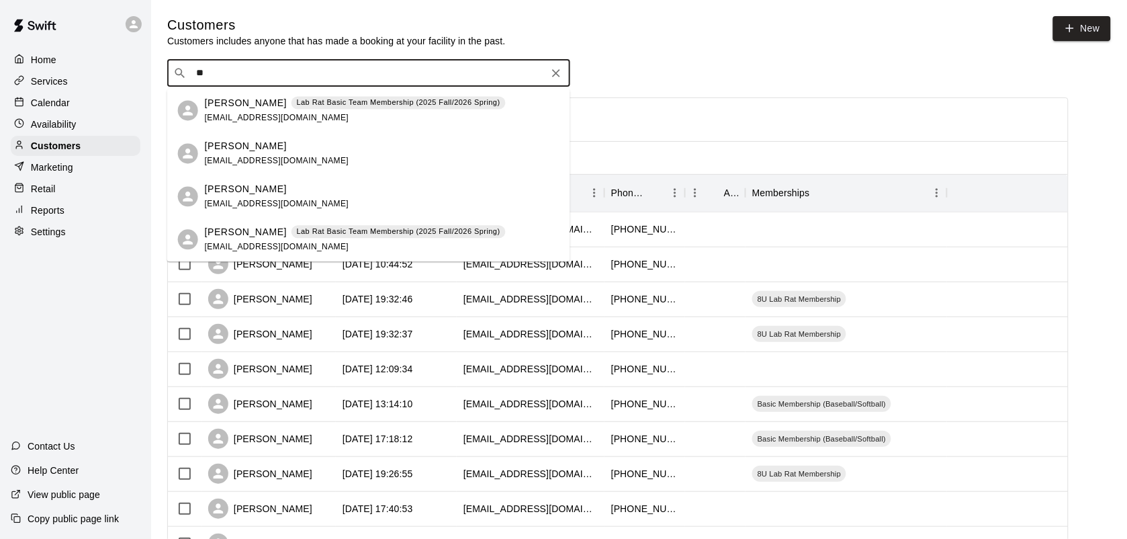
type input "*"
type input "***"
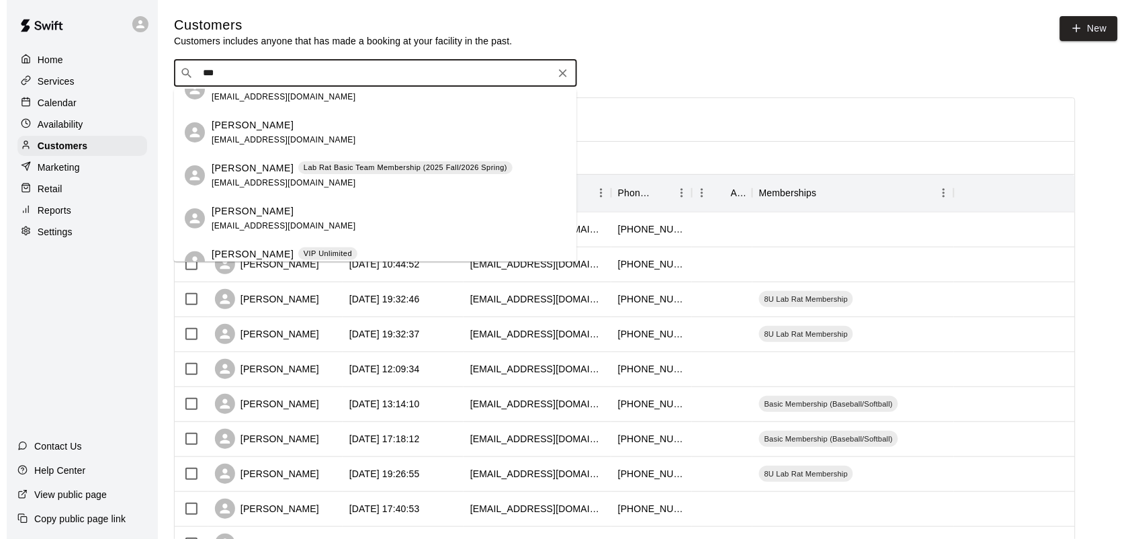
scroll to position [79, 0]
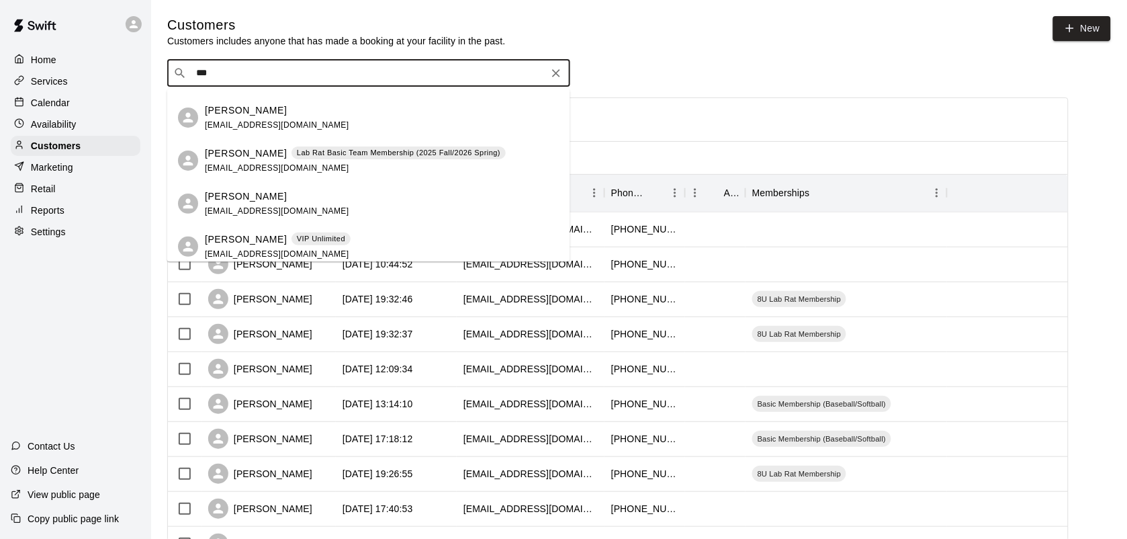
click at [273, 193] on div "[PERSON_NAME]" at bounding box center [277, 196] width 144 height 14
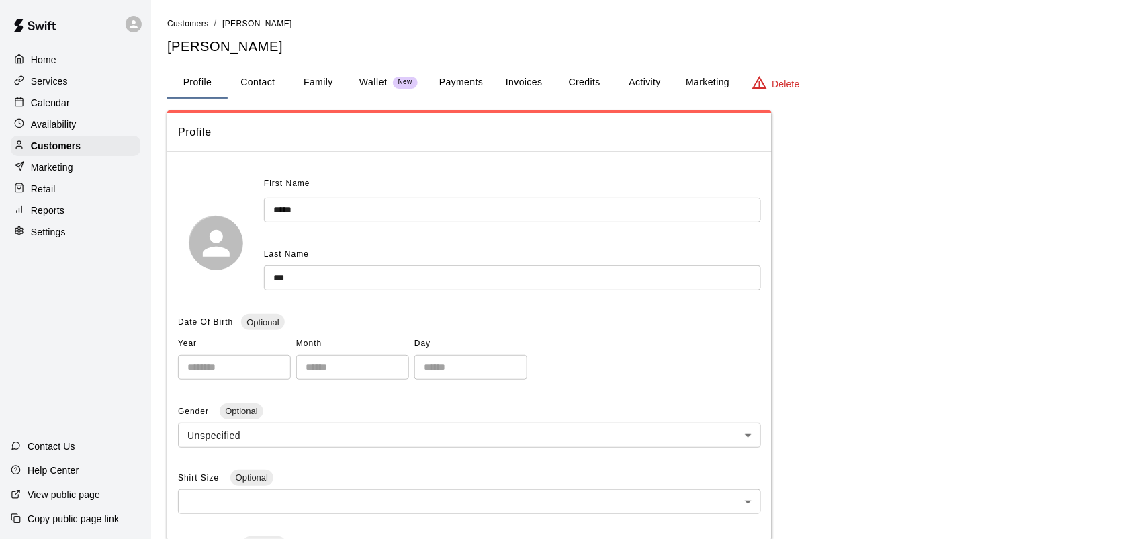
click at [472, 77] on button "Payments" at bounding box center [461, 82] width 65 height 32
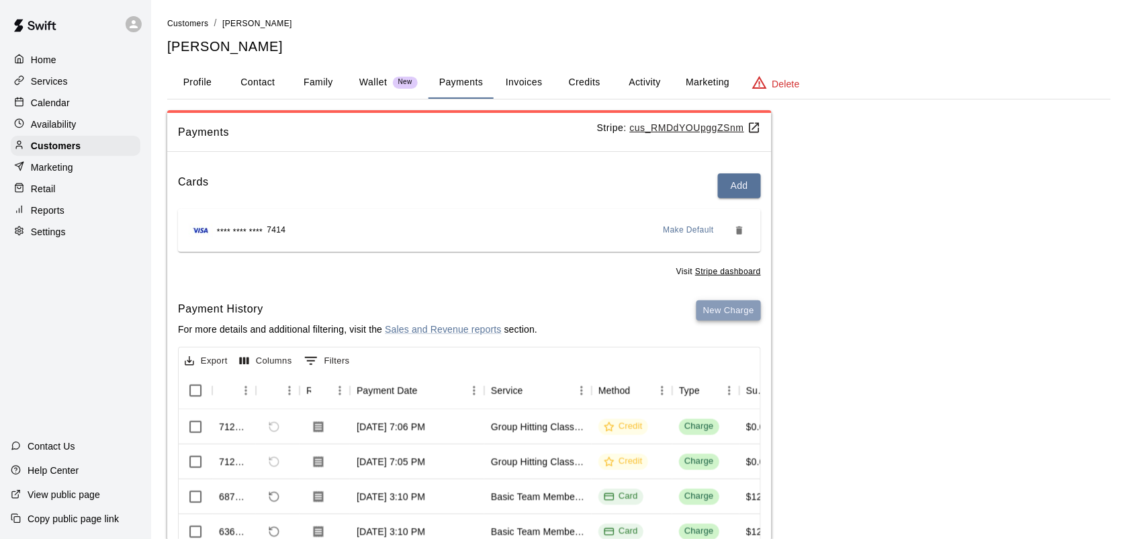
click at [730, 302] on button "New Charge" at bounding box center [729, 310] width 64 height 21
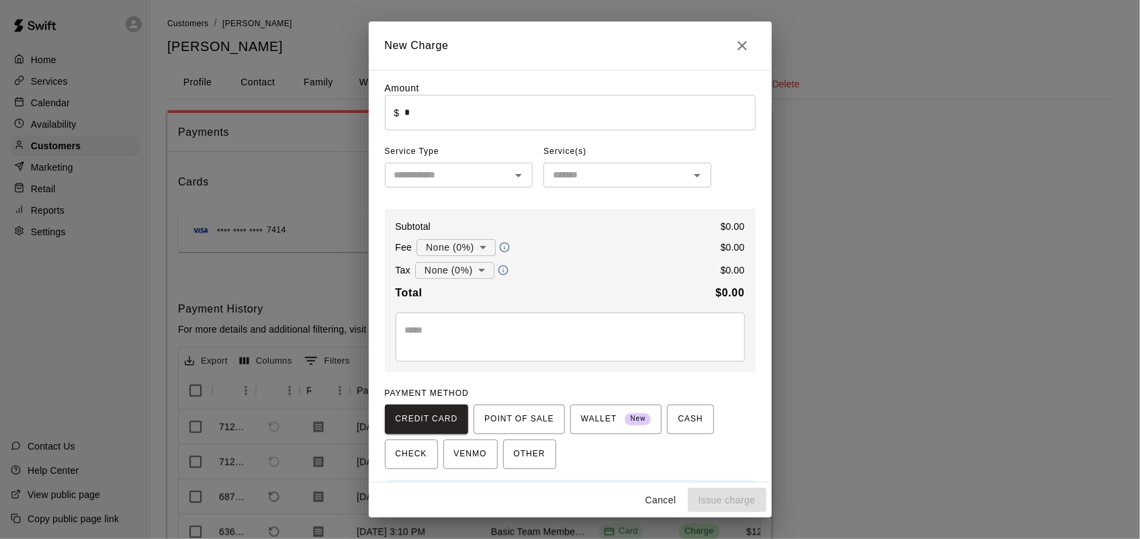
click at [695, 383] on div "Amount ​ $ * ​ Service Type ​ Service(s) ​ Subtotal $ 0.00 Fee None (0%) * ​ $ …" at bounding box center [570, 297] width 371 height 432
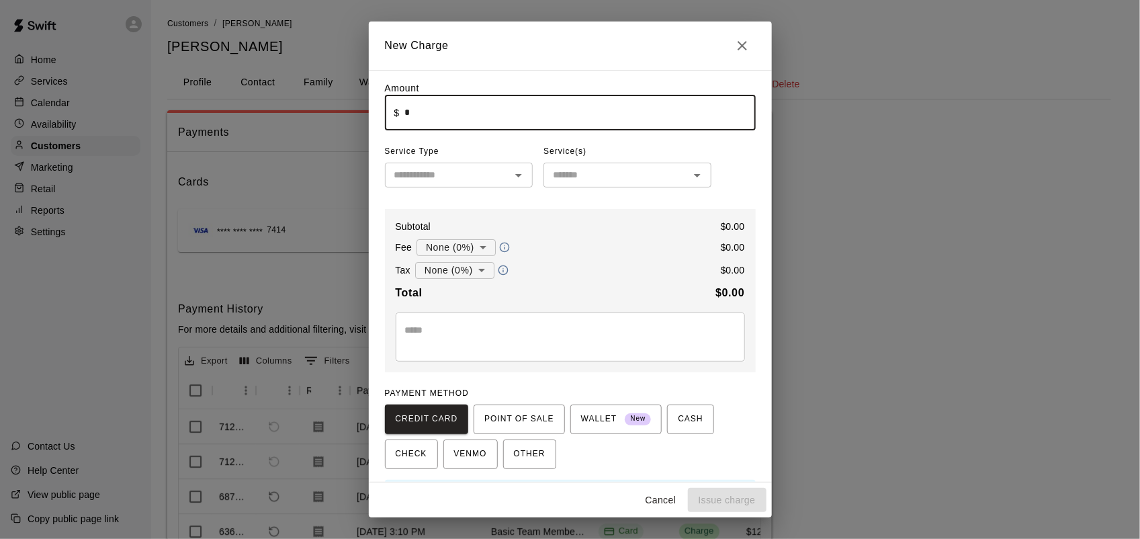
click at [425, 114] on input "*" at bounding box center [579, 113] width 351 height 36
type input "******"
click at [455, 182] on input "text" at bounding box center [448, 175] width 118 height 17
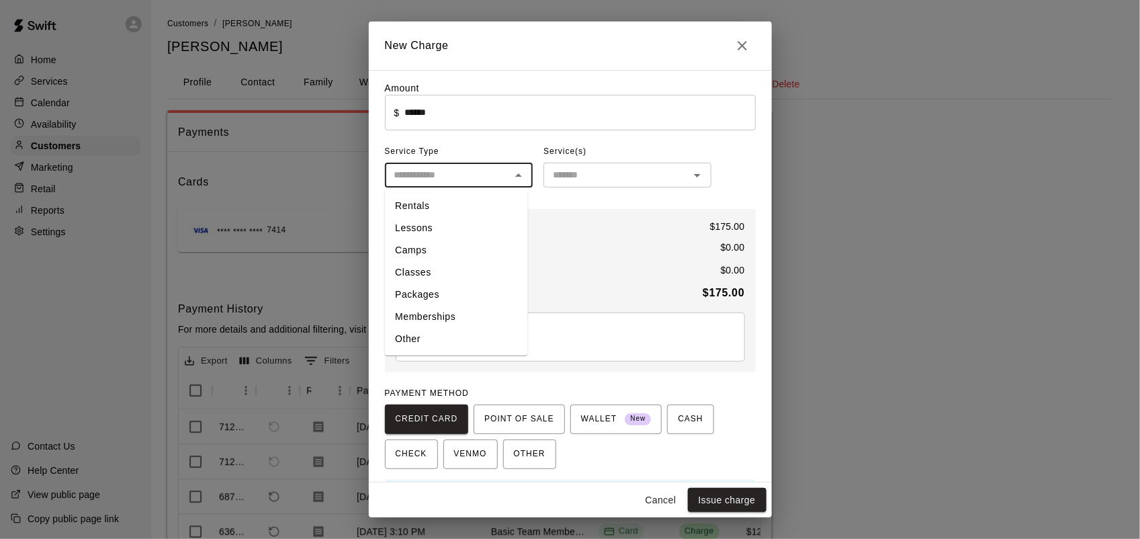
click at [432, 318] on li "Memberships" at bounding box center [455, 317] width 143 height 22
type input "**********"
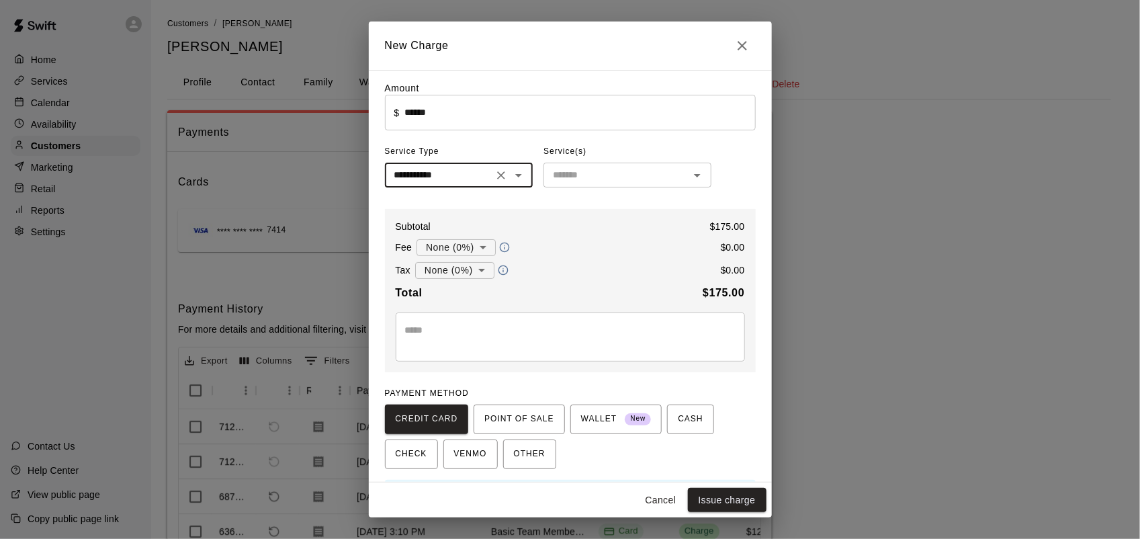
click at [556, 175] on input "text" at bounding box center [616, 175] width 138 height 17
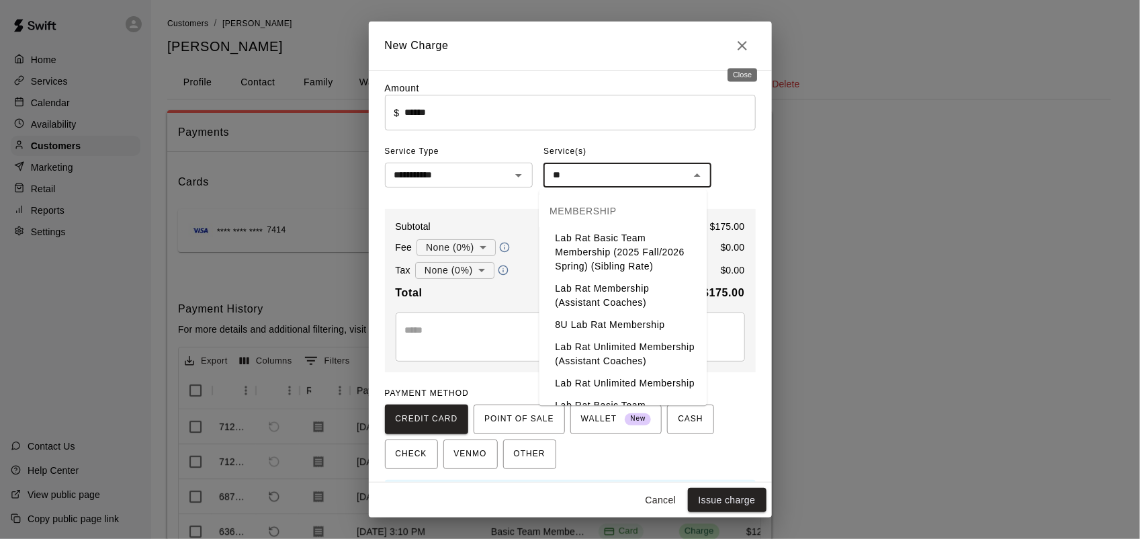
type input "**"
click at [744, 45] on icon "Close" at bounding box center [742, 46] width 16 height 16
type input "*"
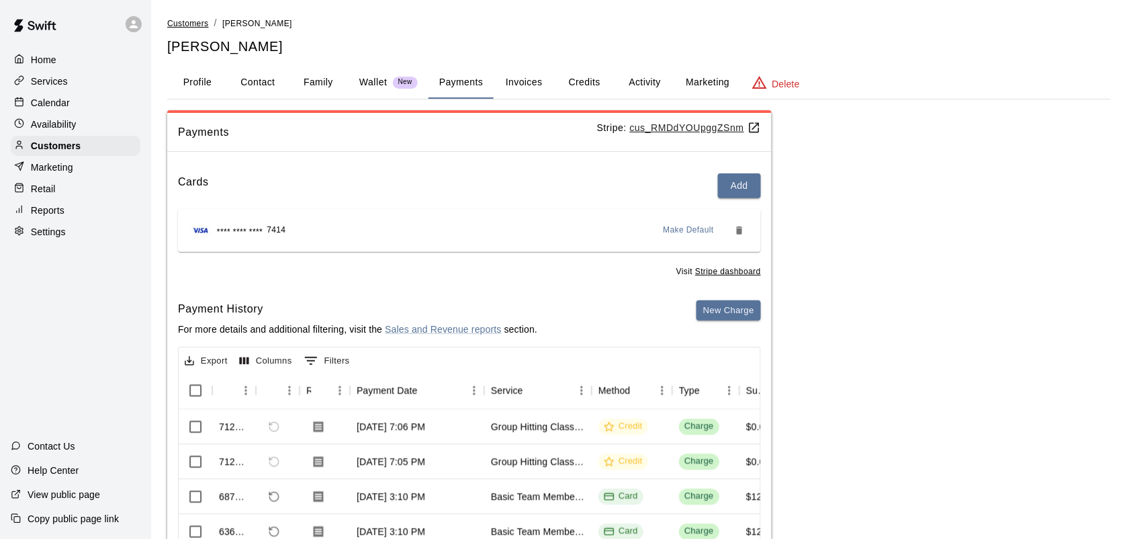
click at [190, 24] on span "Customers" at bounding box center [188, 23] width 42 height 9
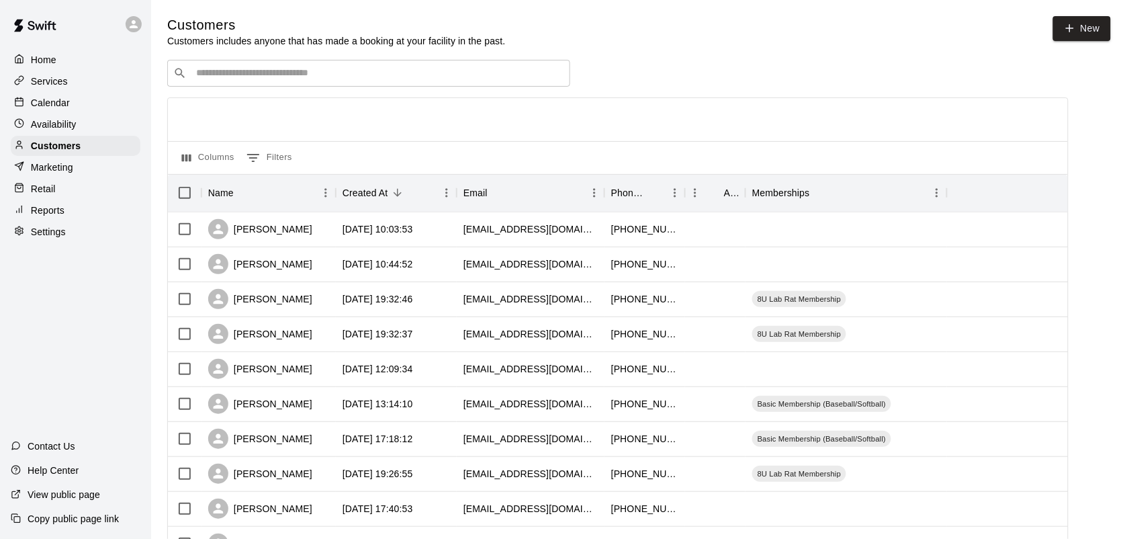
click at [210, 77] on input "Search customers by name or email" at bounding box center [378, 72] width 372 height 13
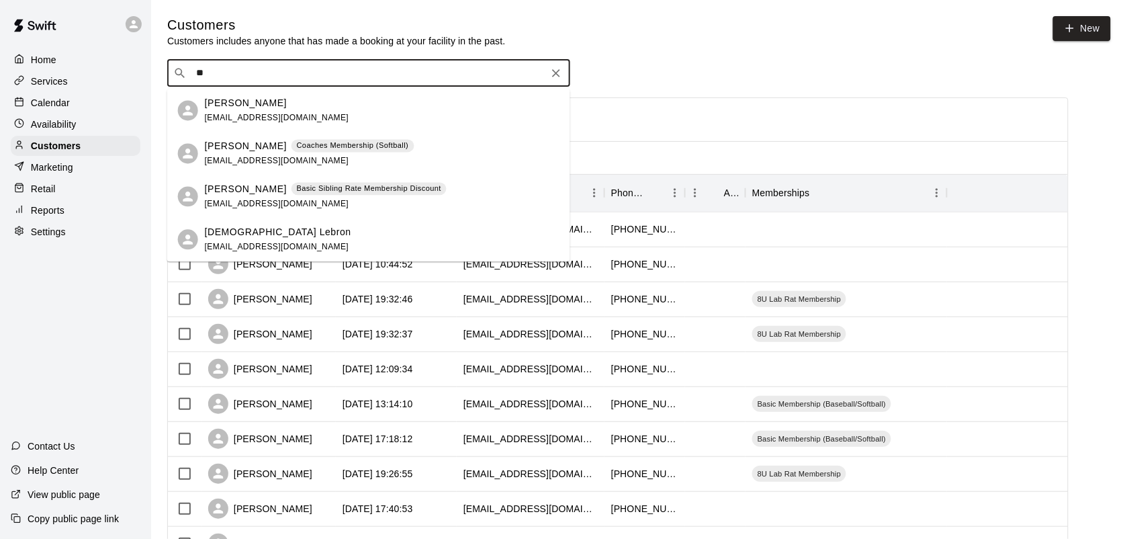
type input "*"
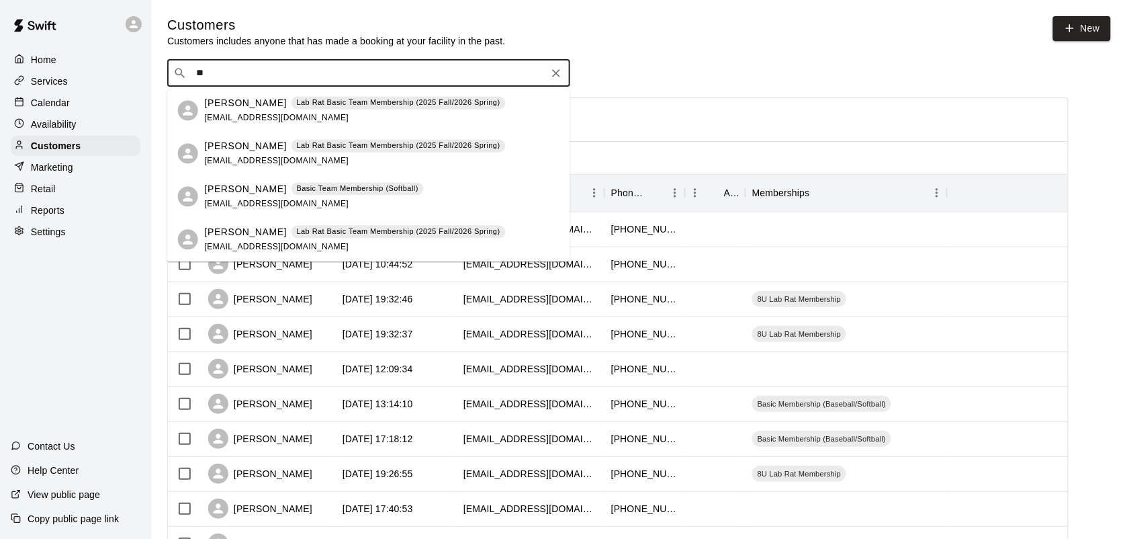
type input "*"
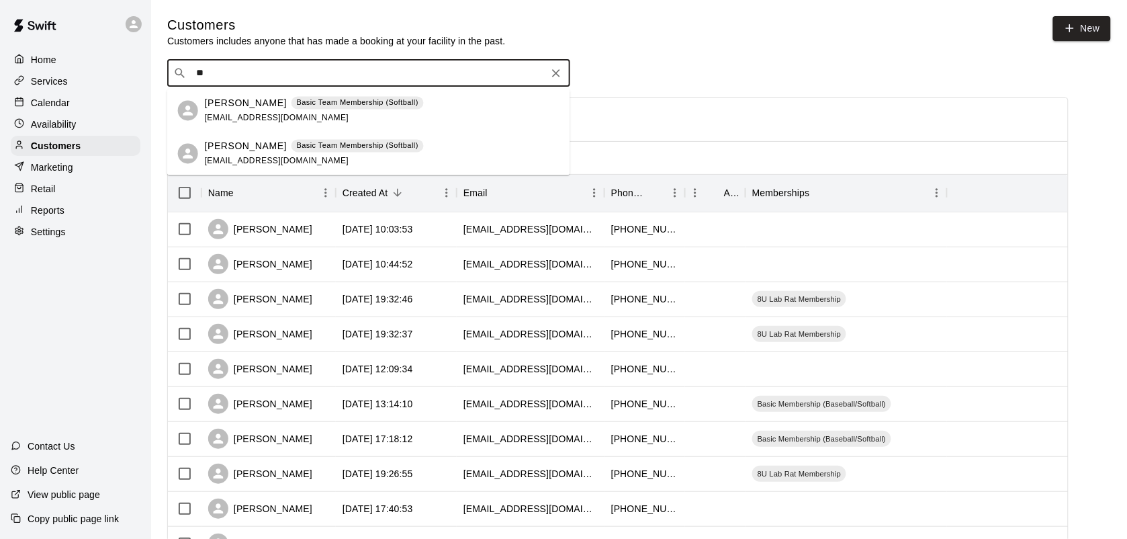
type input "***"
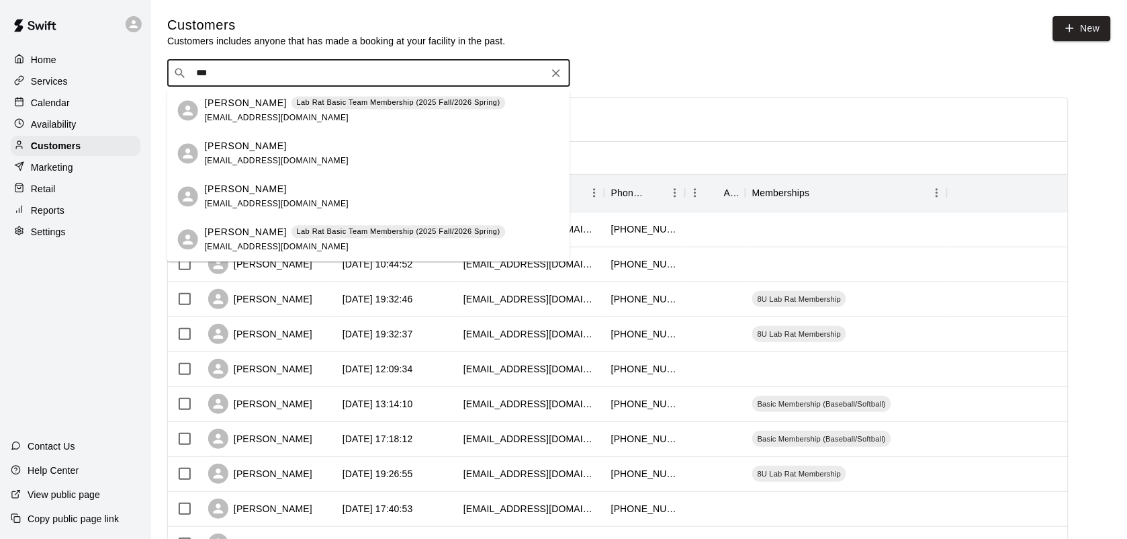
click at [276, 208] on div "Kristin Valenzuela kjoypacheco@yahoo.com" at bounding box center [277, 196] width 144 height 29
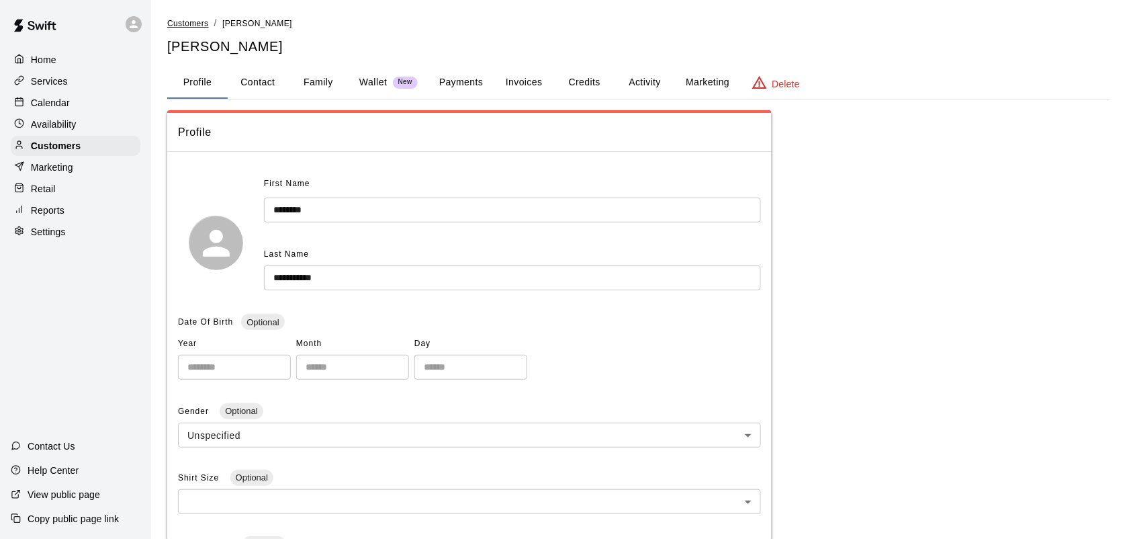
click at [190, 21] on span "Customers" at bounding box center [188, 23] width 42 height 9
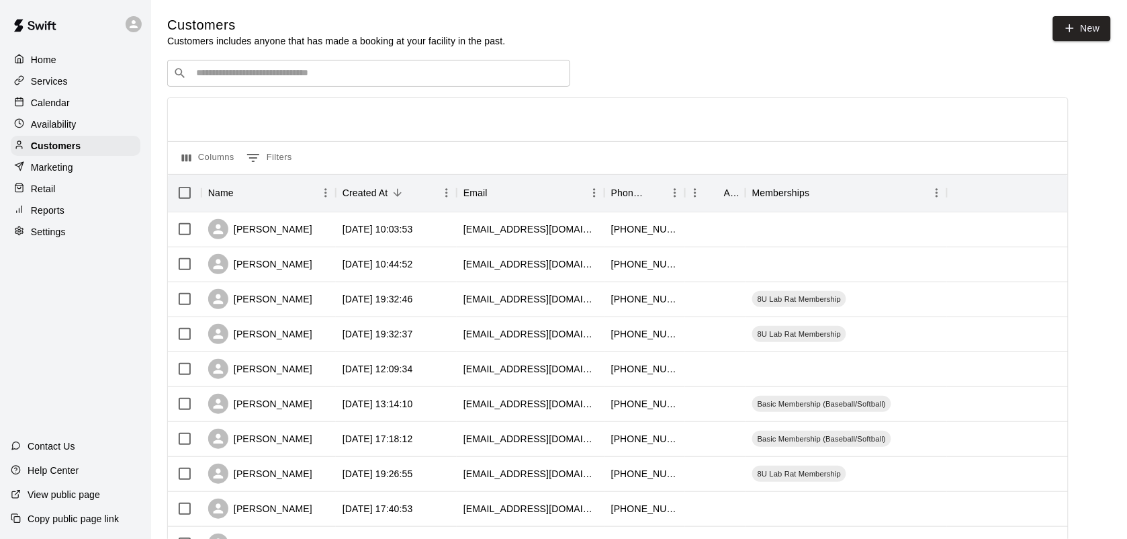
click at [222, 72] on input "Search customers by name or email" at bounding box center [378, 72] width 372 height 13
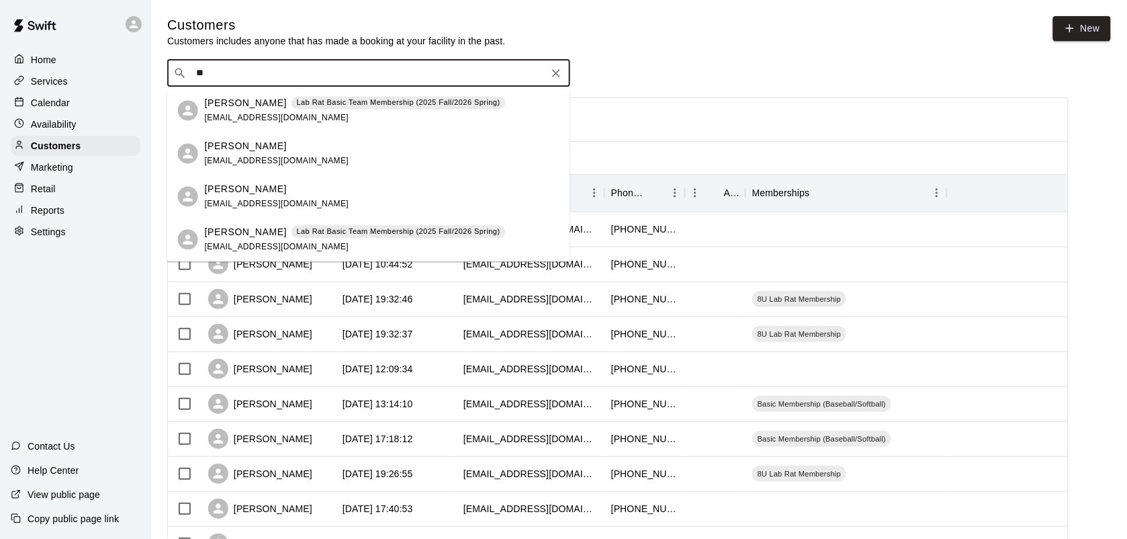
type input "***"
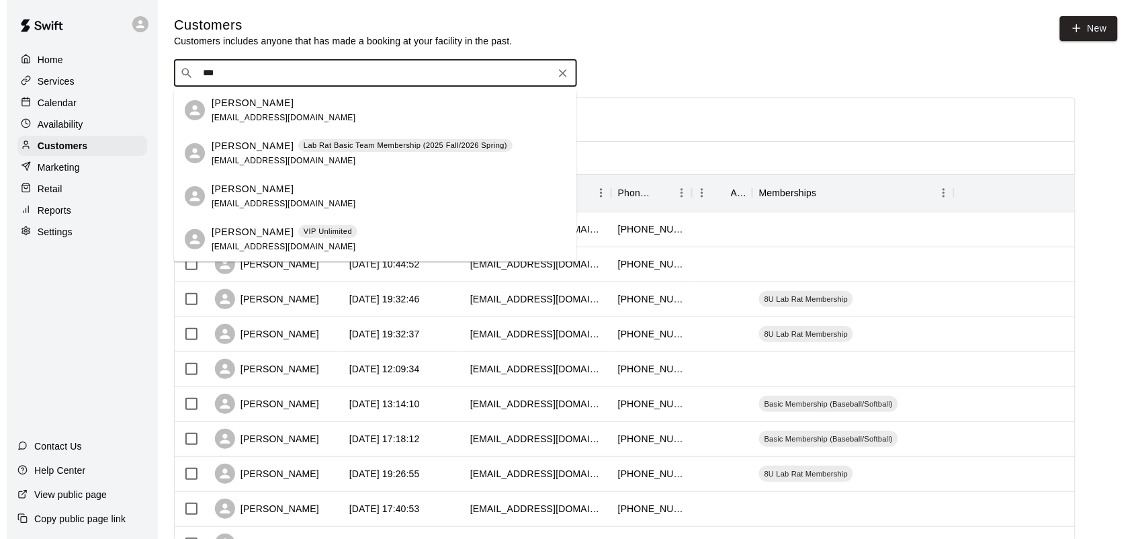
scroll to position [87, 0]
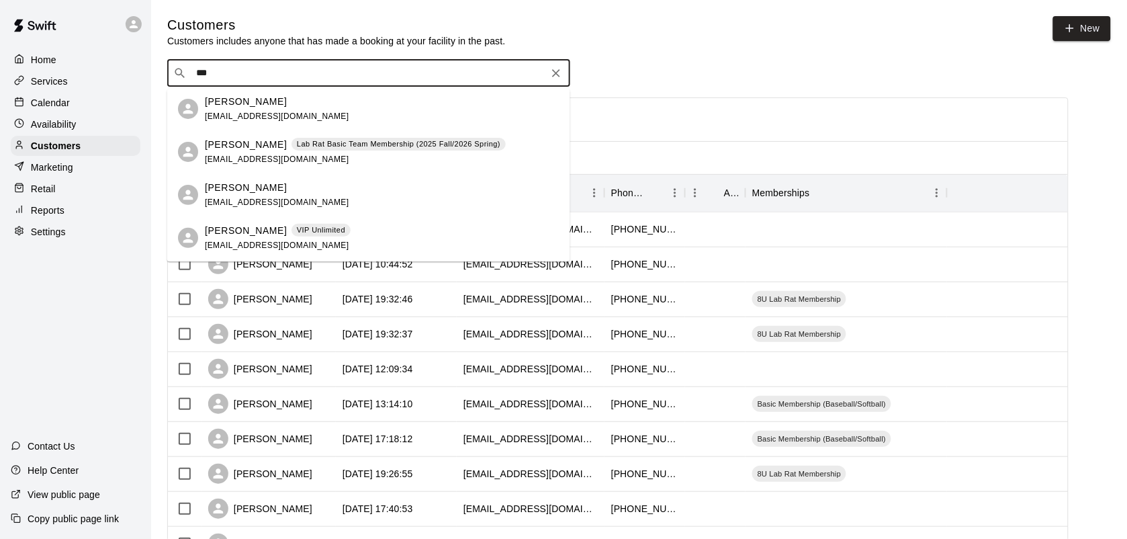
click at [279, 203] on span "[EMAIL_ADDRESS][DOMAIN_NAME]" at bounding box center [277, 201] width 144 height 9
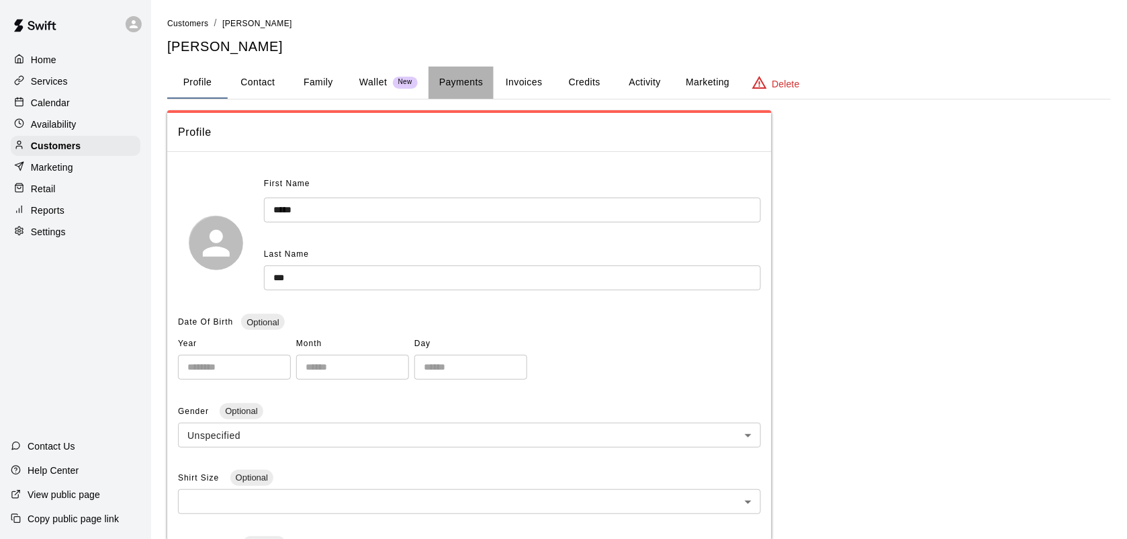
click at [471, 81] on button "Payments" at bounding box center [461, 82] width 65 height 32
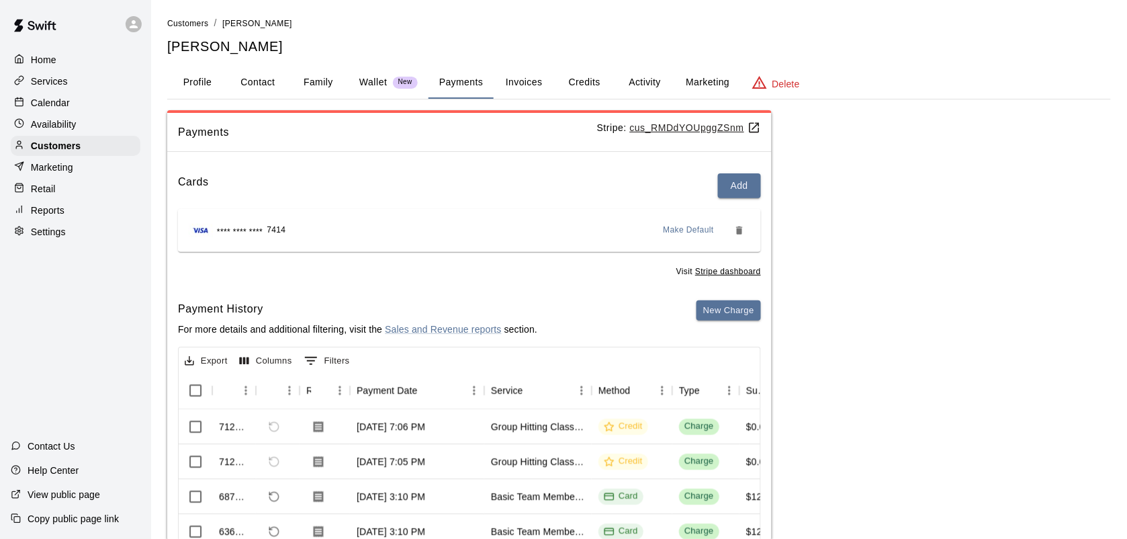
drag, startPoint x: 736, startPoint y: 310, endPoint x: 733, endPoint y: 273, distance: 37.1
click at [733, 273] on div "Cards Add **** **** **** 7414 Make Default Visit Stripe dashboard Payment Histo…" at bounding box center [469, 407] width 605 height 489
click at [736, 306] on button "New Charge" at bounding box center [729, 310] width 64 height 21
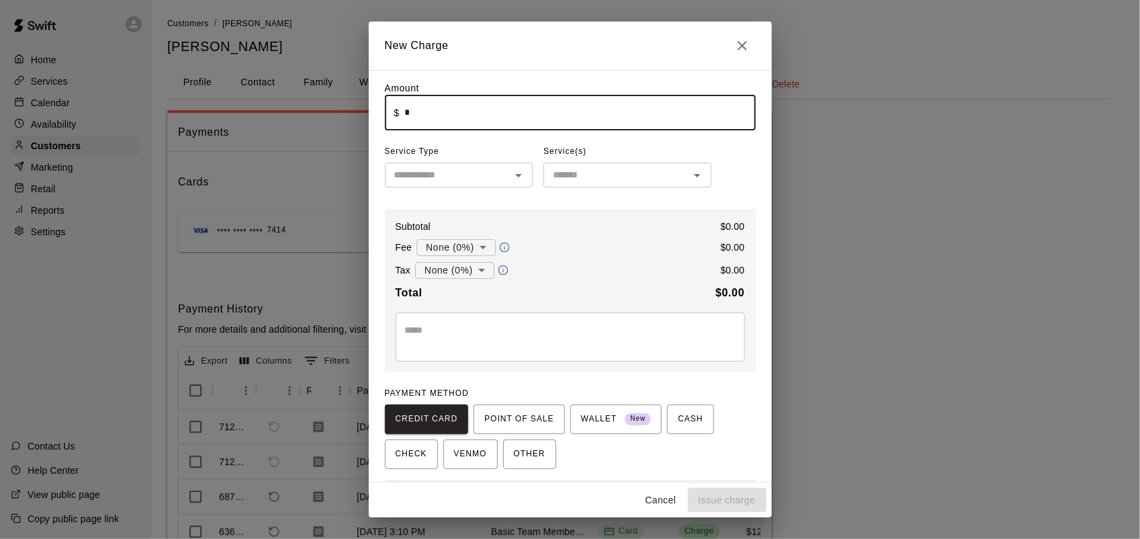
click at [427, 113] on input "*" at bounding box center [579, 113] width 351 height 36
type input "******"
click at [422, 172] on input "text" at bounding box center [448, 175] width 118 height 17
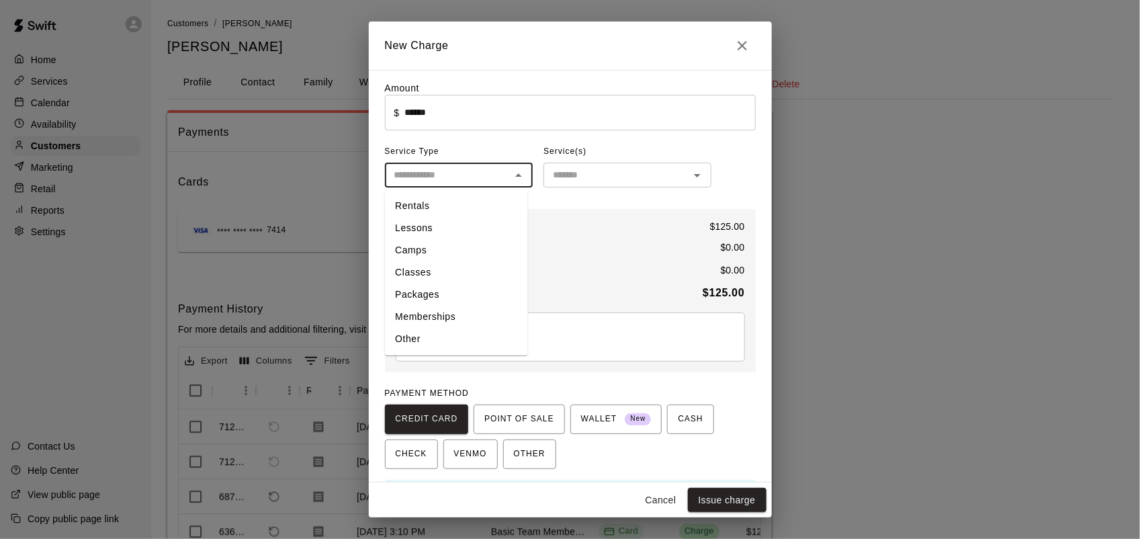
click at [434, 317] on li "Memberships" at bounding box center [455, 317] width 143 height 22
type input "**********"
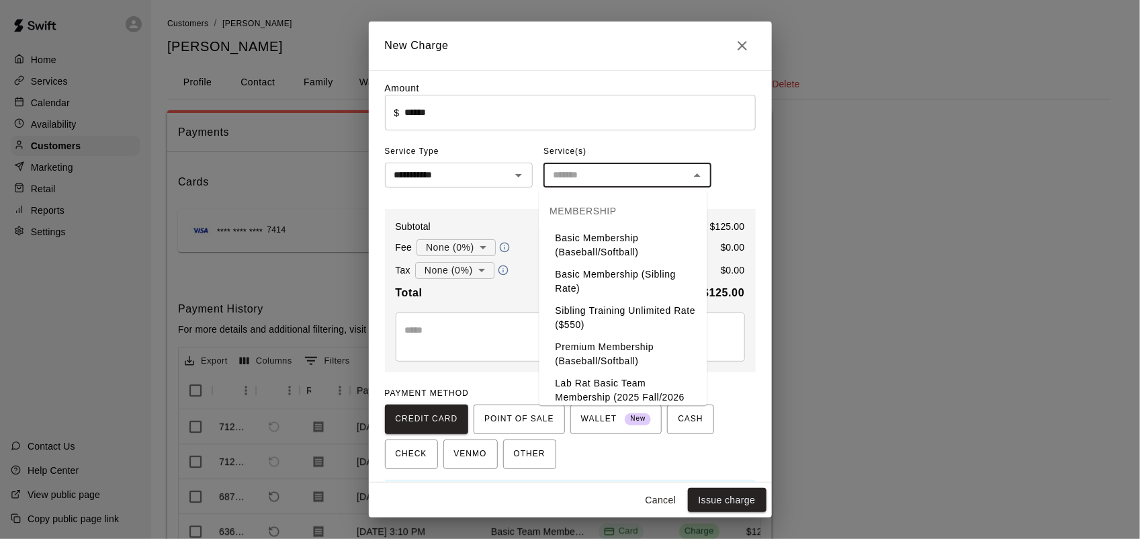
click at [558, 173] on input "text" at bounding box center [616, 175] width 138 height 17
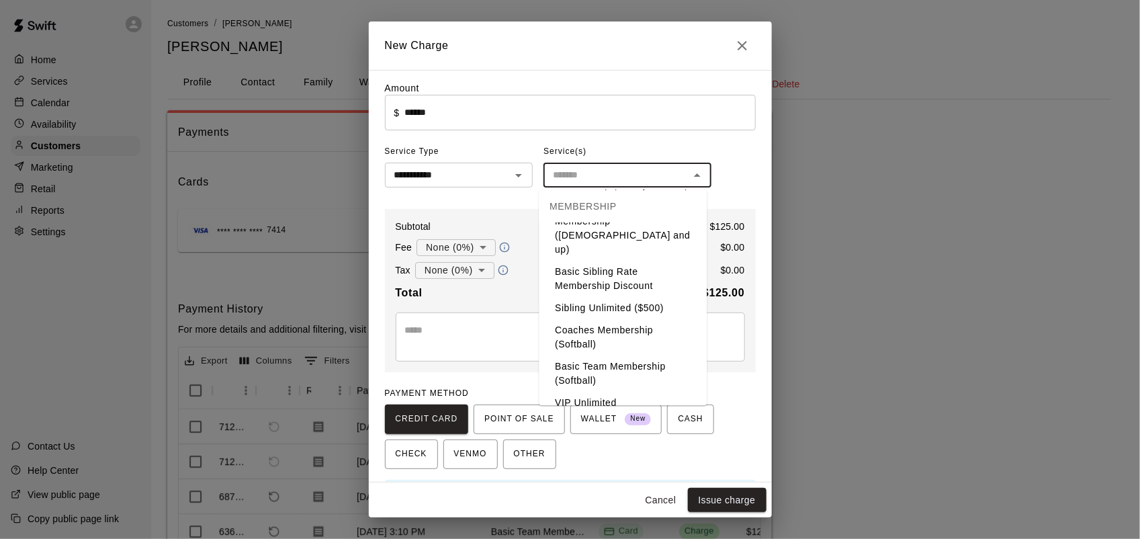
click at [680, 212] on div "MEMBERSHIP" at bounding box center [623, 206] width 168 height 32
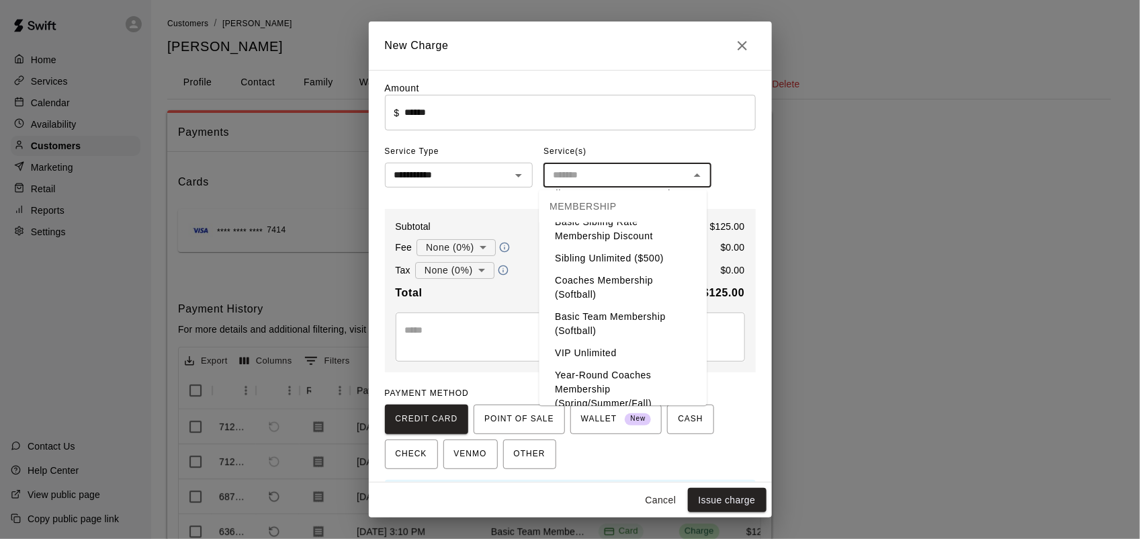
scroll to position [592, 0]
click at [596, 339] on li "Basic Team Membership (Softball)" at bounding box center [623, 321] width 168 height 36
type input "**********"
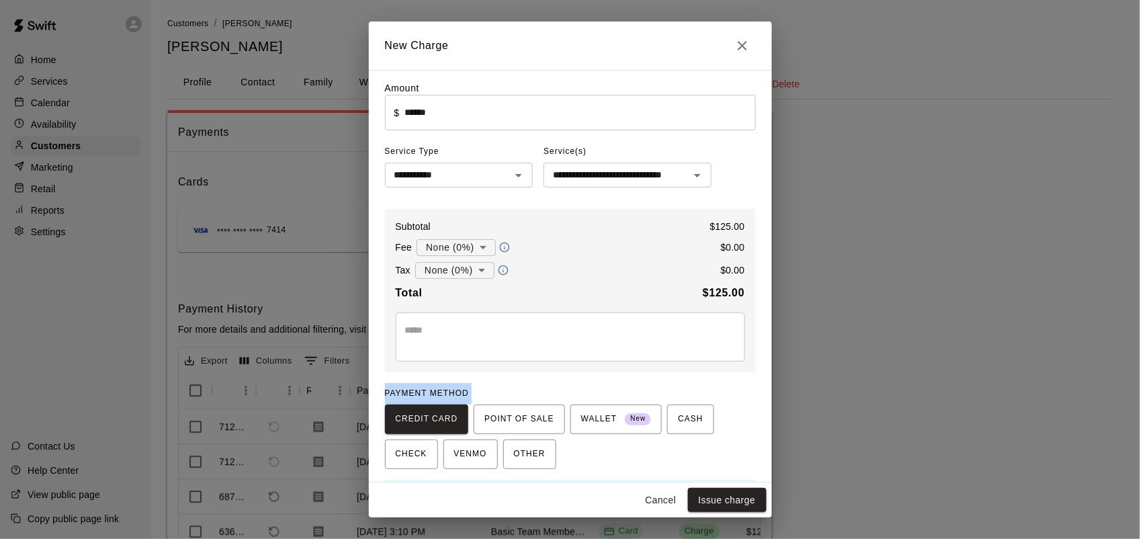
drag, startPoint x: 596, startPoint y: 355, endPoint x: 699, endPoint y: 461, distance: 148.2
click at [699, 461] on div "**********" at bounding box center [570, 297] width 371 height 432
drag, startPoint x: 699, startPoint y: 461, endPoint x: 709, endPoint y: 497, distance: 37.6
drag, startPoint x: 709, startPoint y: 497, endPoint x: 664, endPoint y: 519, distance: 50.8
click at [664, 519] on div "**********" at bounding box center [570, 269] width 1140 height 539
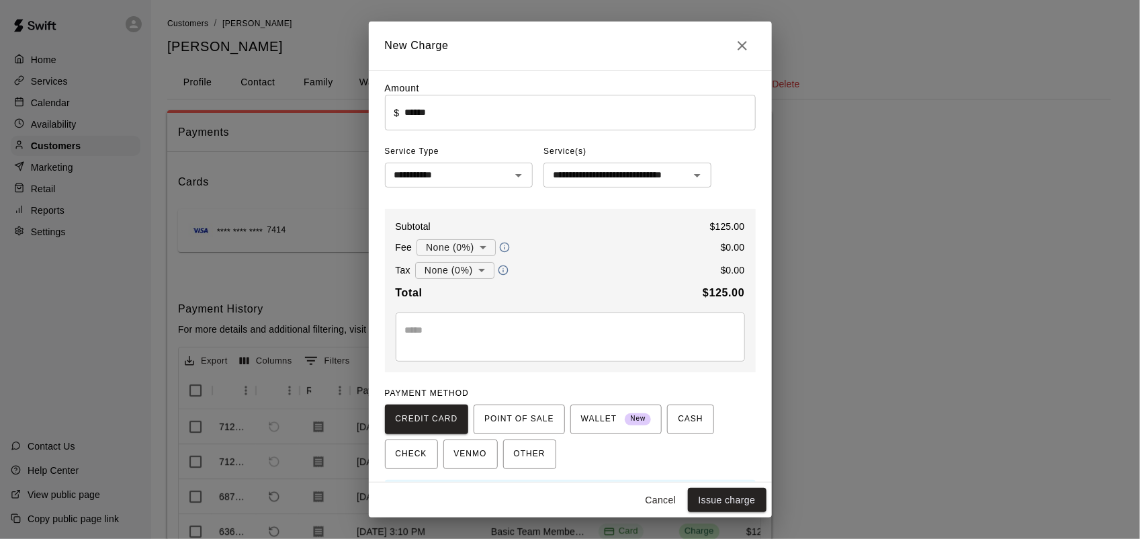
type input "*"
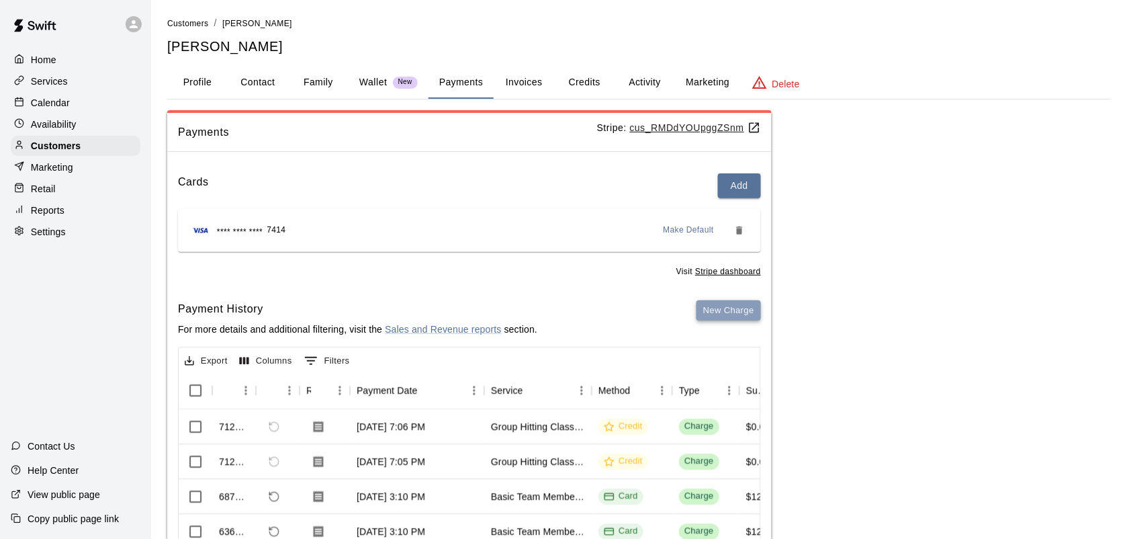
click at [727, 312] on button "New Charge" at bounding box center [729, 310] width 64 height 21
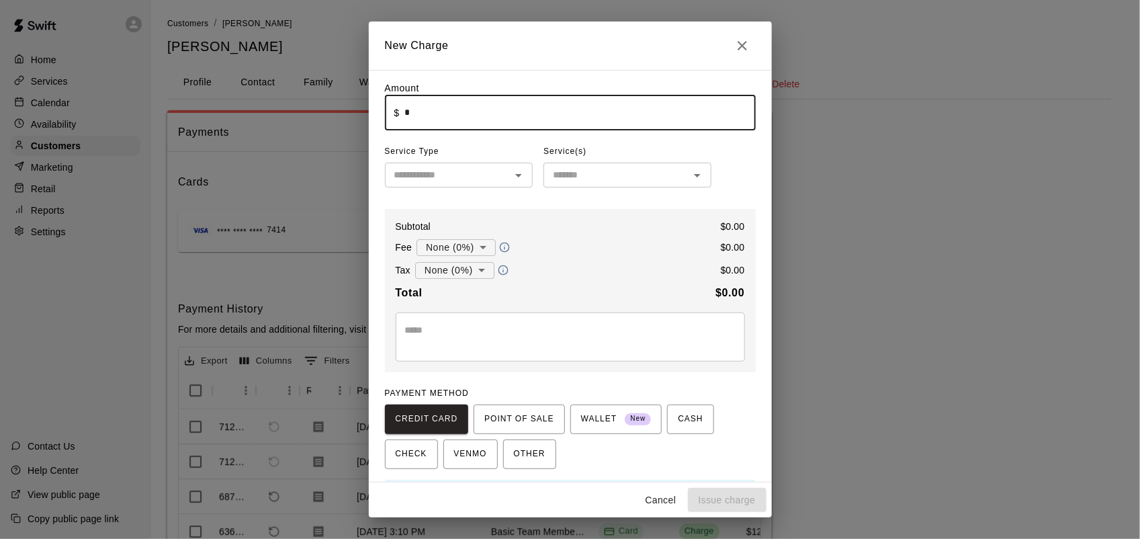
click at [412, 116] on input "*" at bounding box center [579, 113] width 351 height 36
click at [279, 343] on div "New Charge Amount ​ $ *** ​ Service Type ​ Service(s) ​ Subtotal $ 175.00 Fee N…" at bounding box center [570, 269] width 1140 height 539
type input "*"
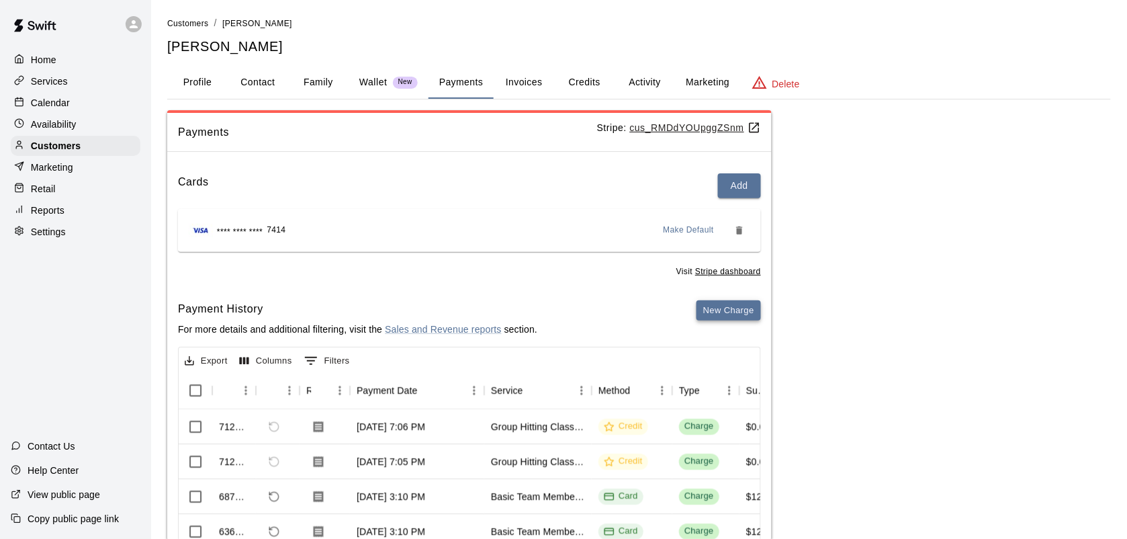
click at [727, 316] on button "New Charge" at bounding box center [729, 310] width 64 height 21
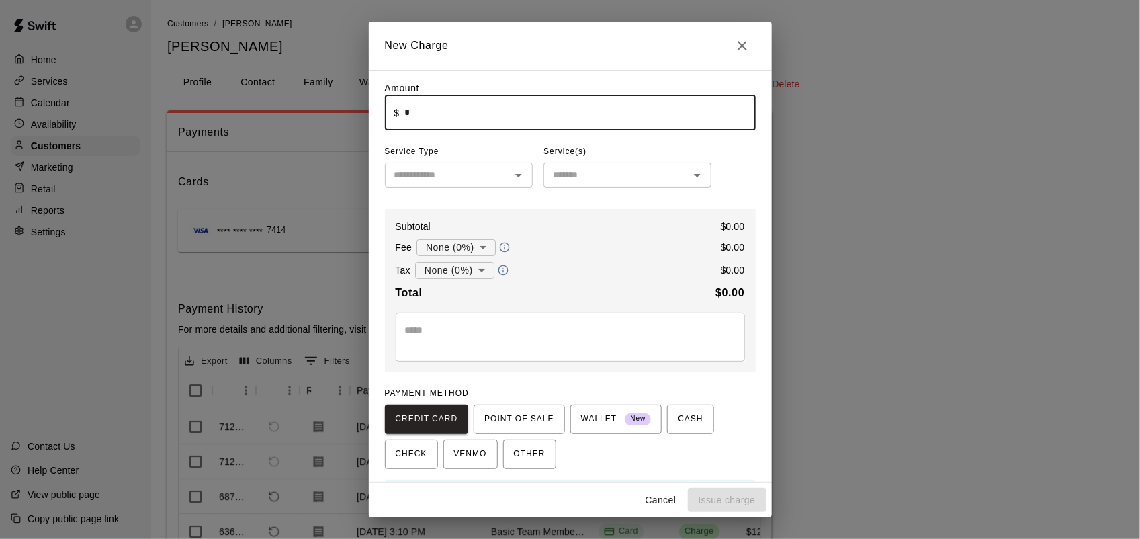
click at [427, 114] on input "*" at bounding box center [579, 113] width 351 height 36
type input "******"
click at [413, 182] on input "text" at bounding box center [448, 175] width 118 height 17
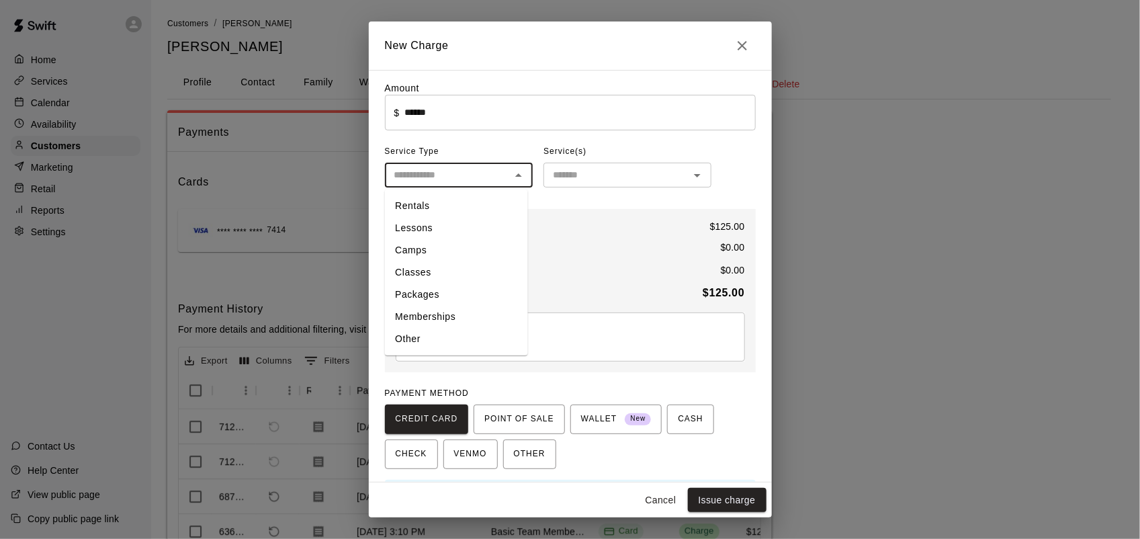
click at [425, 320] on li "Memberships" at bounding box center [455, 317] width 143 height 22
type input "**********"
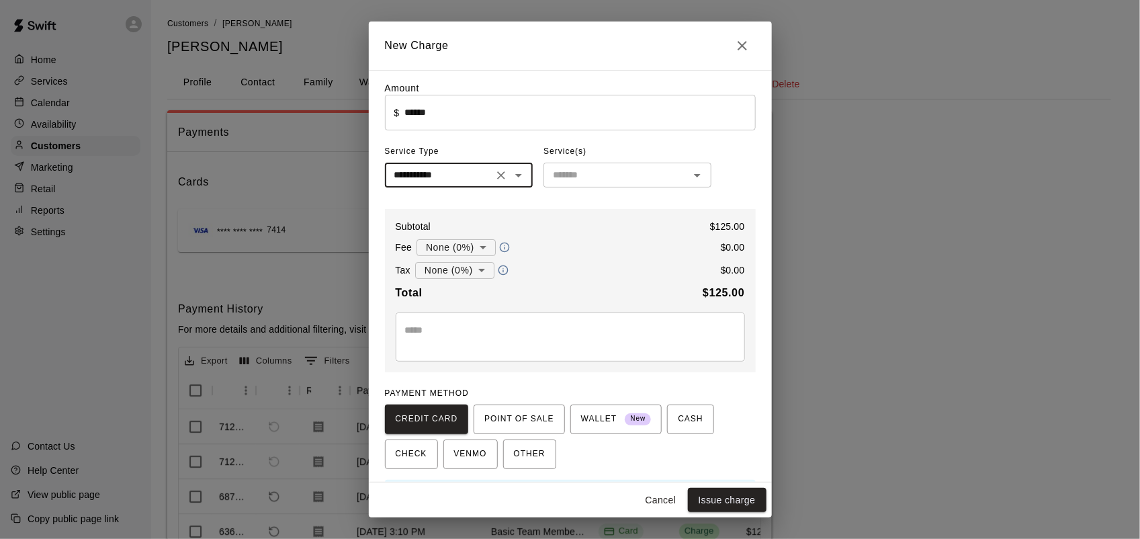
click at [579, 170] on input "text" at bounding box center [616, 175] width 138 height 17
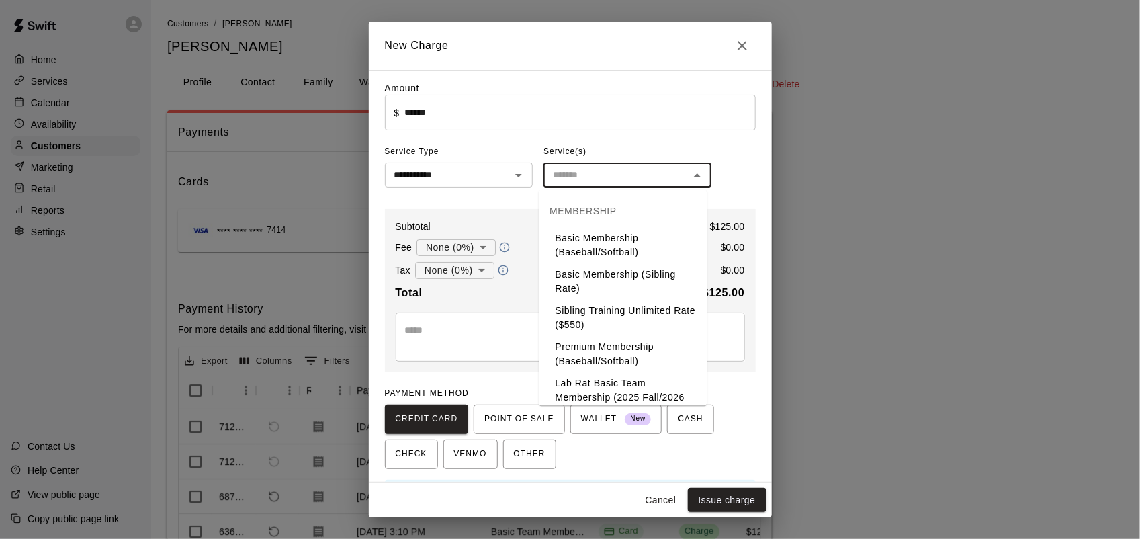
click at [579, 170] on input "text" at bounding box center [616, 175] width 138 height 17
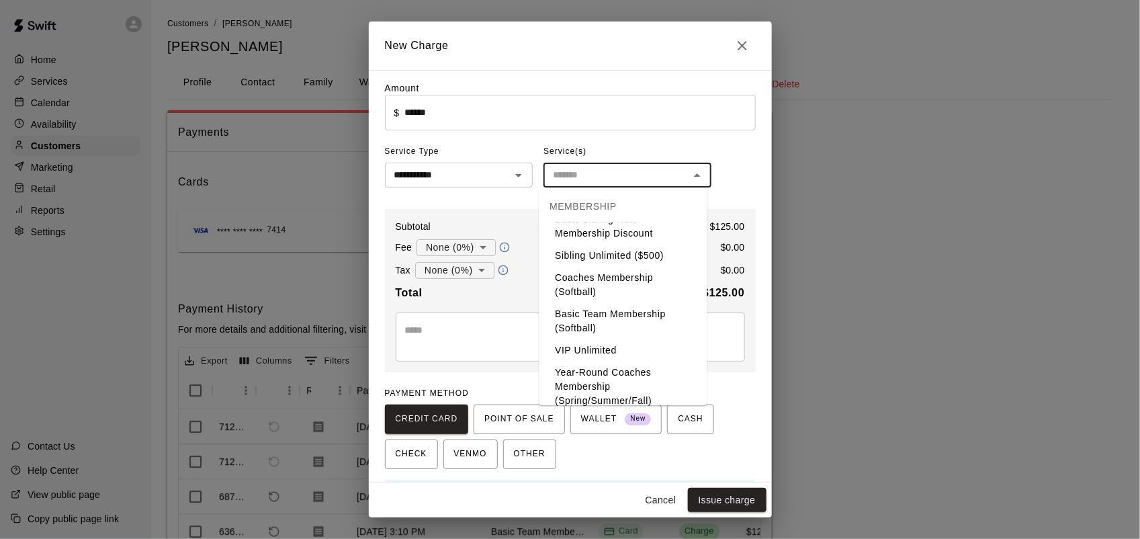
click at [592, 339] on li "Basic Team Membership (Softball)" at bounding box center [623, 321] width 168 height 36
type input "**********"
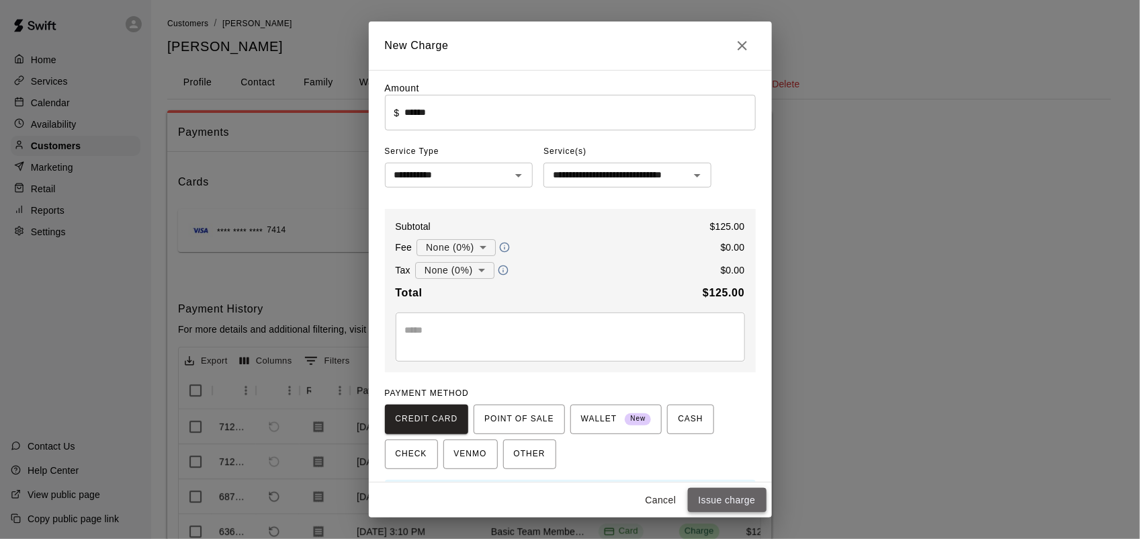
click at [713, 499] on button "Issue charge" at bounding box center [727, 500] width 79 height 25
type input "*"
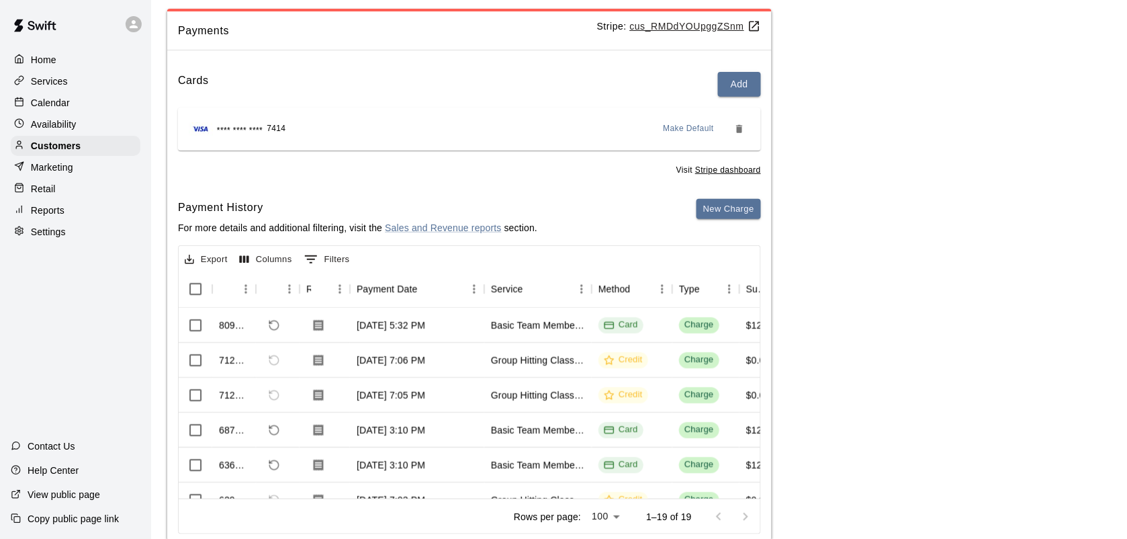
scroll to position [103, 0]
click at [42, 148] on p "Customers" at bounding box center [56, 145] width 50 height 13
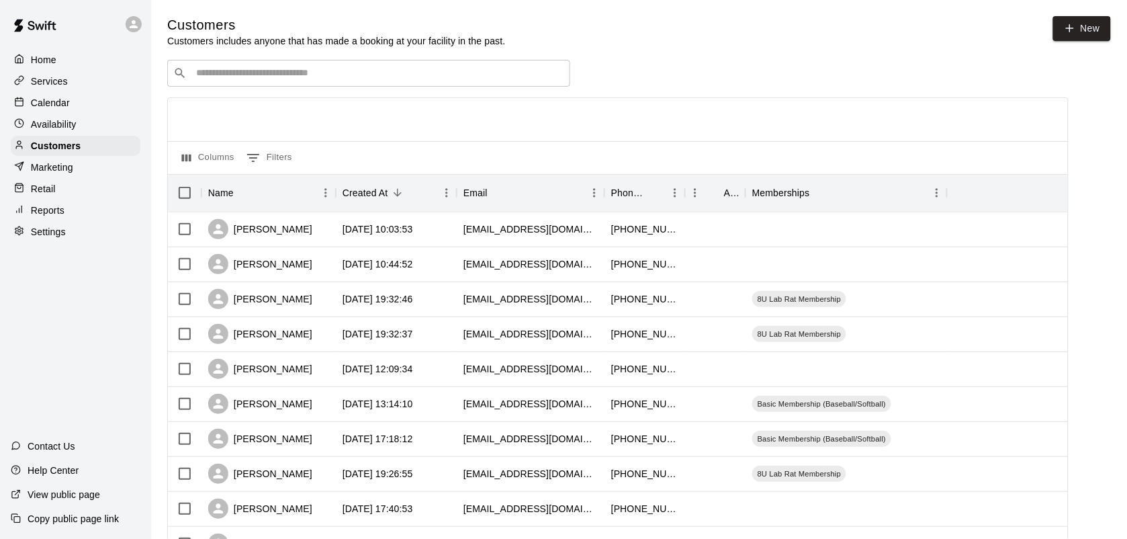
click at [204, 72] on input "Search customers by name or email" at bounding box center [378, 72] width 372 height 13
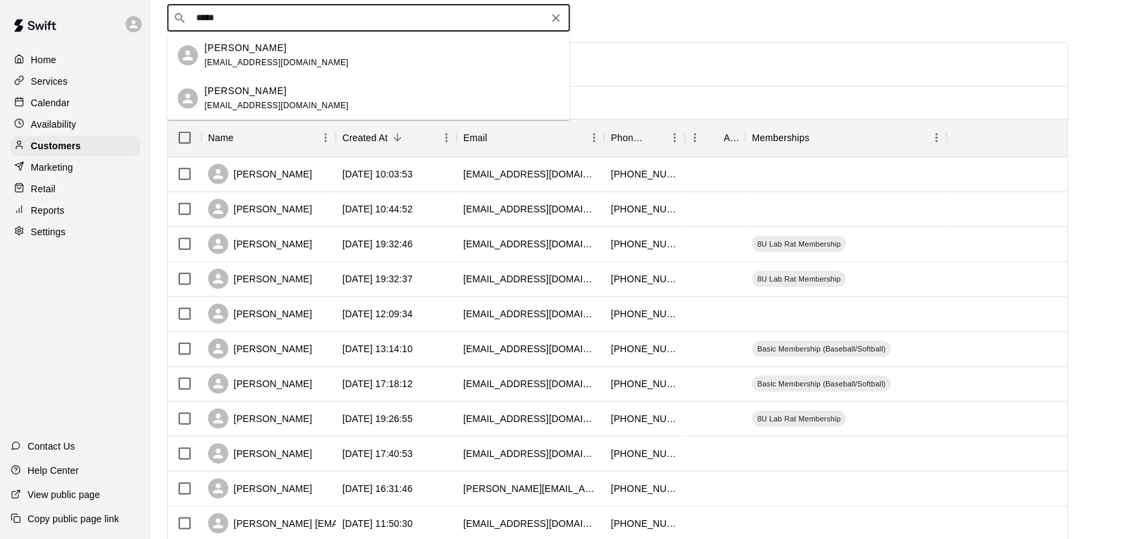
scroll to position [48, 0]
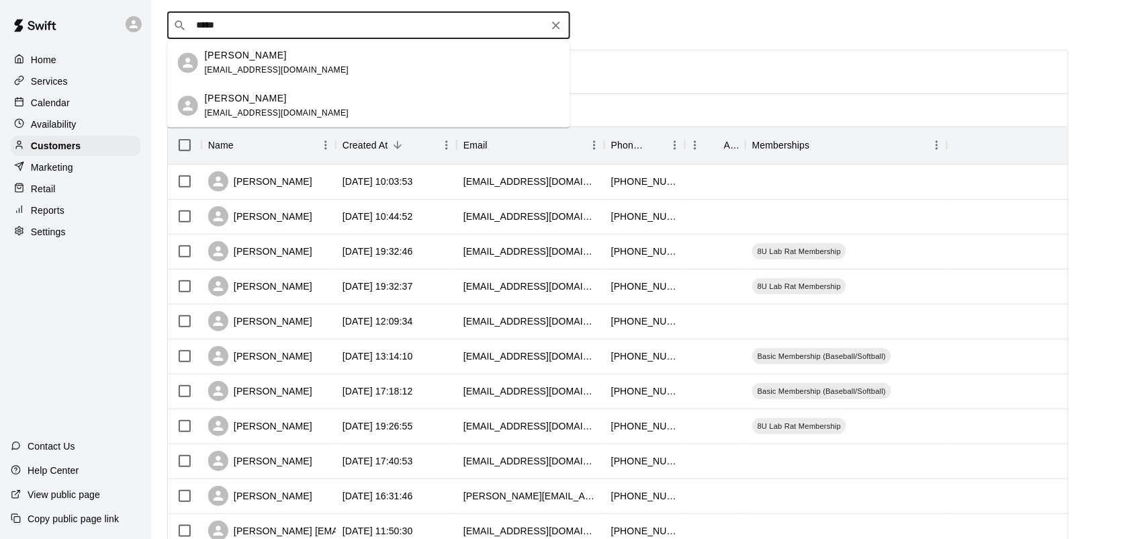
type input "*****"
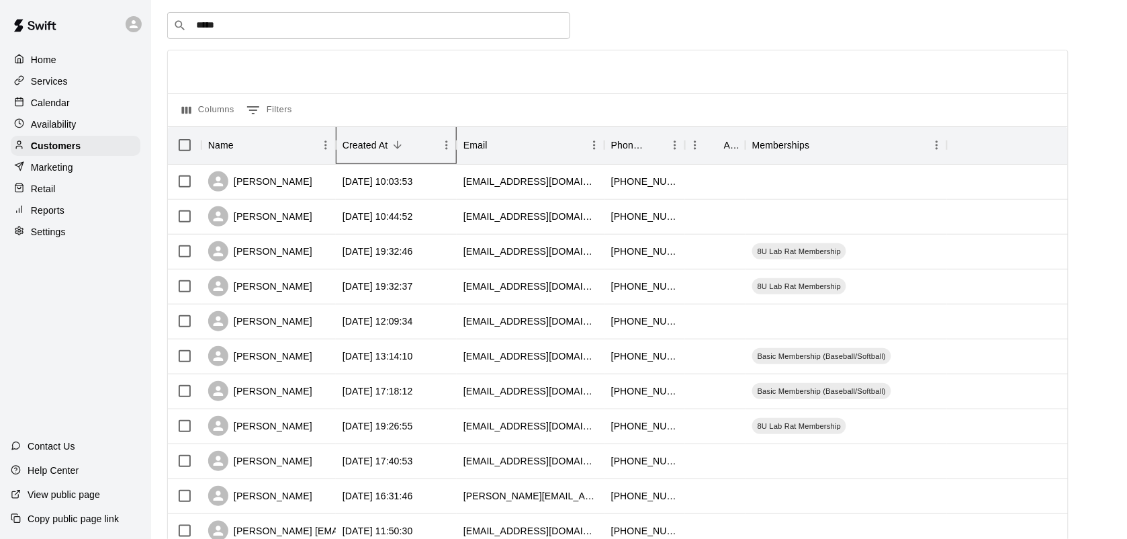
click at [341, 156] on div "Name Created At Email Phone Number Age Memberships" at bounding box center [557, 145] width 779 height 38
click at [251, 28] on input "*****" at bounding box center [368, 25] width 352 height 13
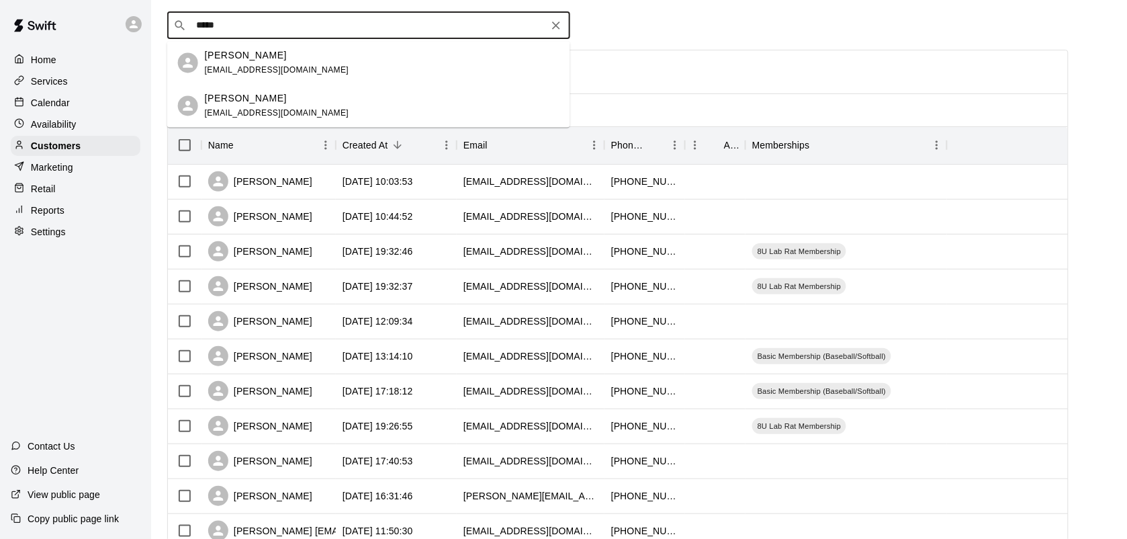
click at [272, 67] on span "mattblack957@gmail.com" at bounding box center [277, 69] width 144 height 9
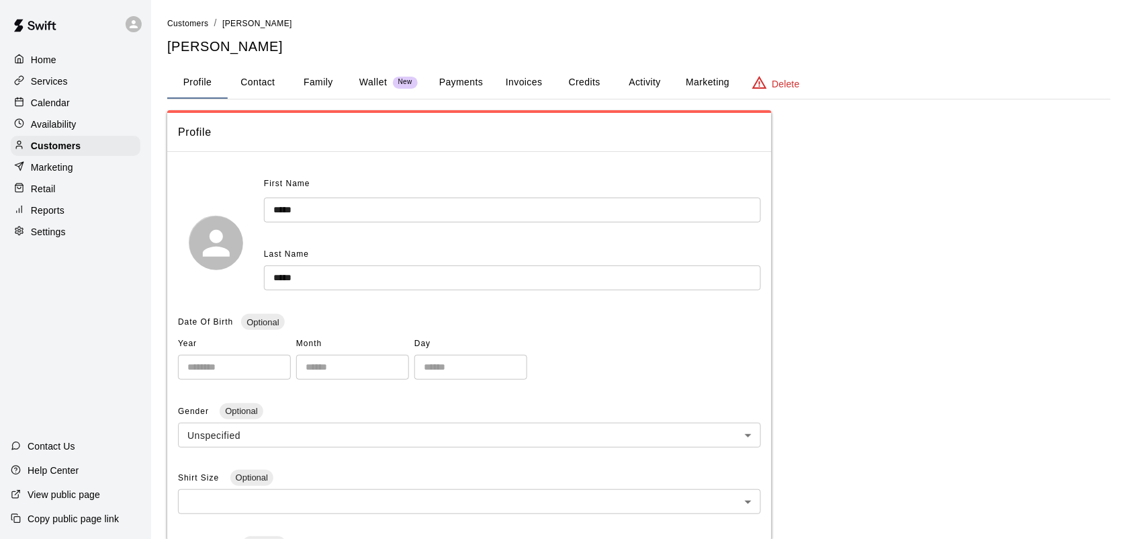
click at [472, 82] on button "Payments" at bounding box center [461, 82] width 65 height 32
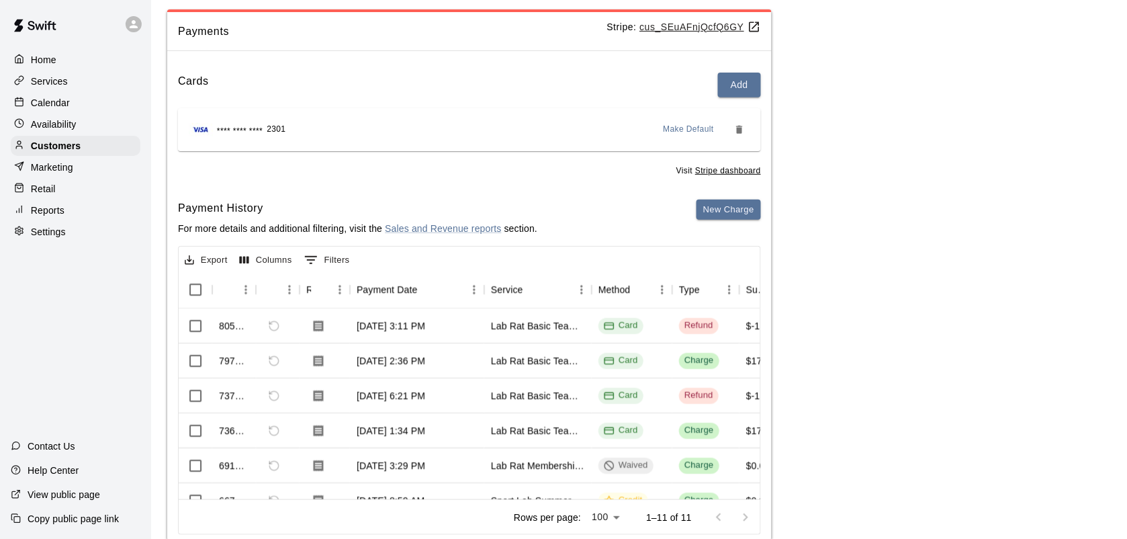
scroll to position [139, 0]
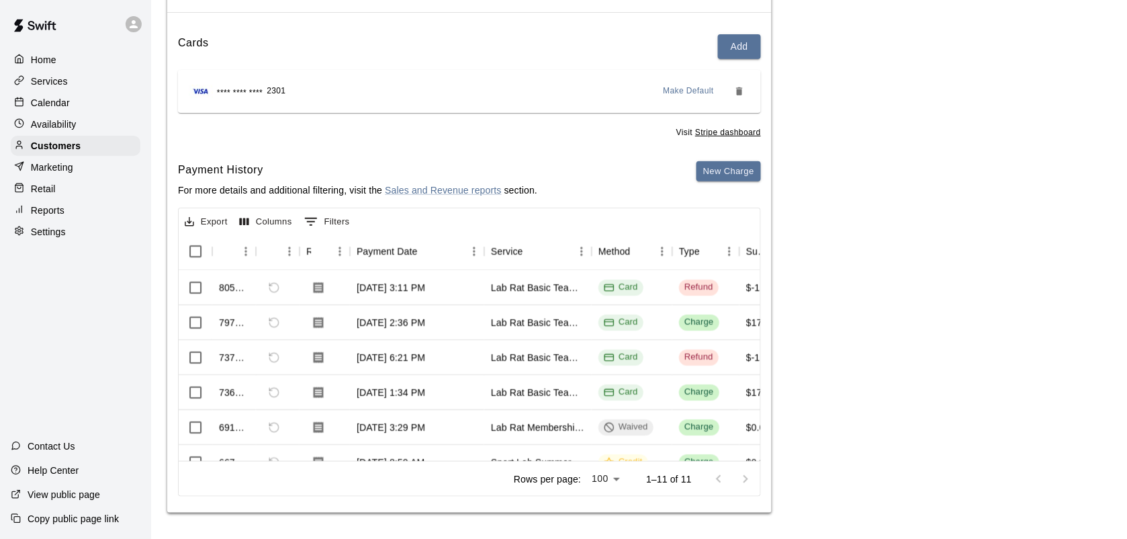
click at [979, 439] on div "Payments Stripe: cus_SEuAFnjQcfQ6GY Cards Add **** **** **** 2301 Make Default …" at bounding box center [639, 242] width 944 height 542
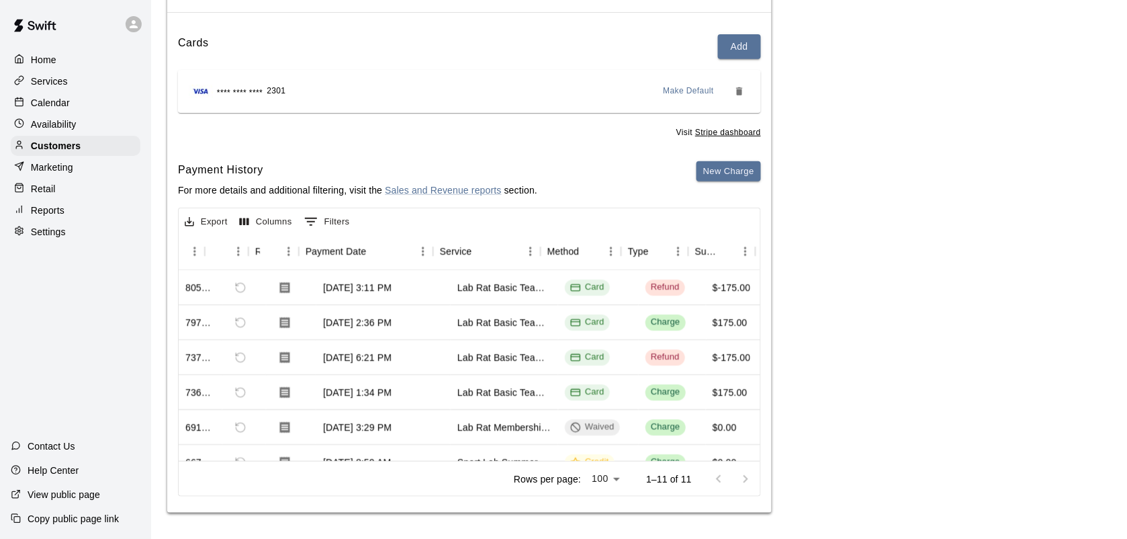
scroll to position [0, 67]
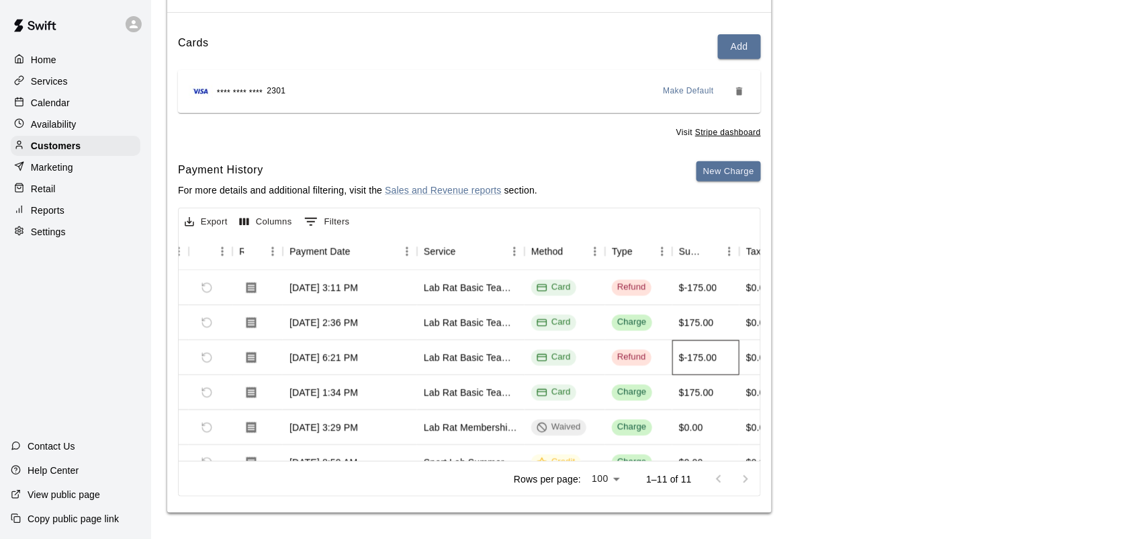
click at [714, 344] on div "$-175.00" at bounding box center [705, 357] width 67 height 35
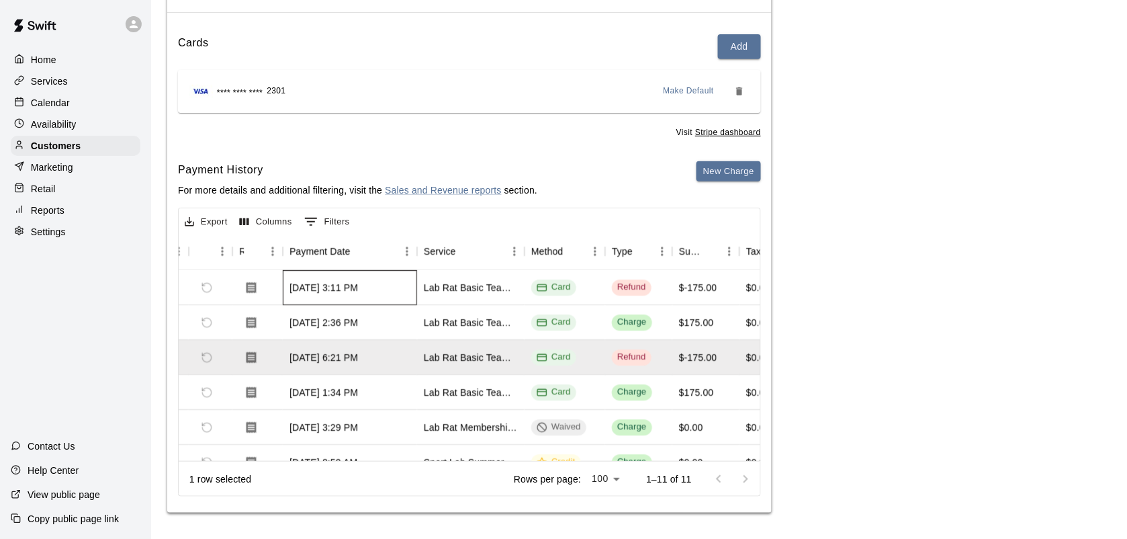
click at [357, 287] on div "Sep 8, 2025, 3:11 PM" at bounding box center [323, 287] width 69 height 13
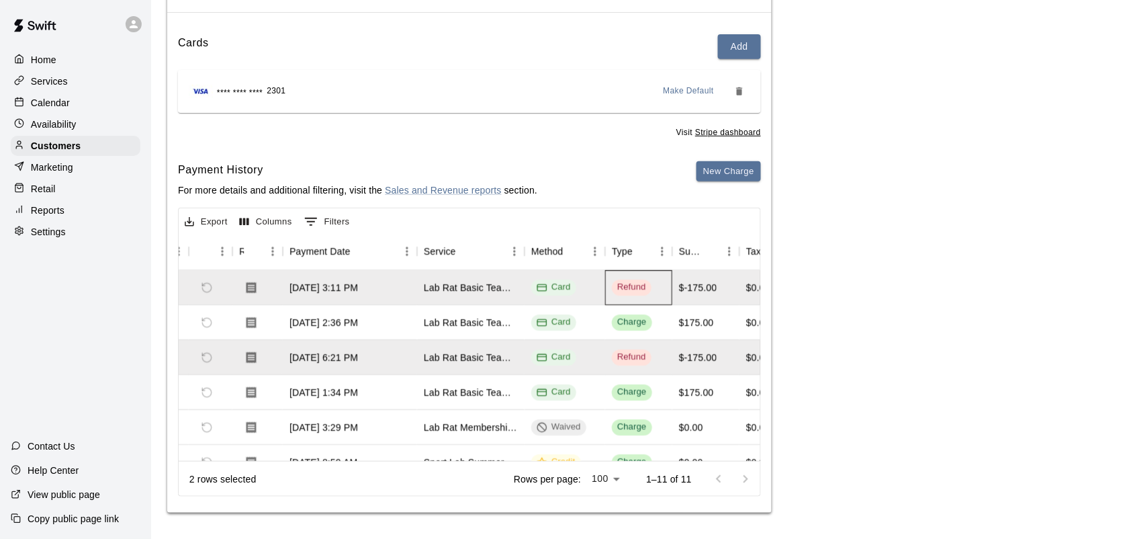
click at [662, 287] on div "Refund" at bounding box center [638, 287] width 67 height 35
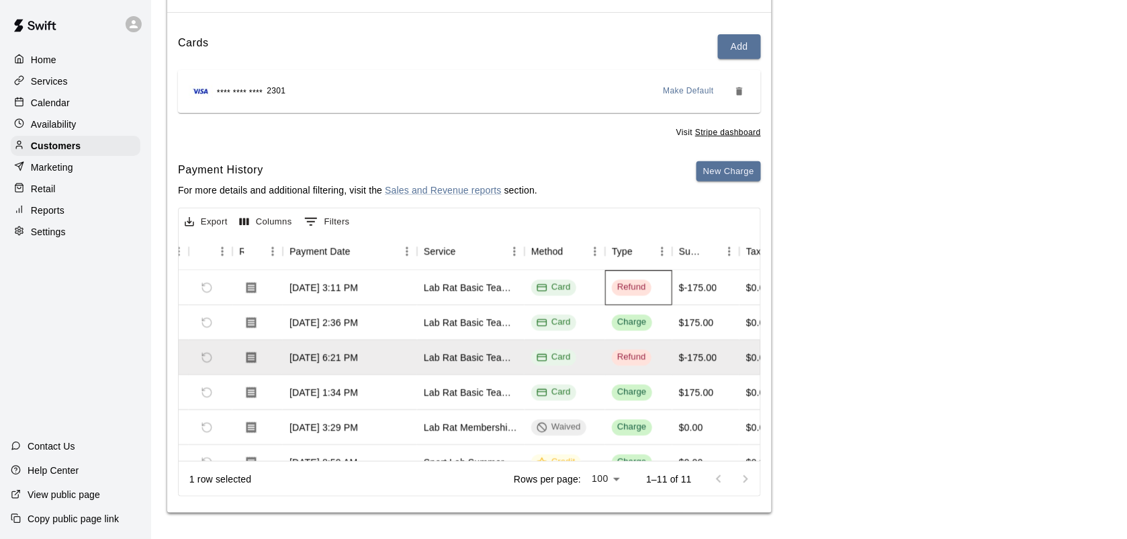
click at [662, 287] on div "Refund" at bounding box center [638, 287] width 67 height 35
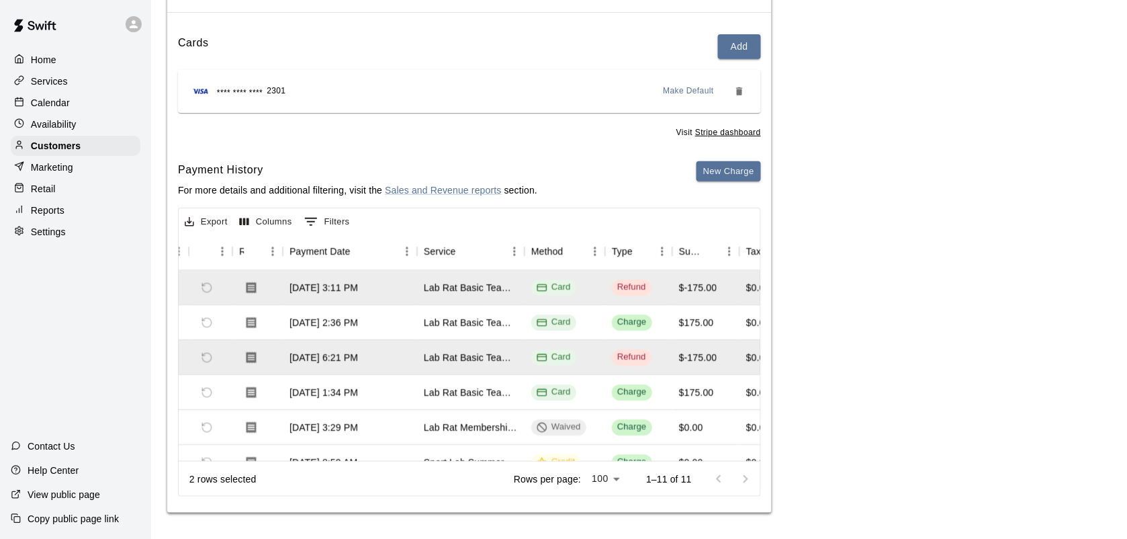
click at [12, 367] on div "Home Services Calendar Availability Customers Marketing Retail Reports Settings…" at bounding box center [75, 269] width 151 height 539
click at [249, 290] on icon "Download Receipt" at bounding box center [252, 286] width 10 height 11
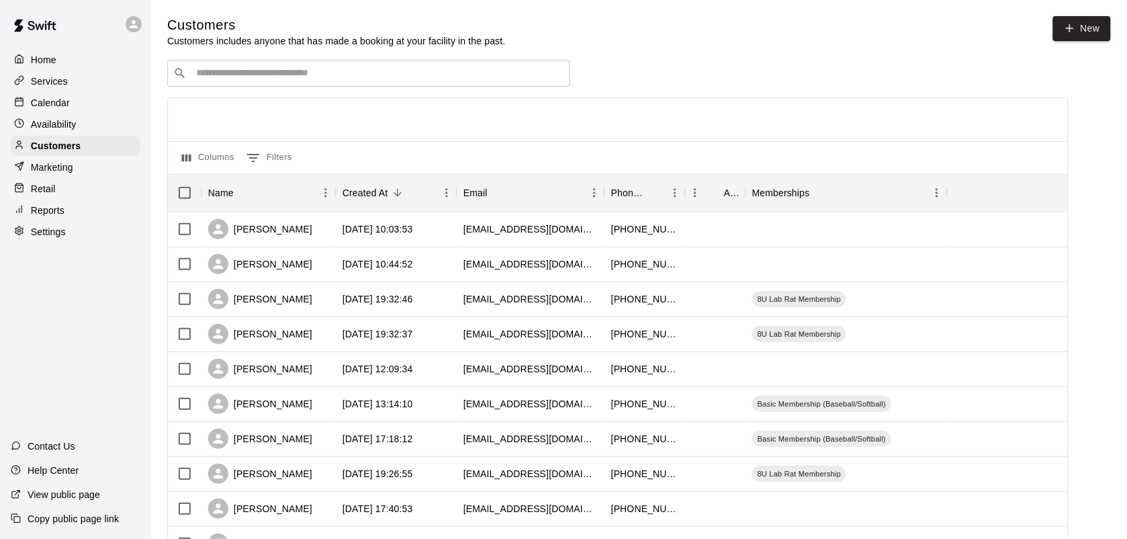
click at [275, 73] on input "Search customers by name or email" at bounding box center [378, 72] width 372 height 13
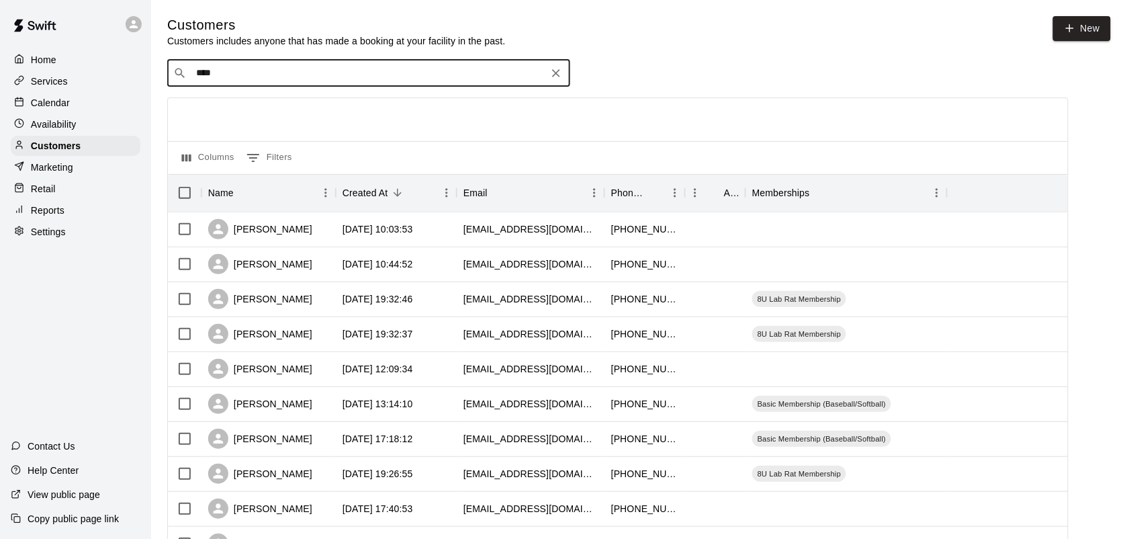
type input "*****"
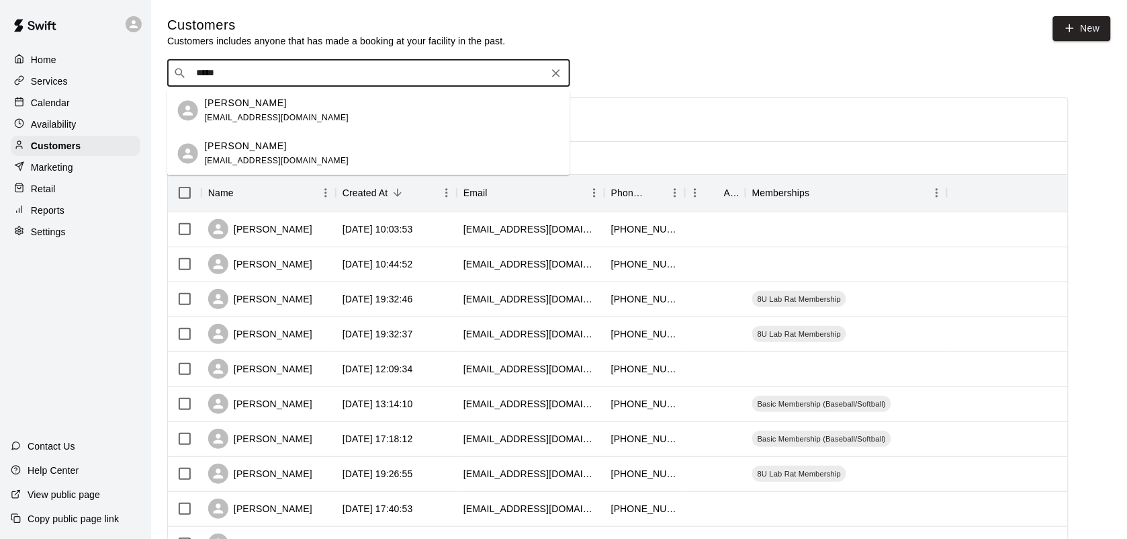
click at [311, 113] on div "Matt Black mattblack957@gmail.com" at bounding box center [382, 110] width 355 height 29
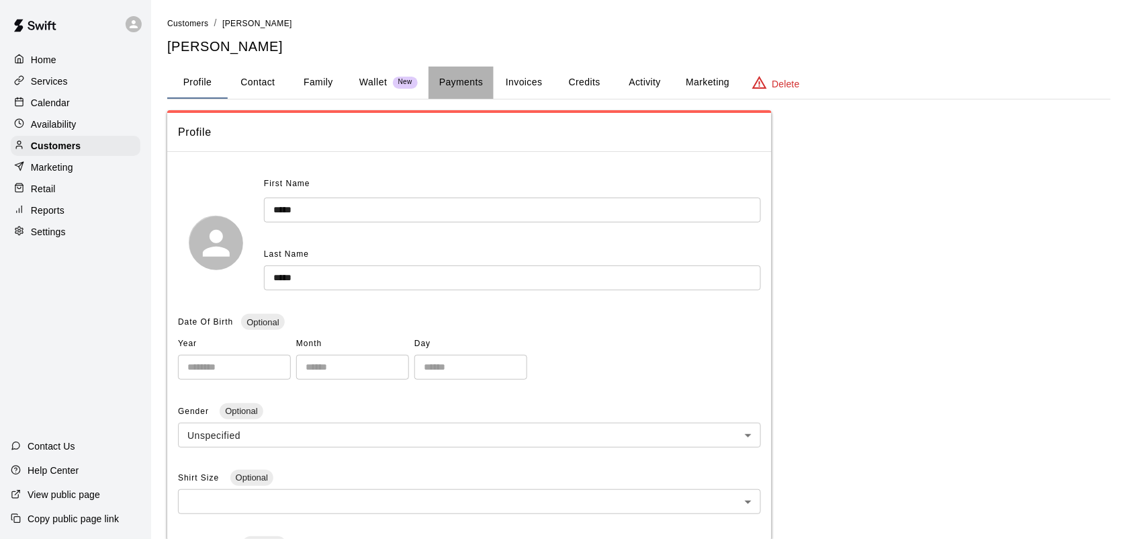
click at [462, 75] on button "Payments" at bounding box center [461, 82] width 65 height 32
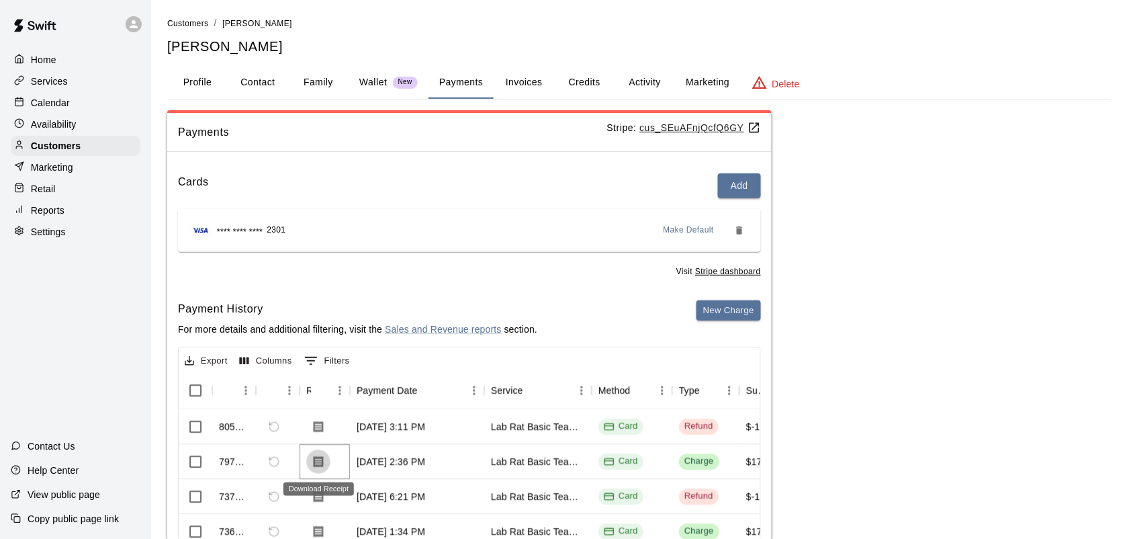
click at [319, 455] on icon "Download Receipt" at bounding box center [319, 460] width 10 height 11
click at [320, 425] on icon "Download Receipt" at bounding box center [318, 426] width 13 height 13
click at [367, 78] on p "Wallet" at bounding box center [373, 82] width 28 height 14
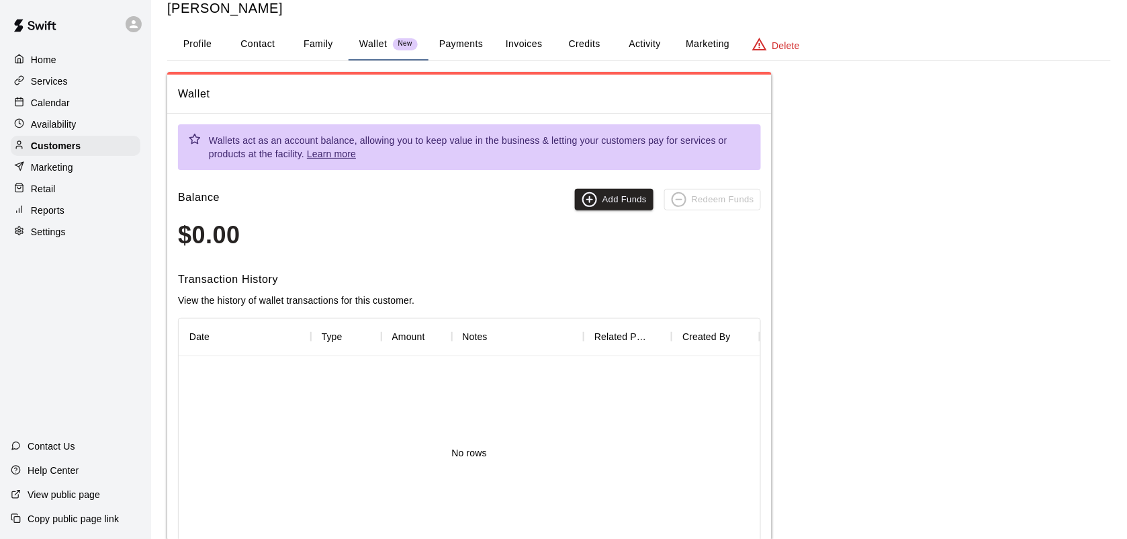
scroll to position [35, 0]
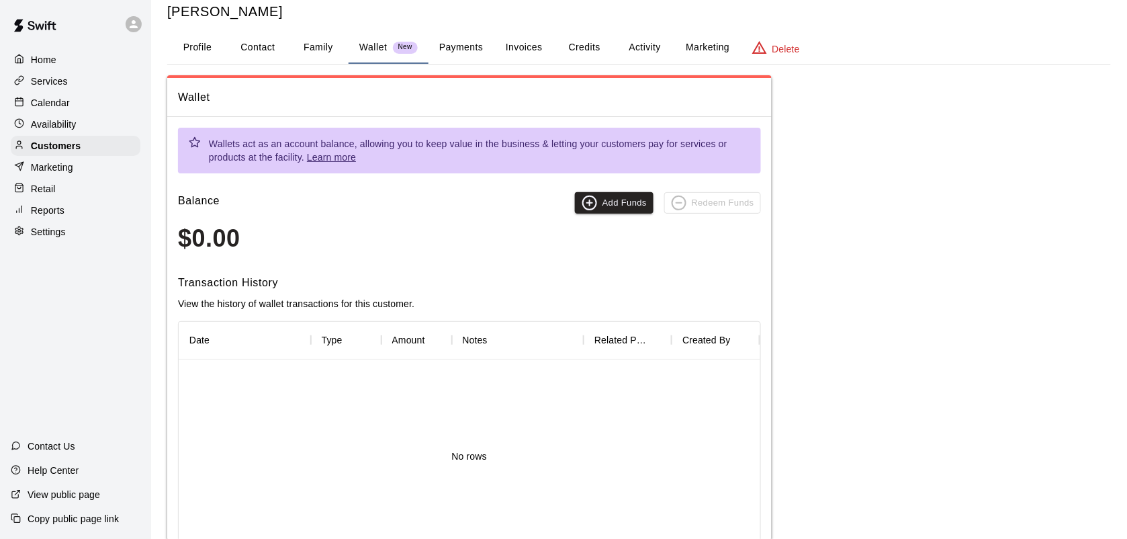
click at [465, 44] on button "Payments" at bounding box center [461, 48] width 65 height 32
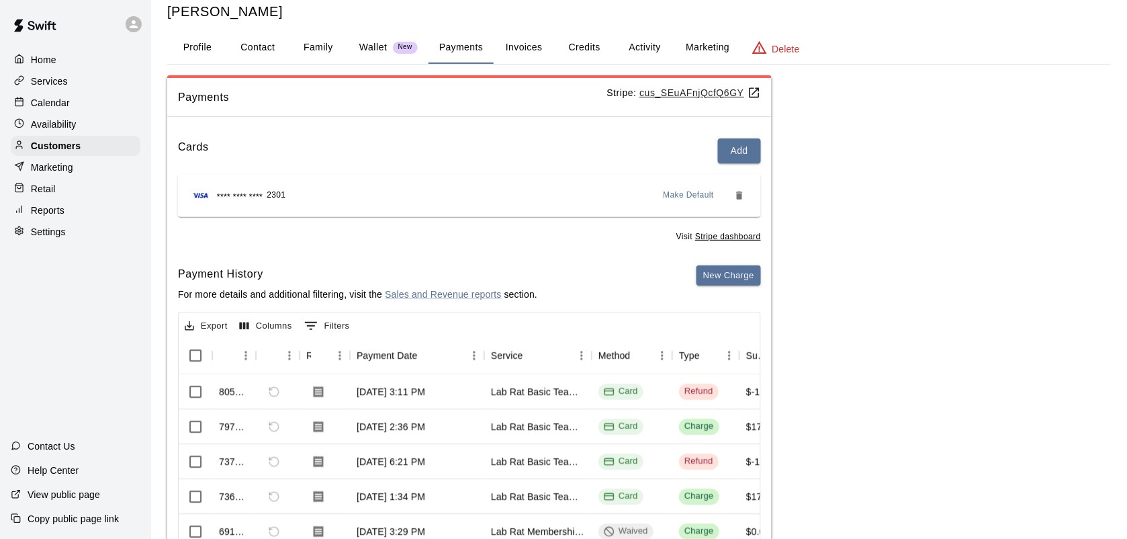
click at [596, 42] on button "Credits" at bounding box center [584, 48] width 60 height 32
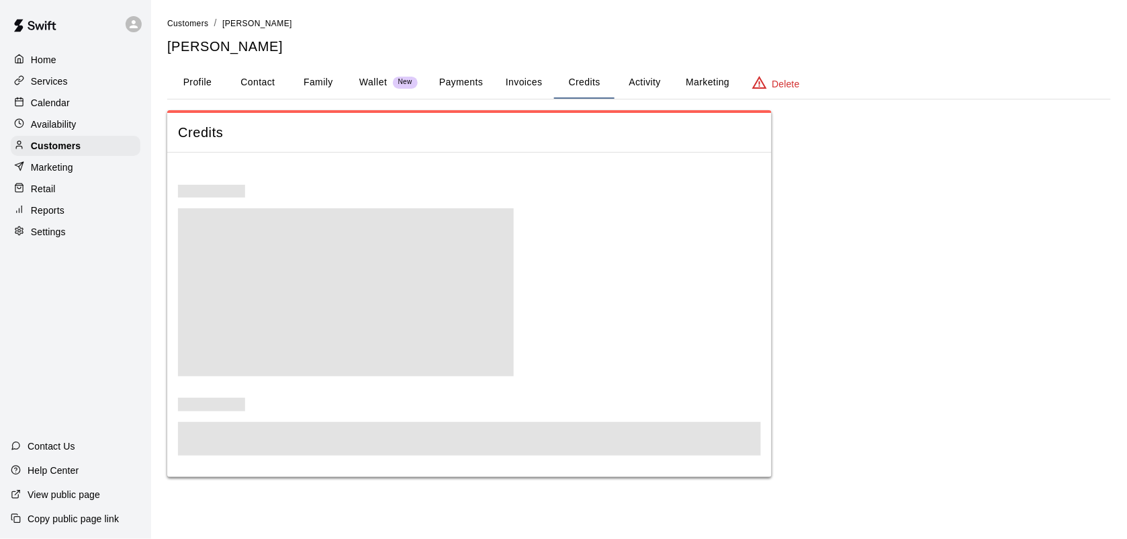
scroll to position [0, 0]
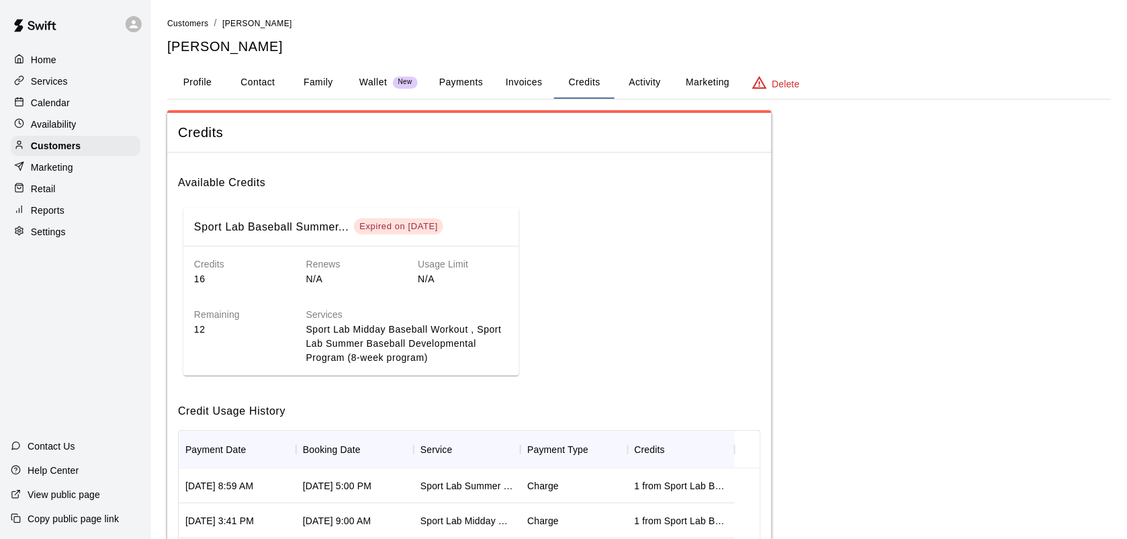
click at [656, 75] on button "Activity" at bounding box center [645, 82] width 60 height 32
